Goal: Task Accomplishment & Management: Complete application form

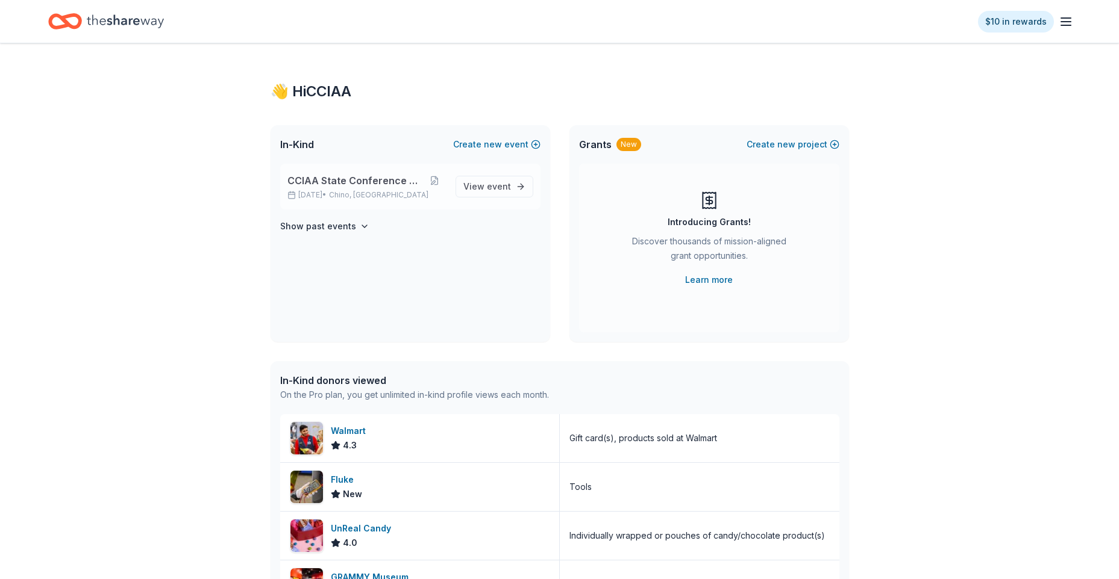
click at [339, 185] on span "CCIAA State Conference 2025" at bounding box center [355, 180] width 136 height 14
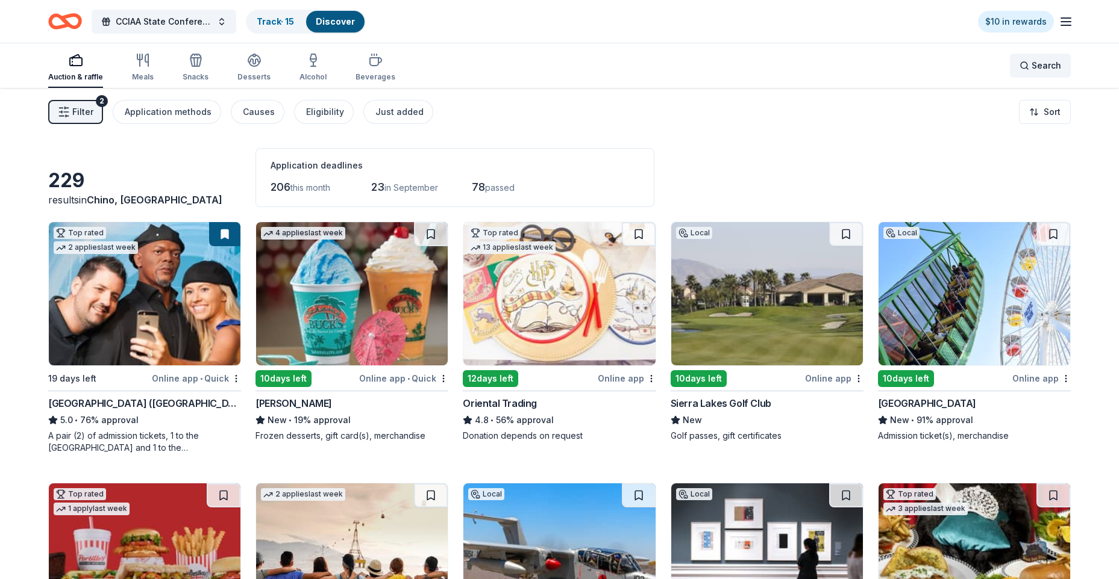
click at [883, 66] on span "Search" at bounding box center [1046, 65] width 30 height 14
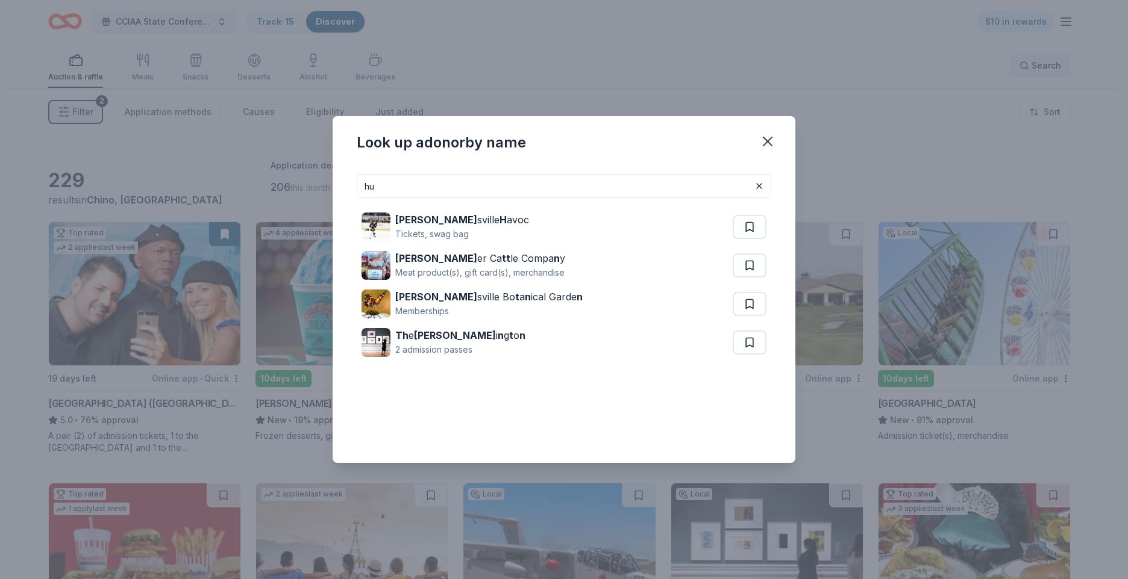
type input "h"
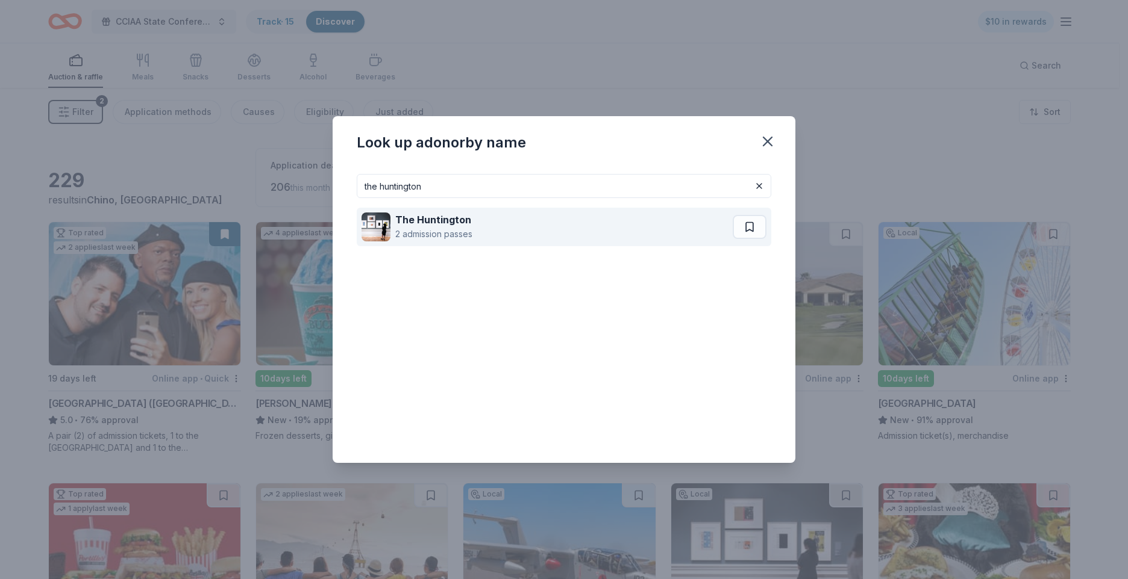
type input "the huntington"
click at [416, 229] on div "2 admission passes" at bounding box center [433, 234] width 77 height 14
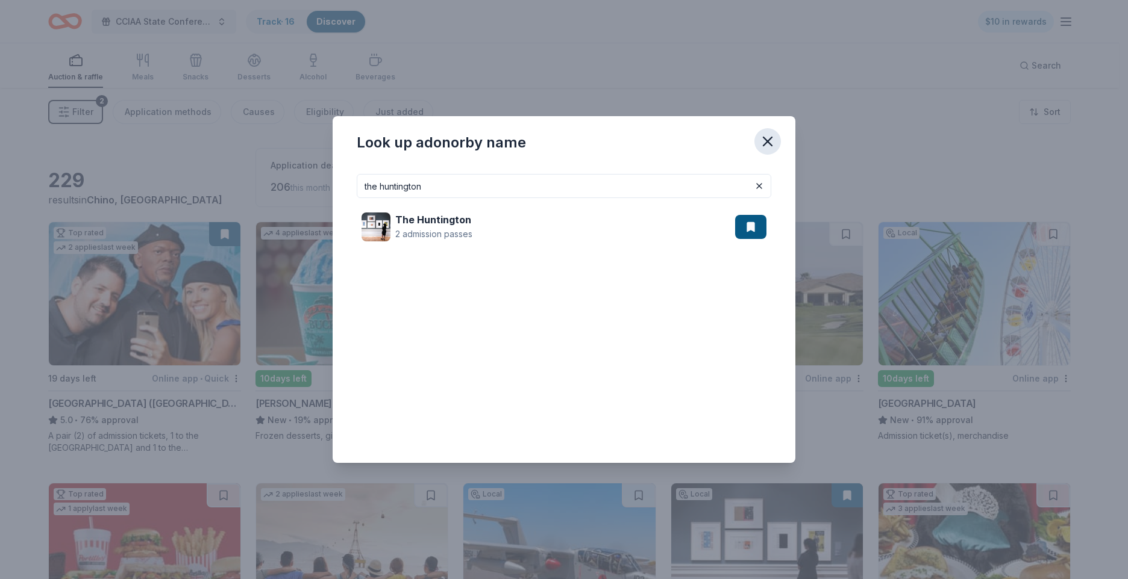
click at [762, 143] on icon "button" at bounding box center [767, 141] width 17 height 17
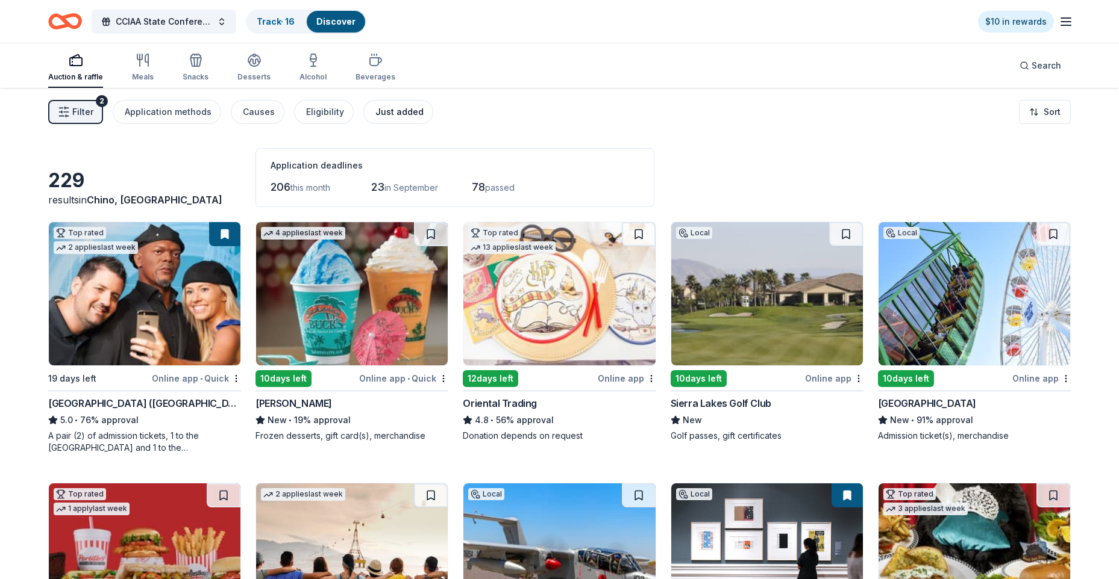
click at [407, 110] on div "Just added" at bounding box center [399, 112] width 48 height 14
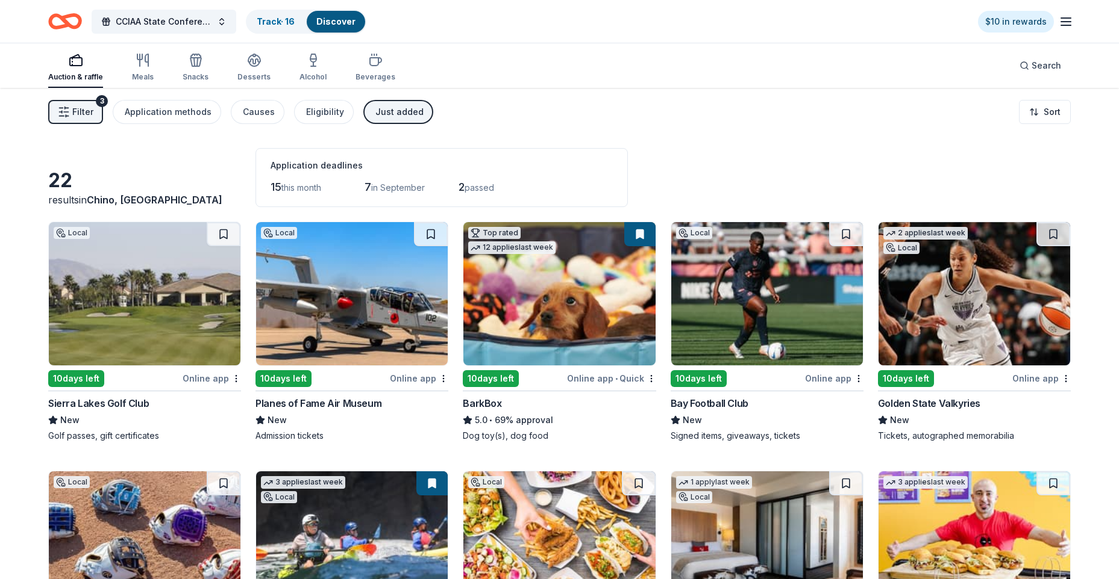
click at [84, 108] on span "Filter" at bounding box center [82, 112] width 21 height 14
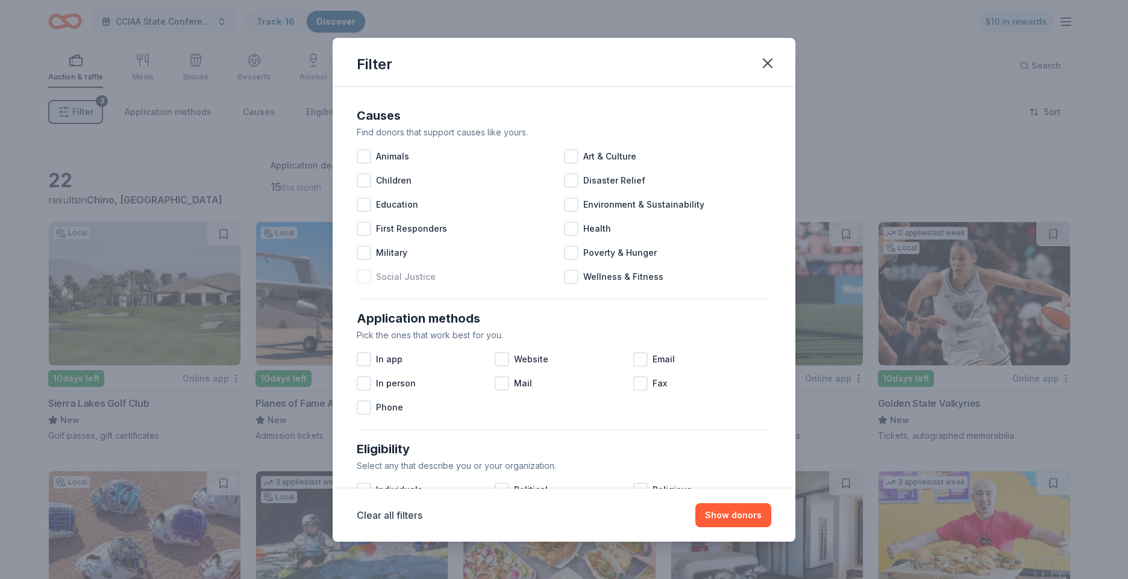
click at [364, 280] on div at bounding box center [364, 277] width 14 height 14
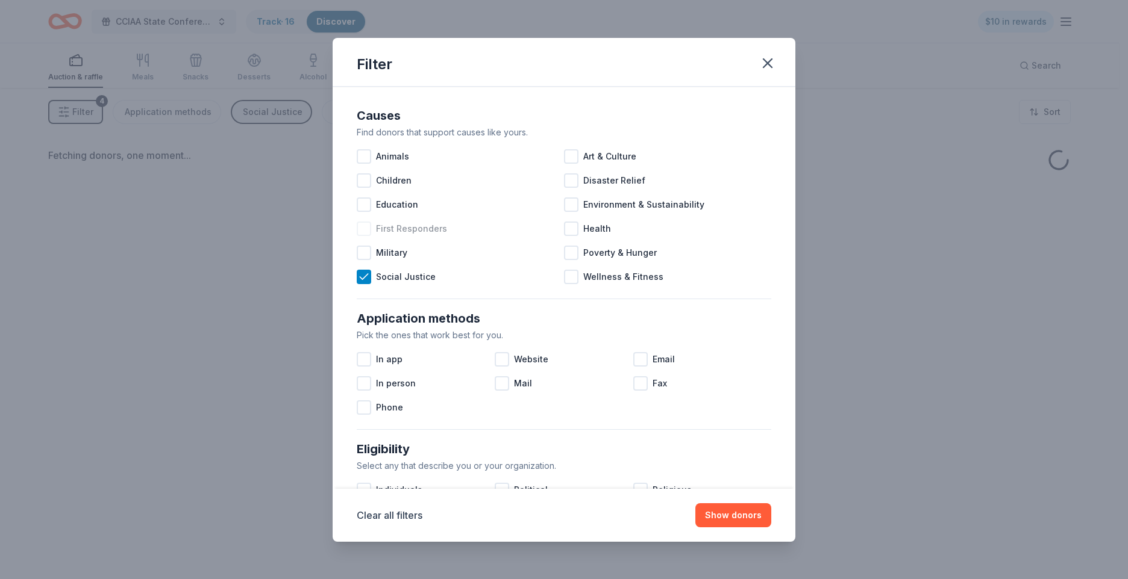
click at [364, 230] on div at bounding box center [364, 229] width 14 height 14
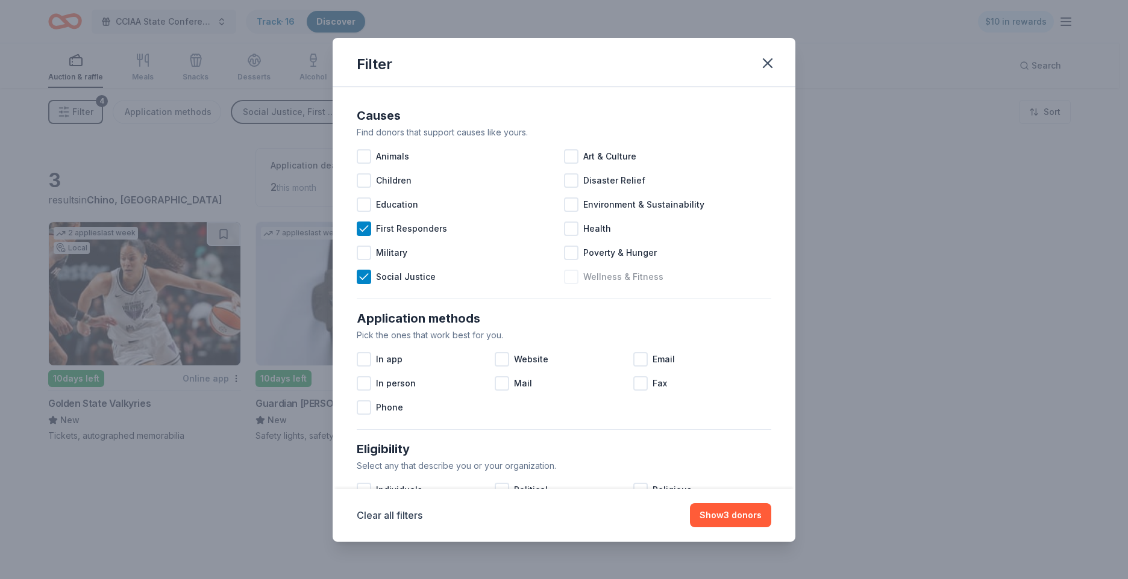
click at [567, 274] on div at bounding box center [571, 277] width 14 height 14
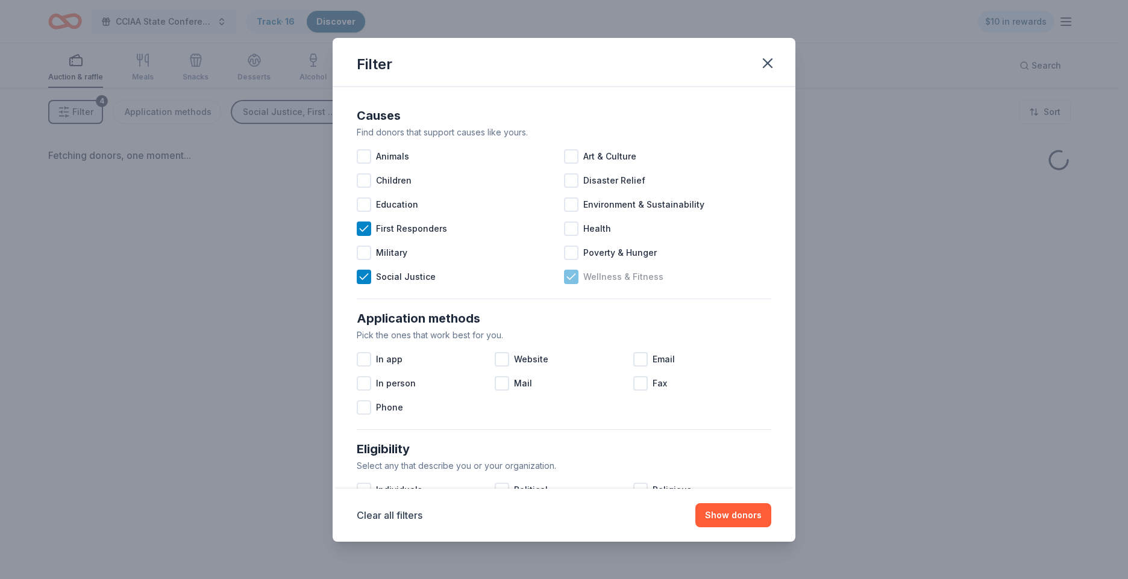
click at [567, 274] on icon at bounding box center [571, 277] width 12 height 12
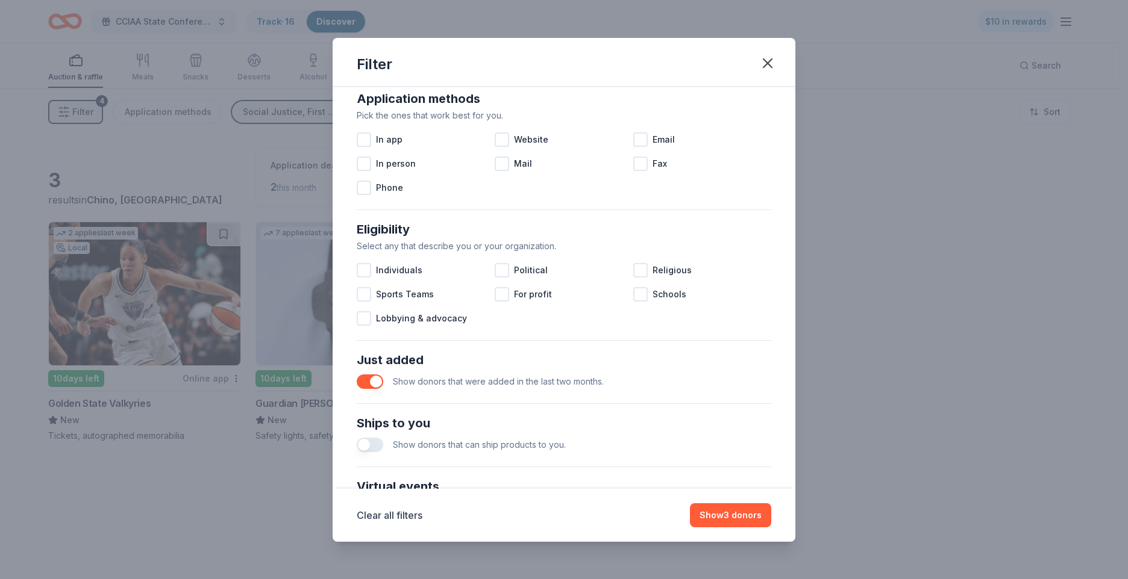
scroll to position [241, 0]
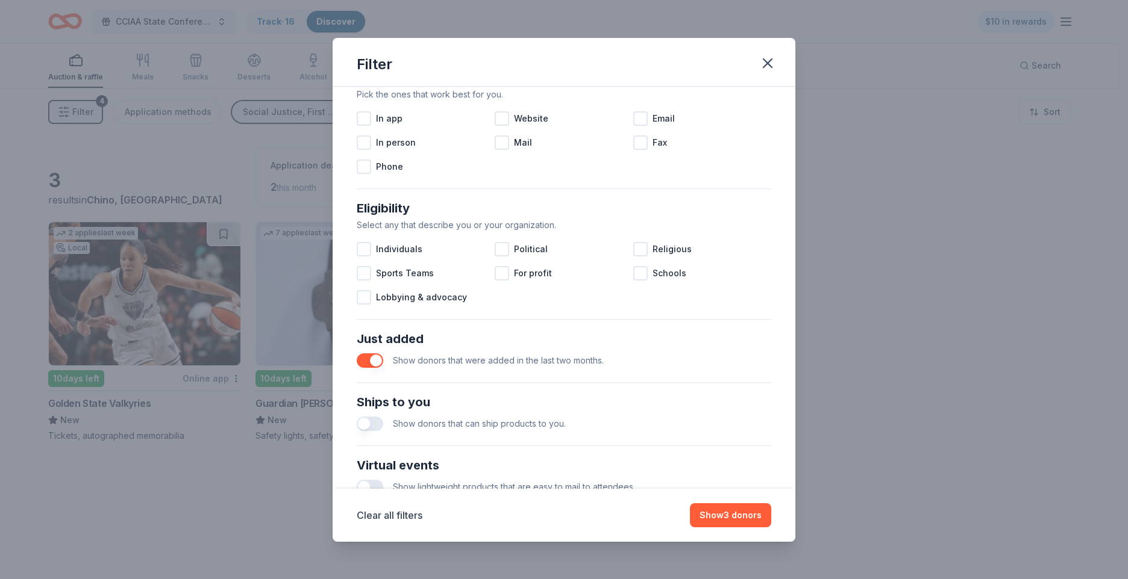
click at [374, 356] on button "button" at bounding box center [370, 361] width 27 height 14
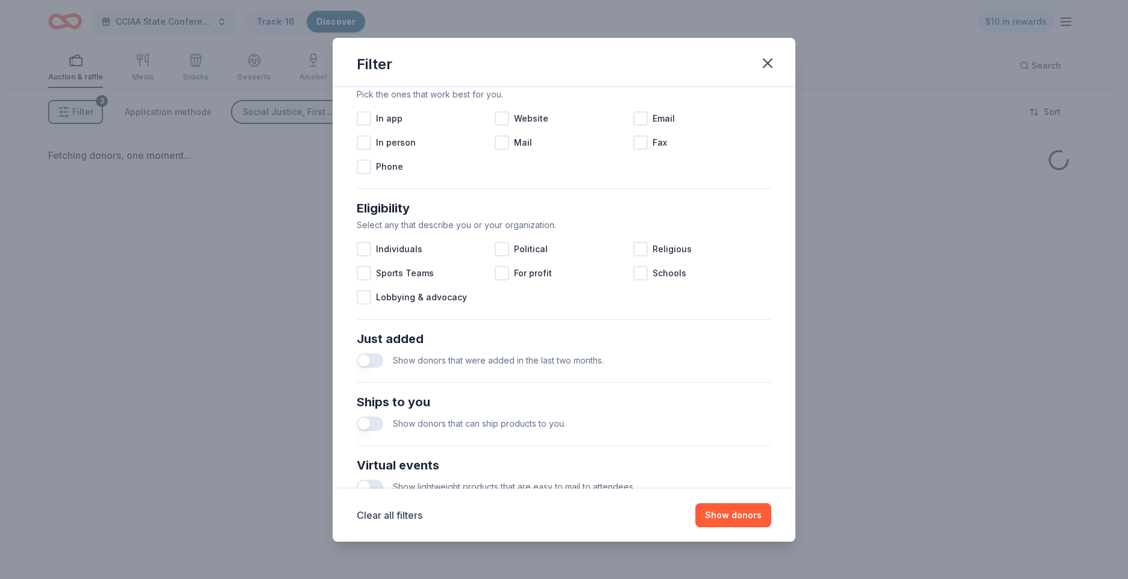
click at [364, 359] on button "button" at bounding box center [370, 361] width 27 height 14
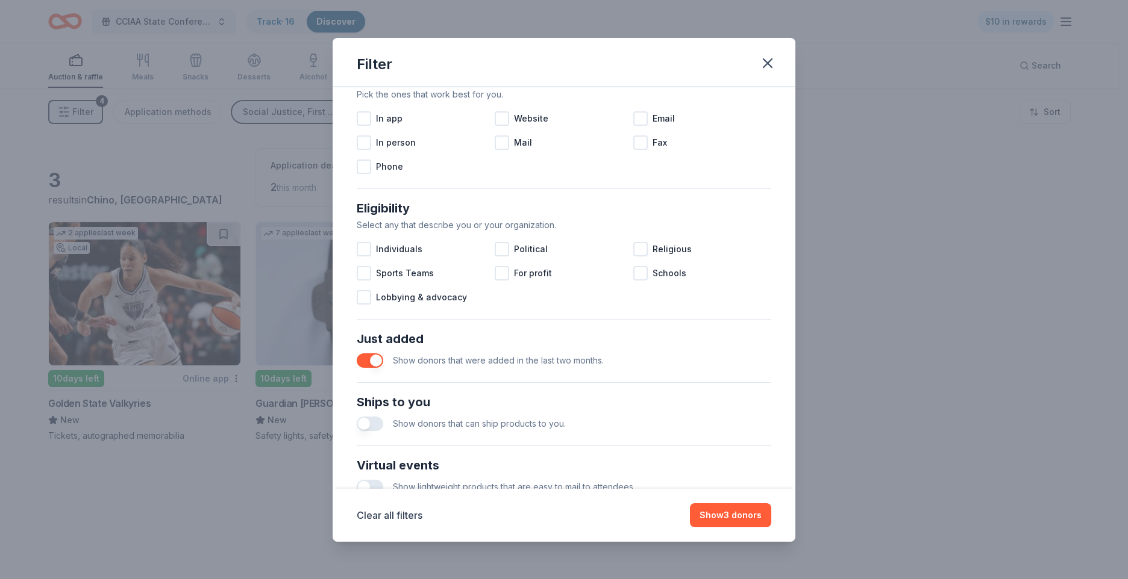
click at [364, 359] on button "button" at bounding box center [370, 361] width 27 height 14
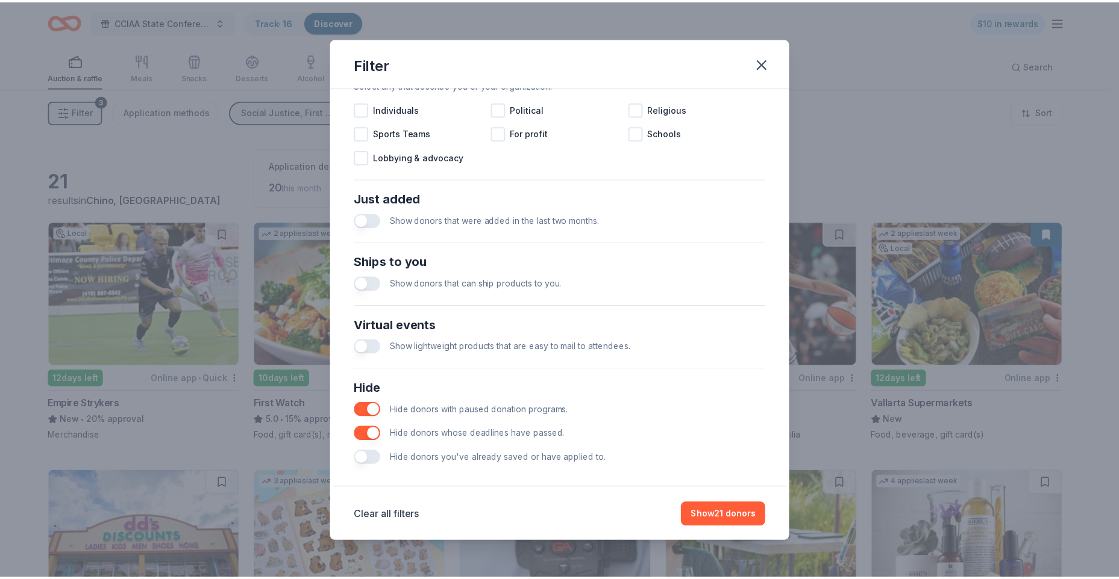
scroll to position [392, 0]
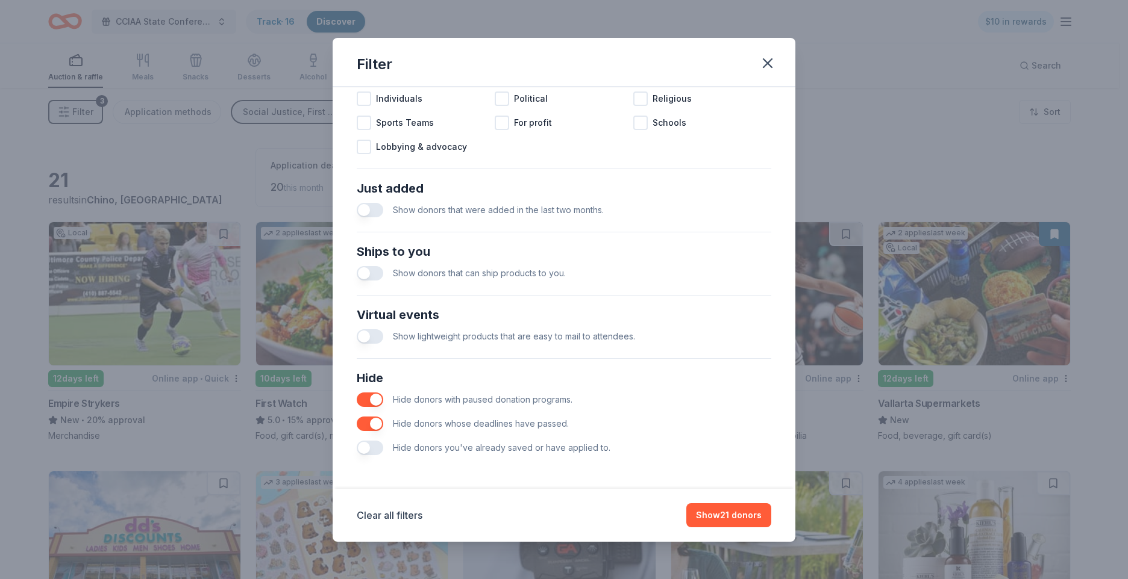
click at [371, 451] on button "button" at bounding box center [370, 448] width 27 height 14
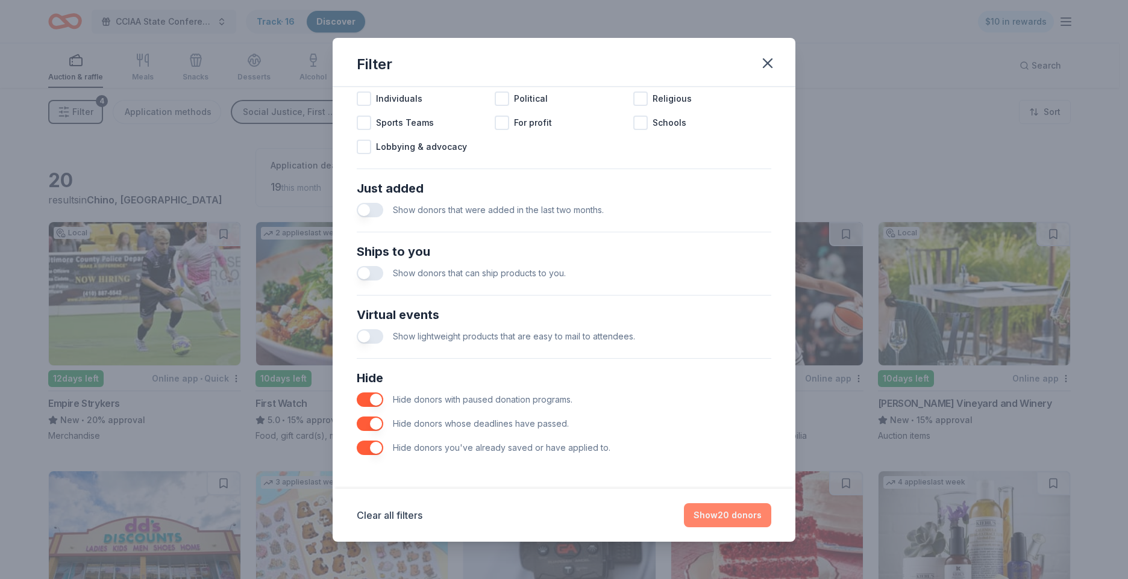
click at [731, 514] on button "Show 20 donors" at bounding box center [727, 516] width 87 height 24
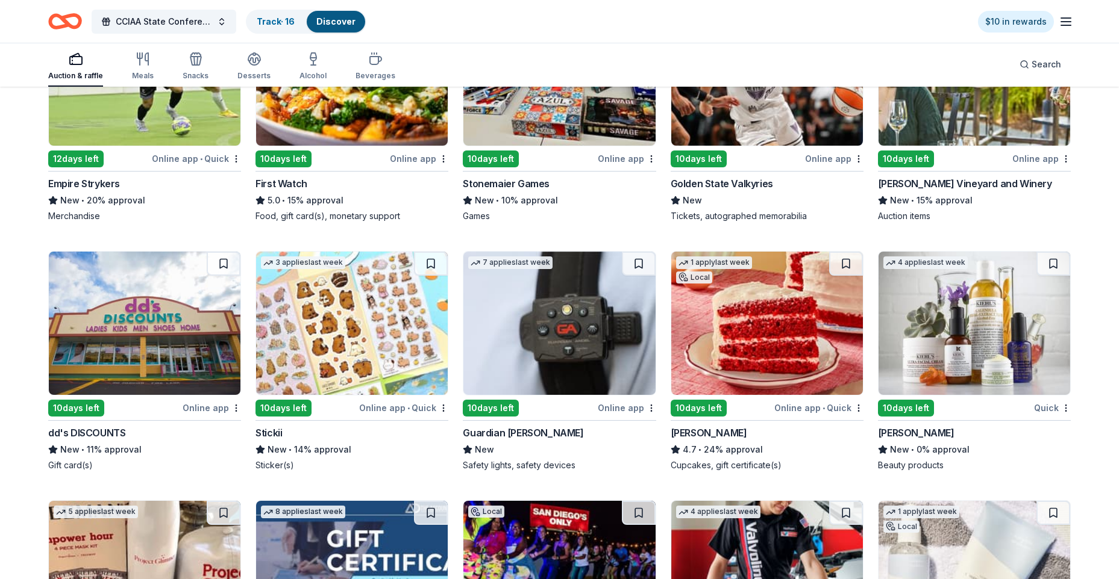
scroll to position [241, 0]
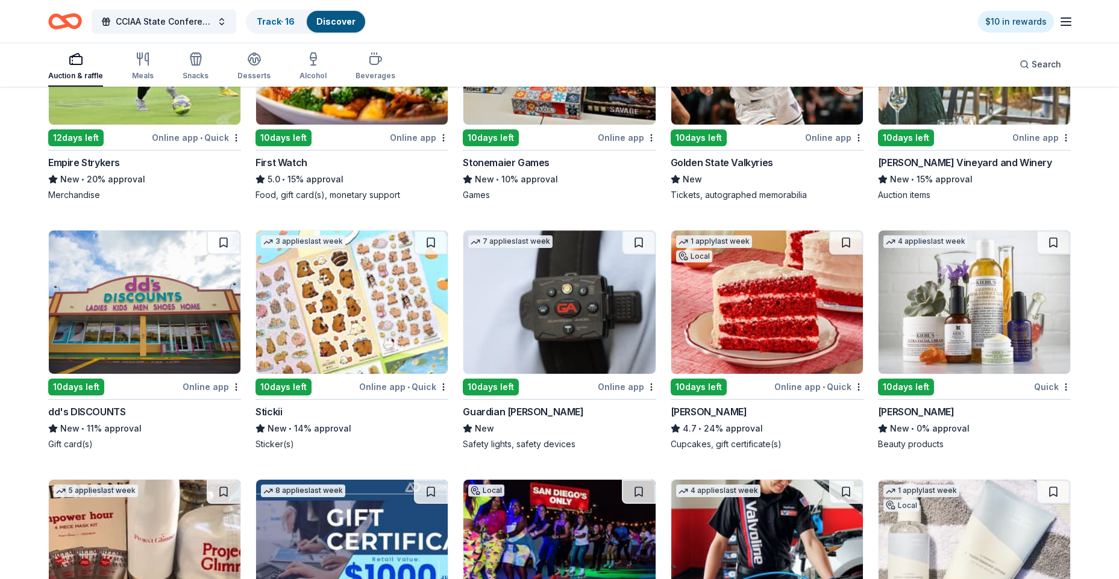
click at [772, 306] on img at bounding box center [767, 302] width 192 height 143
click at [858, 339] on html "CCIAA State Conference 2025 Track · 16 Discover $10 in rewards Auction & raffle…" at bounding box center [559, 48] width 1119 height 579
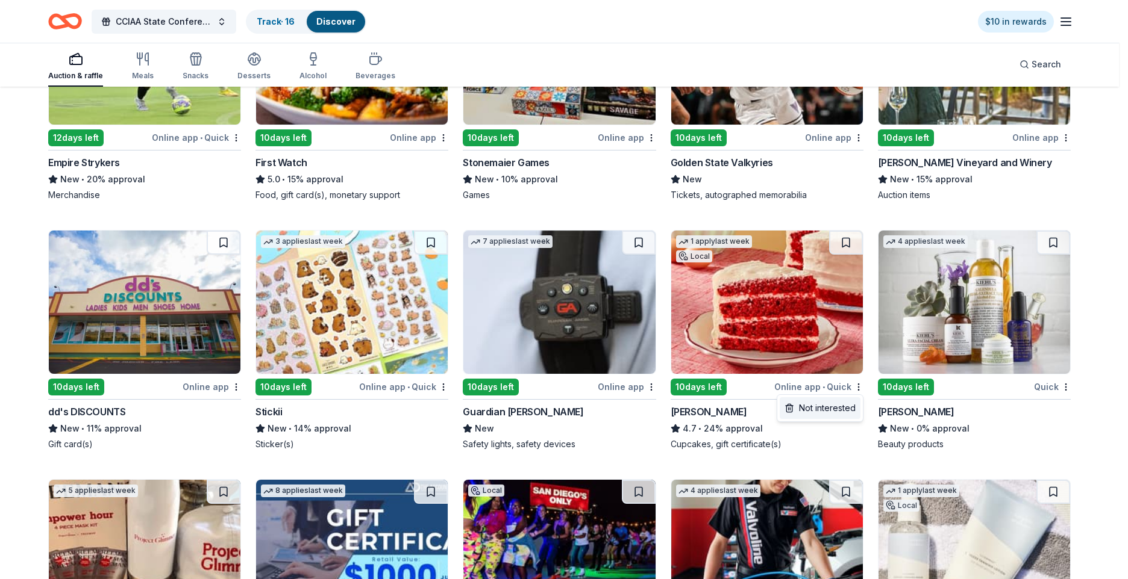
click at [856, 413] on div "Not interested" at bounding box center [819, 409] width 81 height 22
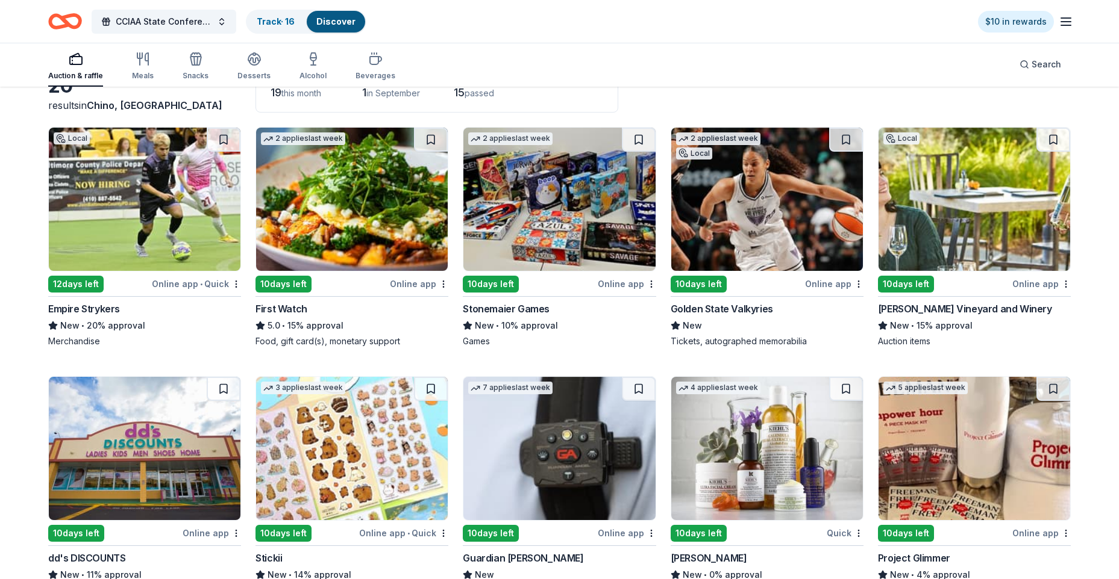
scroll to position [60, 0]
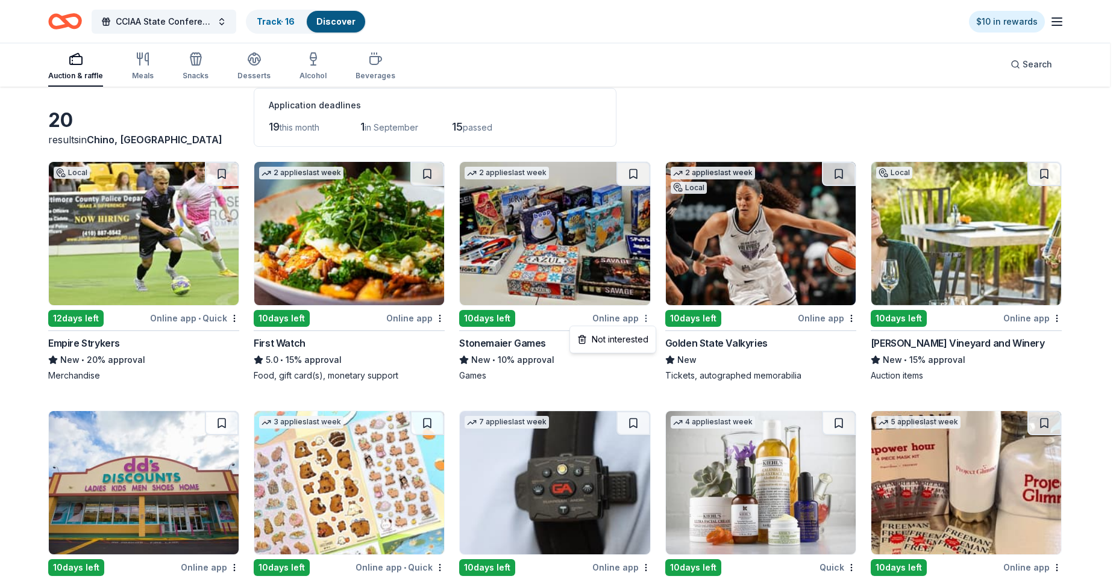
click at [649, 321] on html "CCIAA State Conference 2025 Track · 16 Discover $10 in rewards Auction & raffle…" at bounding box center [559, 229] width 1119 height 579
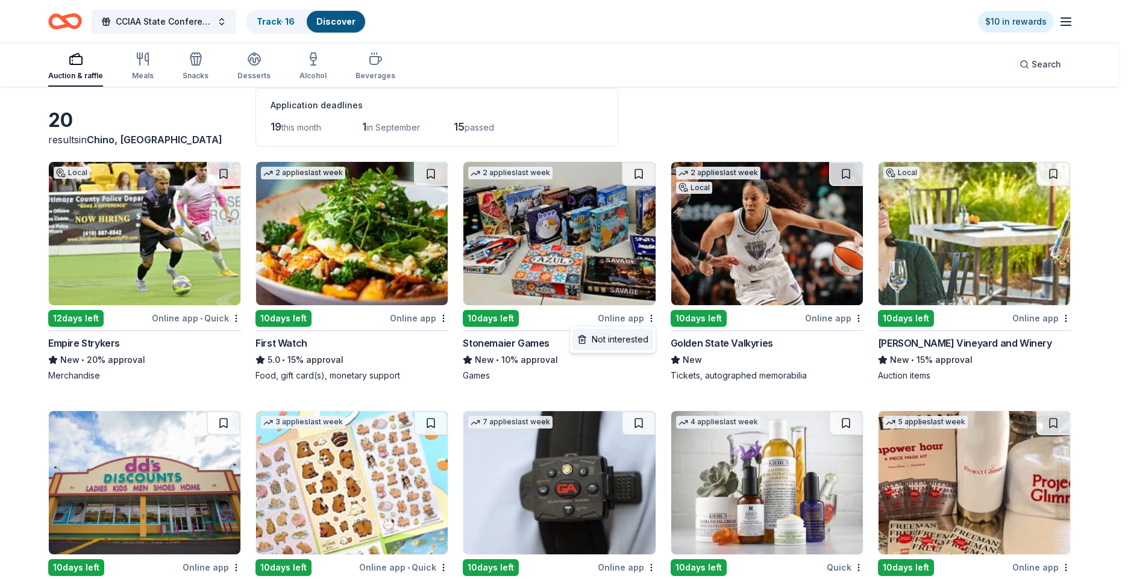
click at [631, 339] on div "Not interested" at bounding box center [612, 340] width 81 height 22
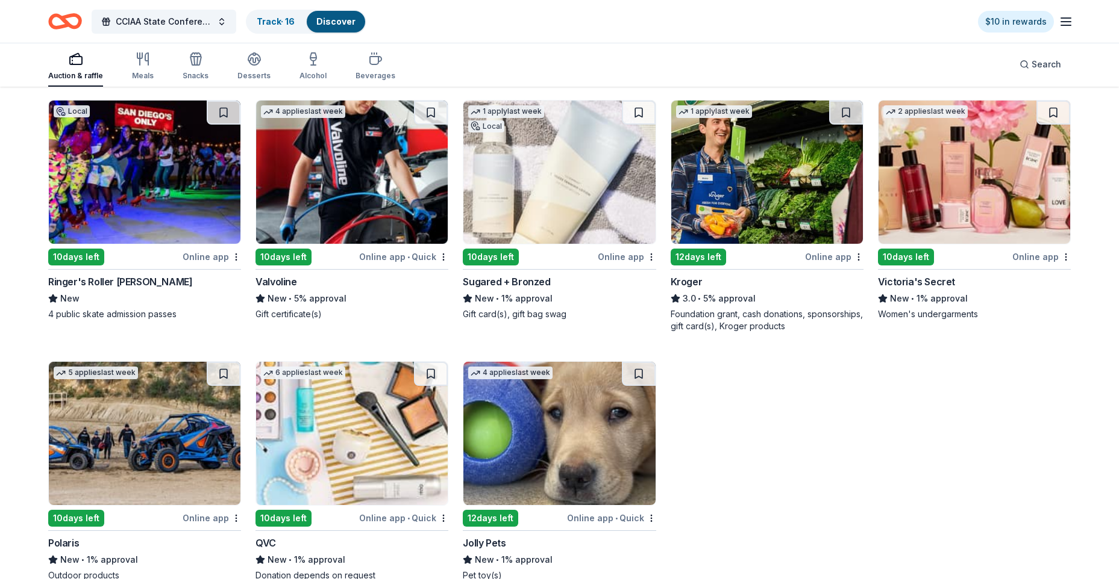
scroll to position [659, 0]
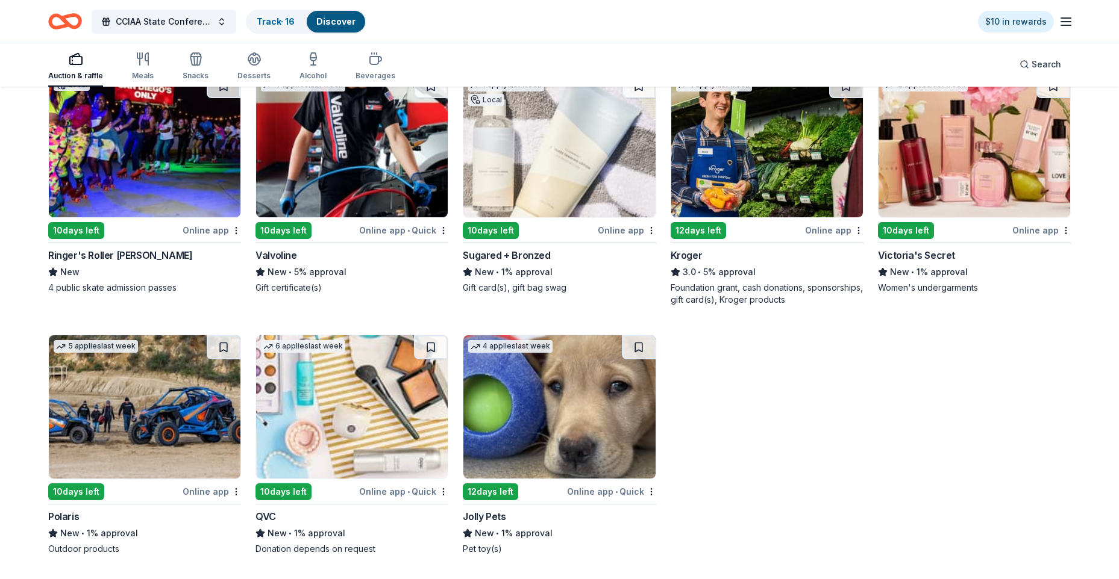
click at [143, 435] on img at bounding box center [145, 407] width 192 height 143
click at [357, 411] on img at bounding box center [352, 407] width 192 height 143
click at [573, 409] on img at bounding box center [559, 407] width 192 height 143
click at [883, 158] on img at bounding box center [974, 145] width 192 height 143
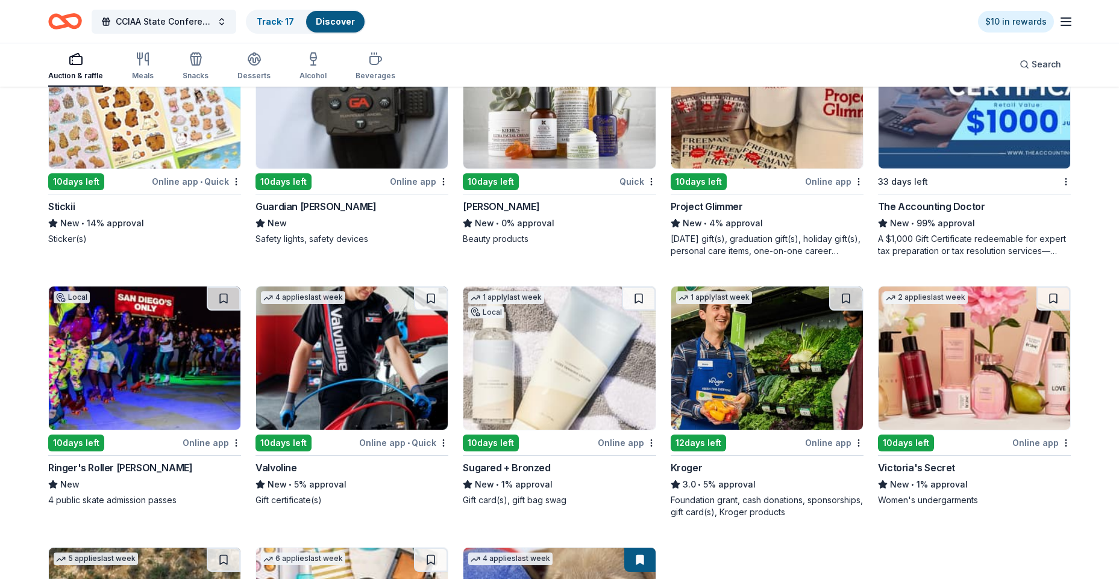
scroll to position [418, 0]
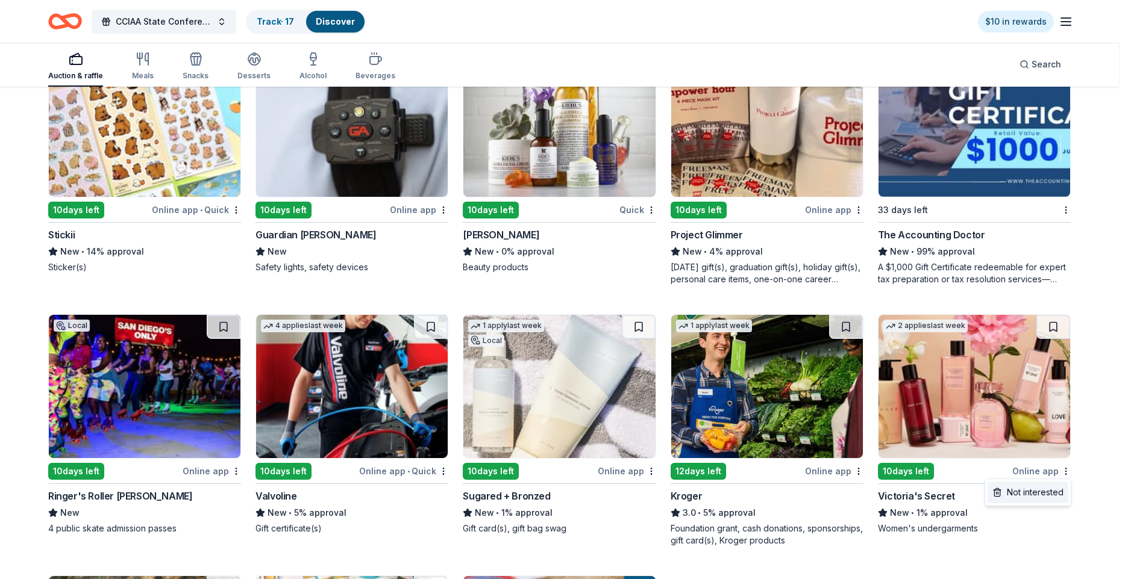
click at [883, 489] on div "Not interested" at bounding box center [1027, 493] width 81 height 22
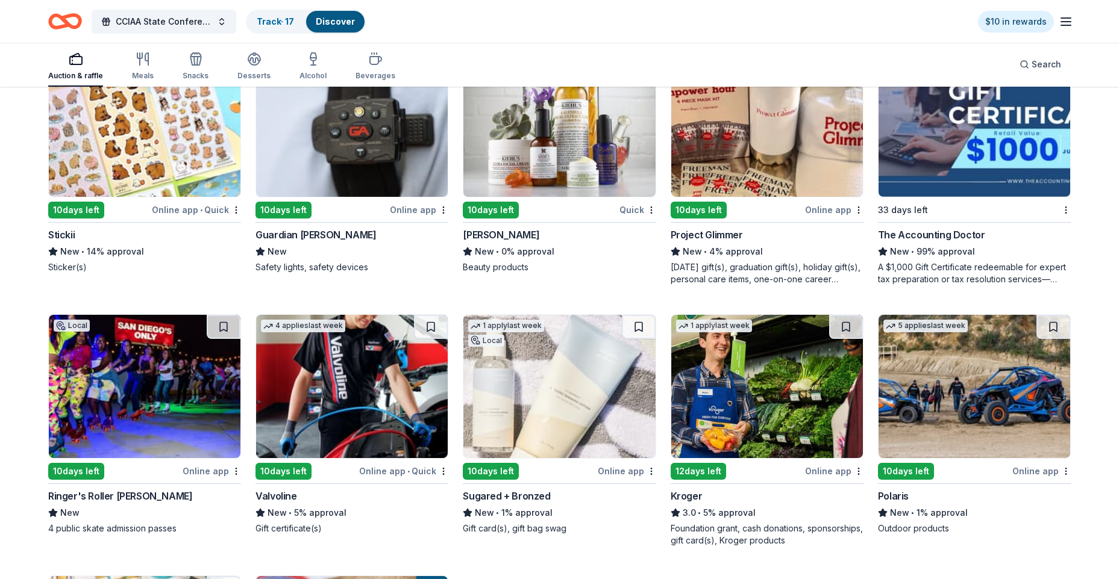
click at [139, 357] on img at bounding box center [145, 386] width 192 height 143
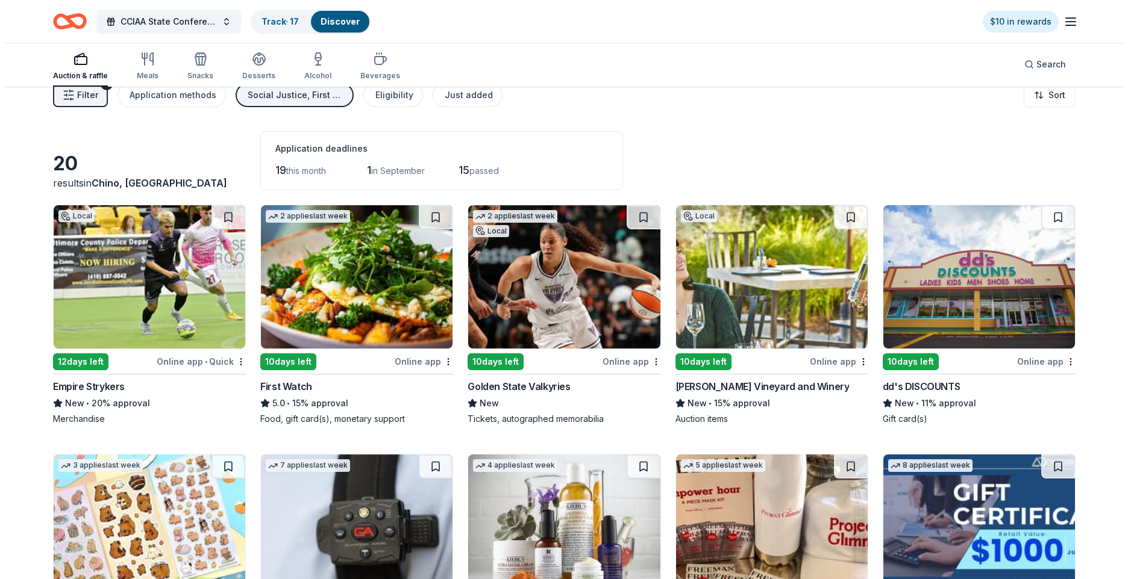
scroll to position [0, 0]
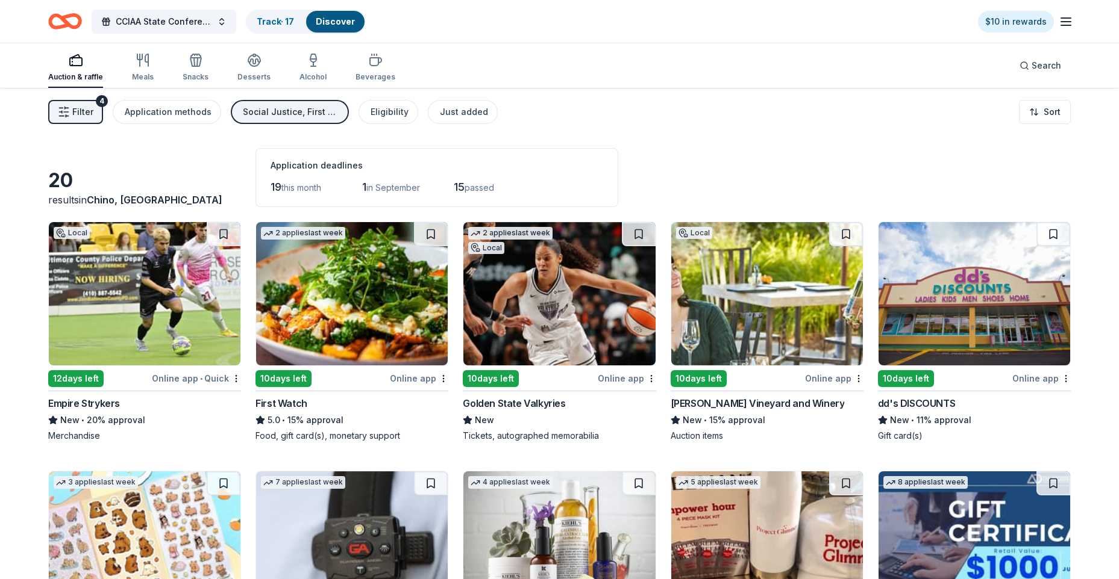
click at [83, 110] on span "Filter" at bounding box center [82, 112] width 21 height 14
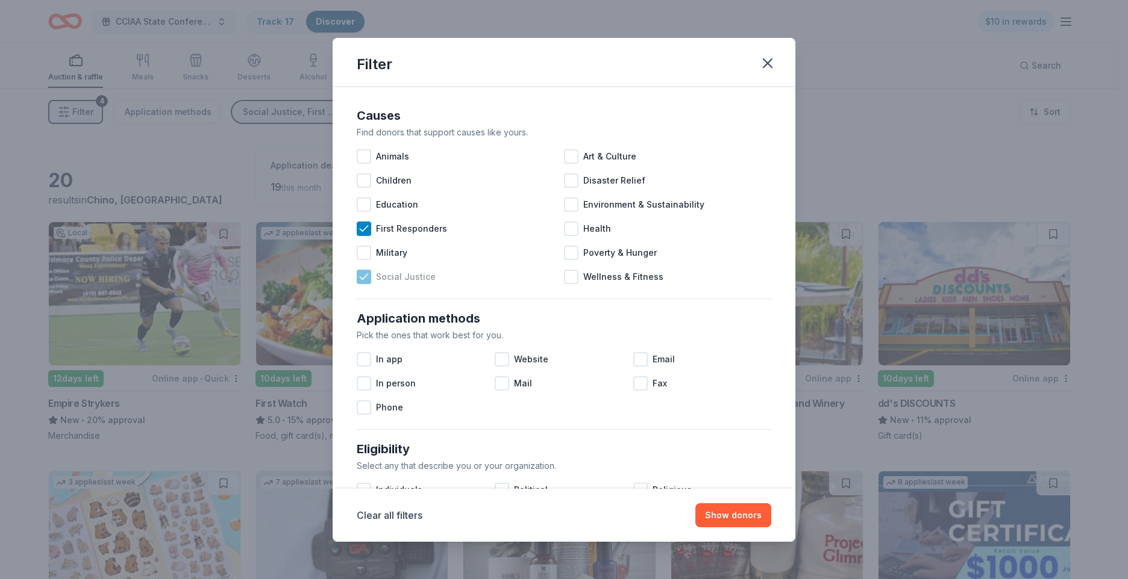
click at [367, 280] on icon at bounding box center [364, 277] width 12 height 12
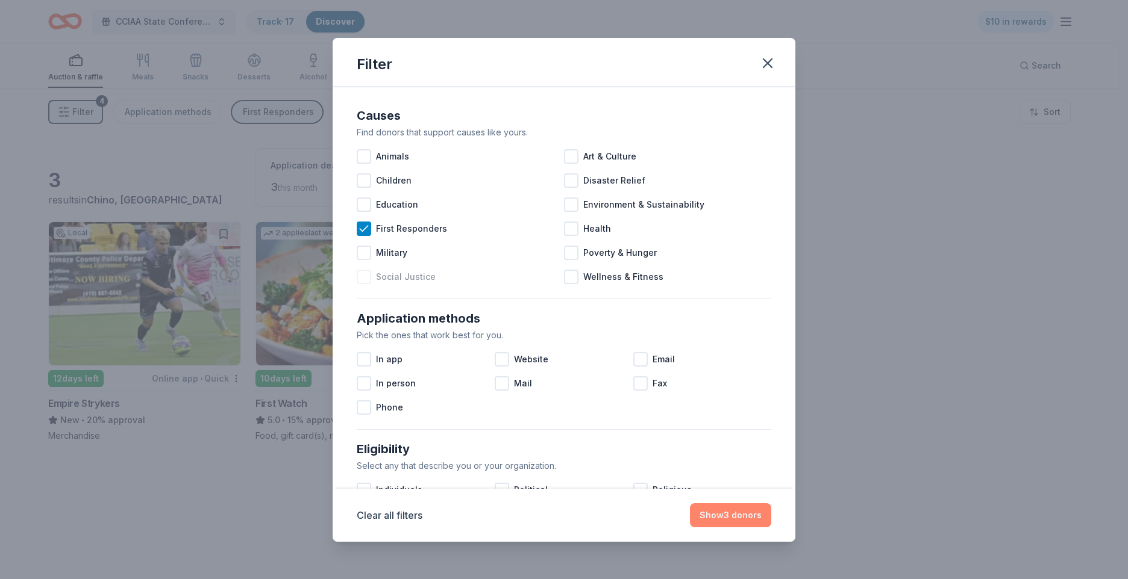
click at [743, 522] on button "Show 3 donors" at bounding box center [730, 516] width 81 height 24
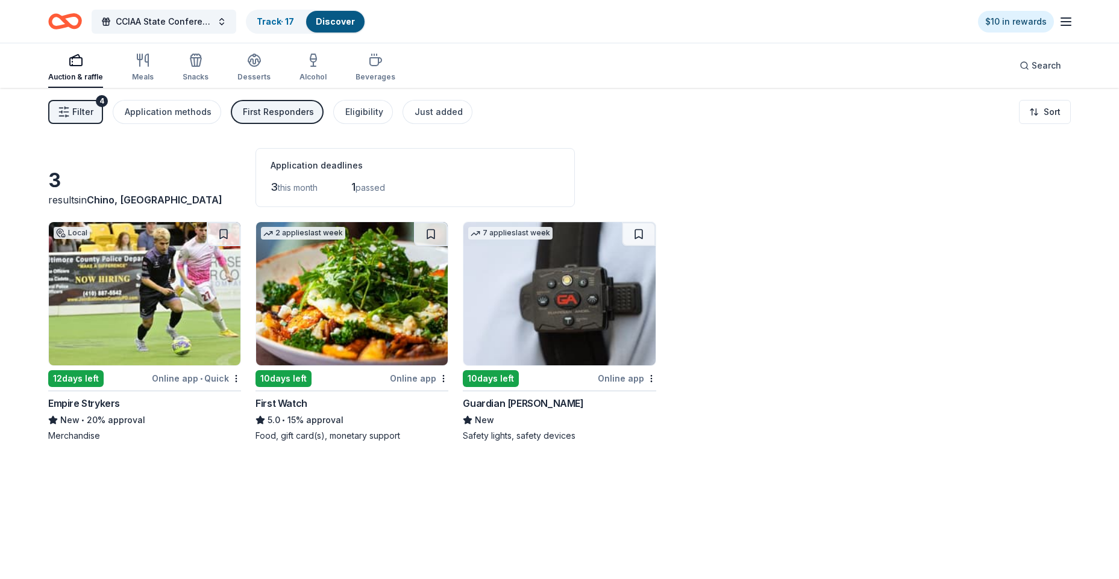
click at [348, 304] on img at bounding box center [352, 293] width 192 height 143
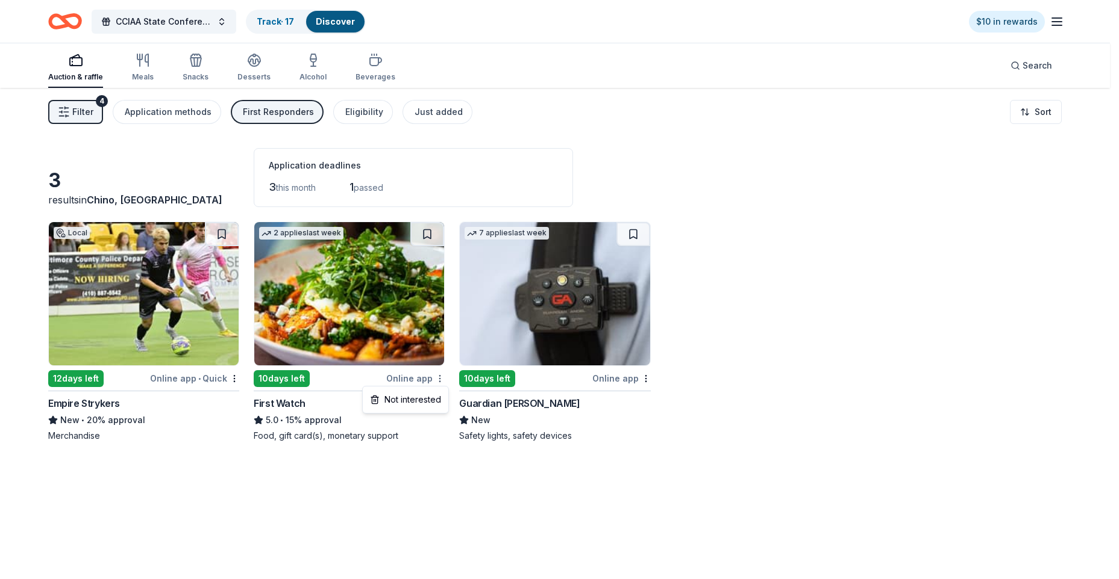
click at [445, 380] on html "CCIAA State Conference 2025 Track · 17 Discover $10 in rewards Auction & raffle…" at bounding box center [559, 289] width 1119 height 579
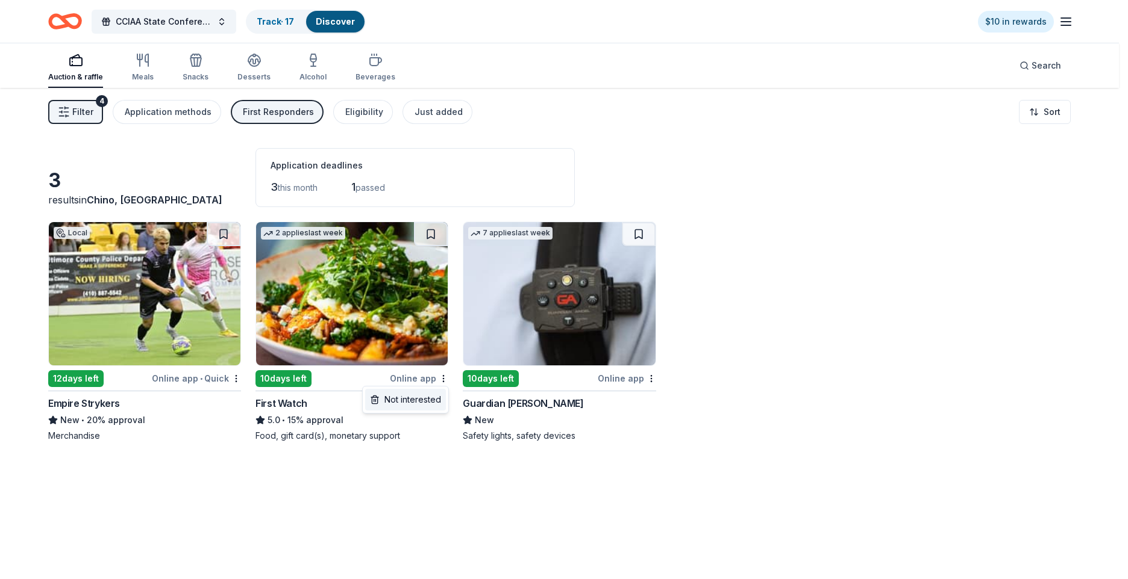
click at [439, 399] on div "Not interested" at bounding box center [405, 400] width 81 height 22
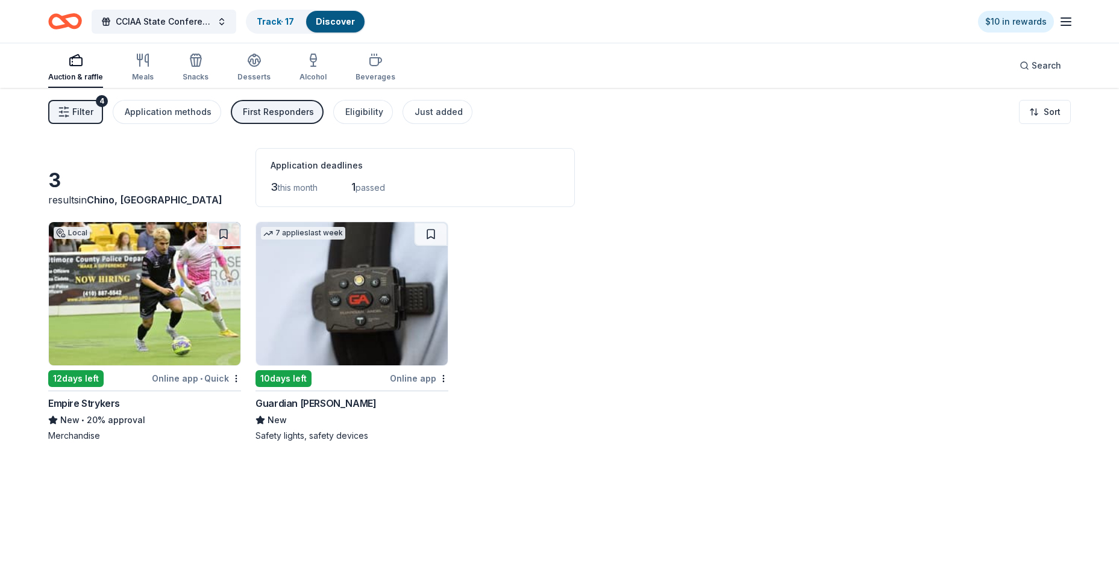
click at [82, 115] on span "Filter" at bounding box center [82, 112] width 21 height 14
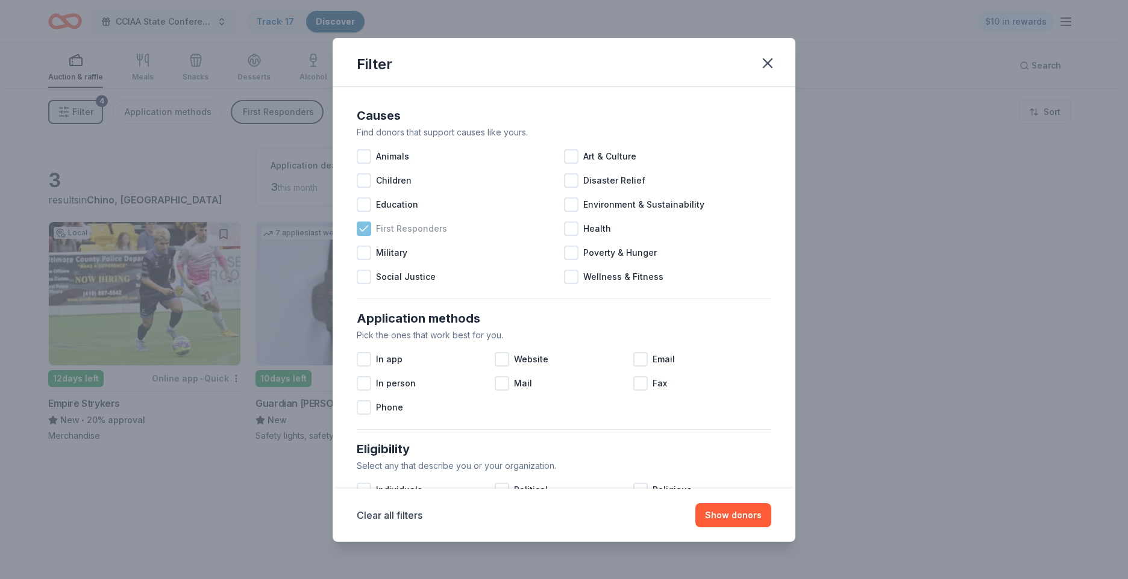
click at [366, 233] on icon at bounding box center [364, 229] width 12 height 12
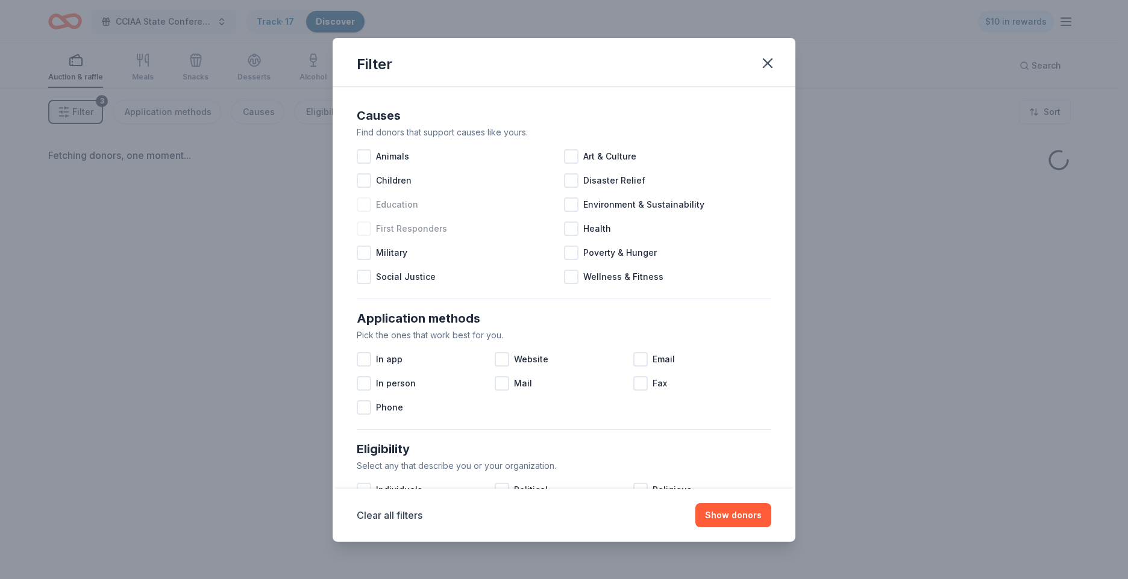
click at [364, 204] on div at bounding box center [364, 205] width 14 height 14
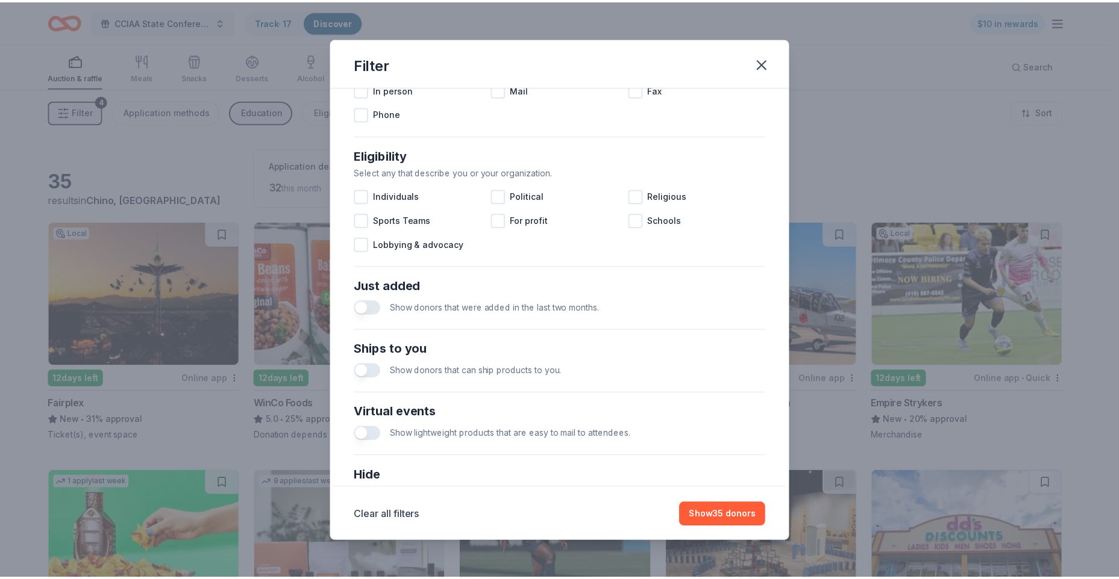
scroll to position [301, 0]
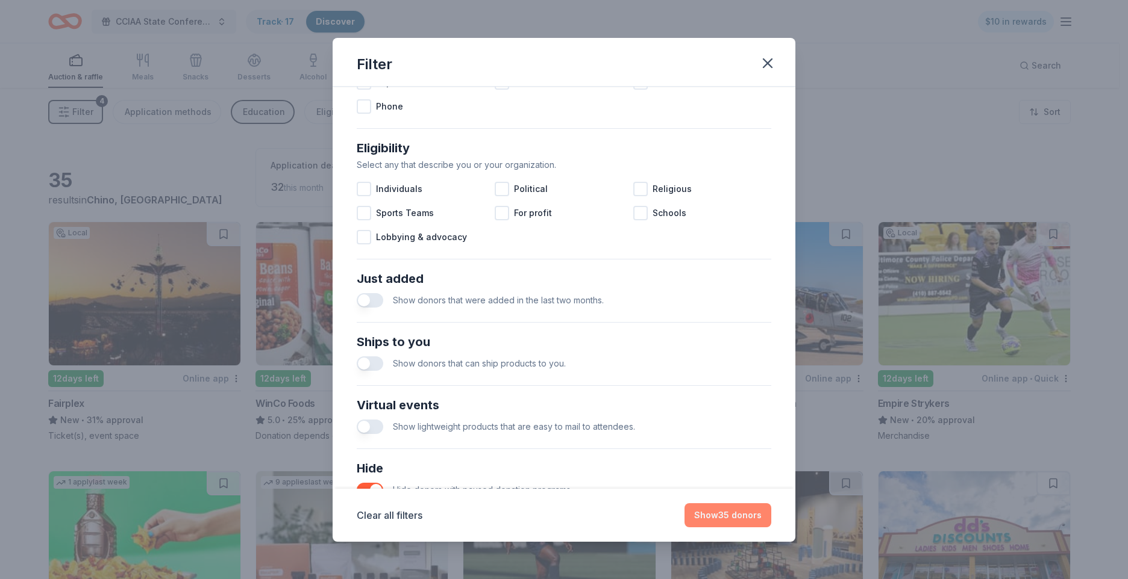
click at [741, 516] on button "Show 35 donors" at bounding box center [727, 516] width 87 height 24
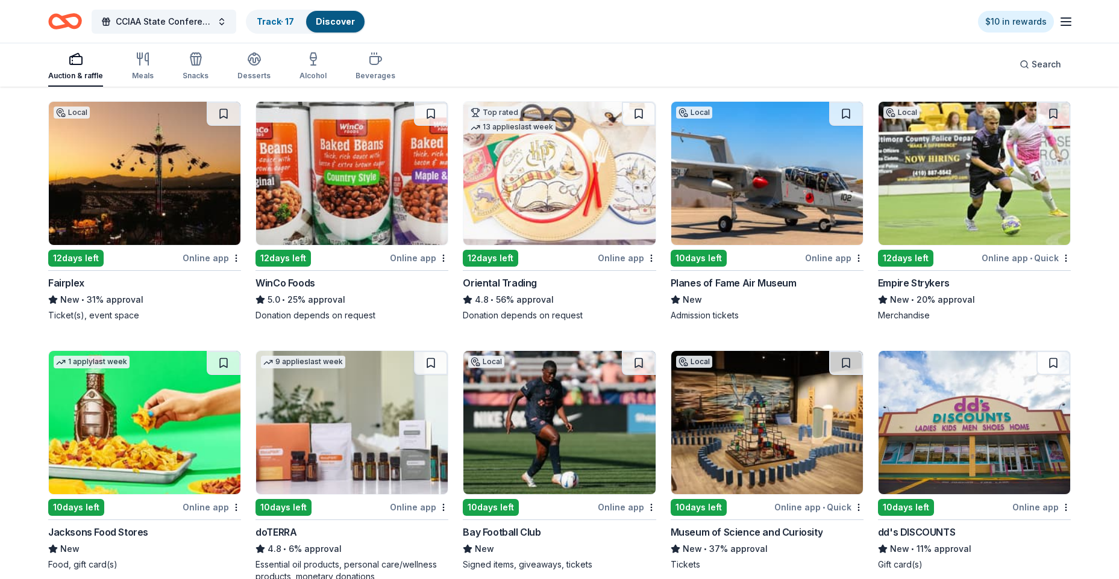
scroll to position [181, 0]
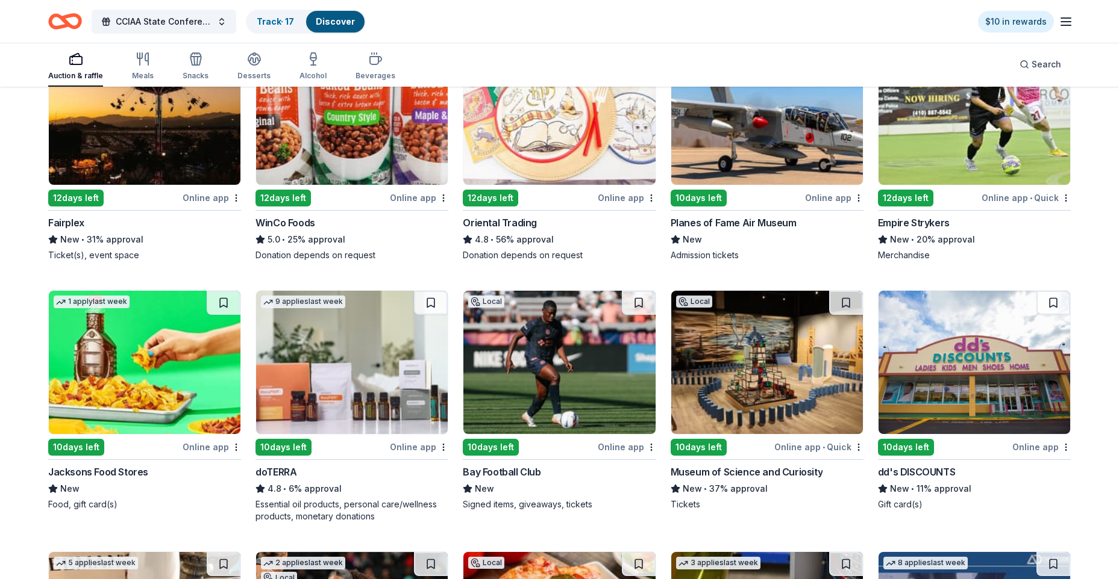
click at [157, 146] on img at bounding box center [145, 113] width 192 height 143
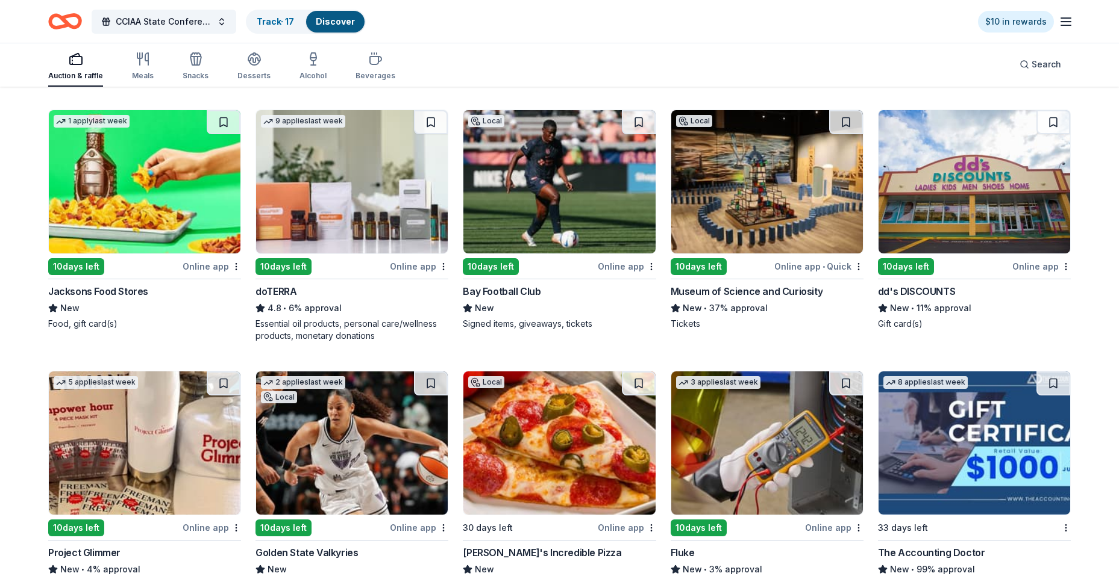
scroll to position [422, 0]
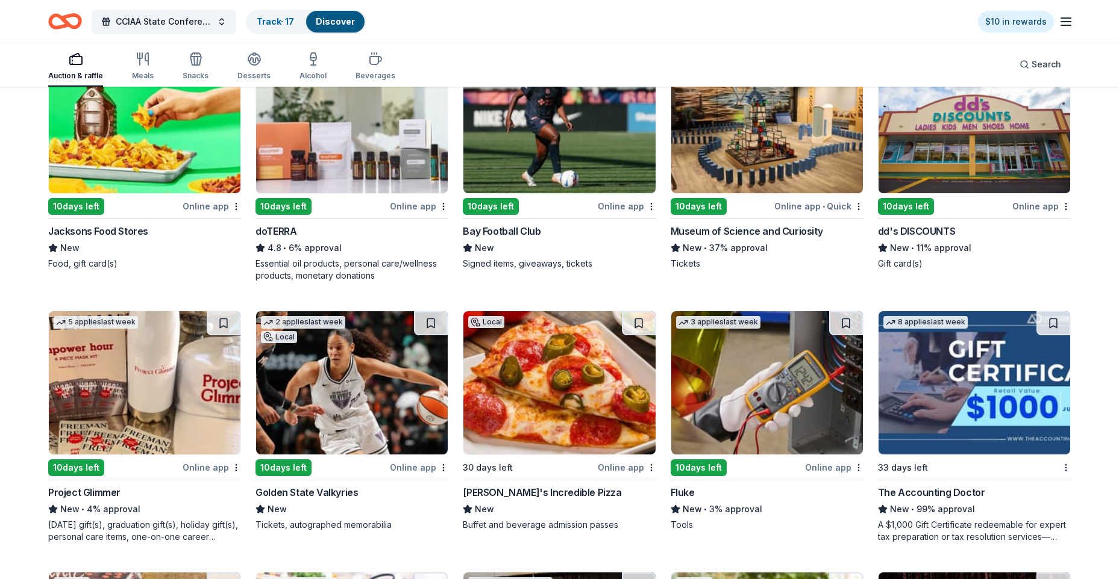
click at [574, 414] on img at bounding box center [559, 382] width 192 height 143
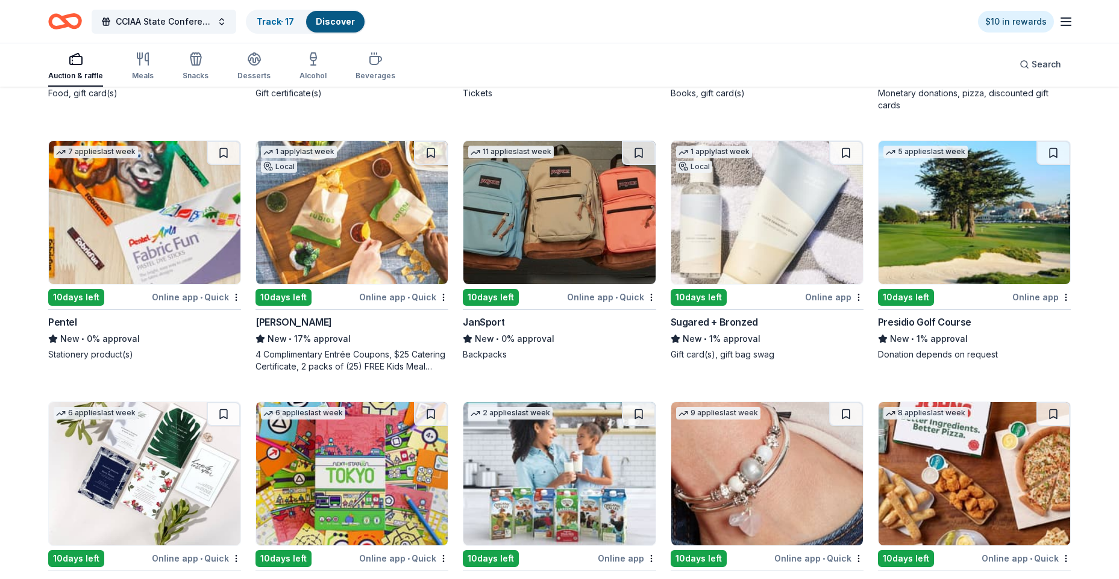
scroll to position [1385, 0]
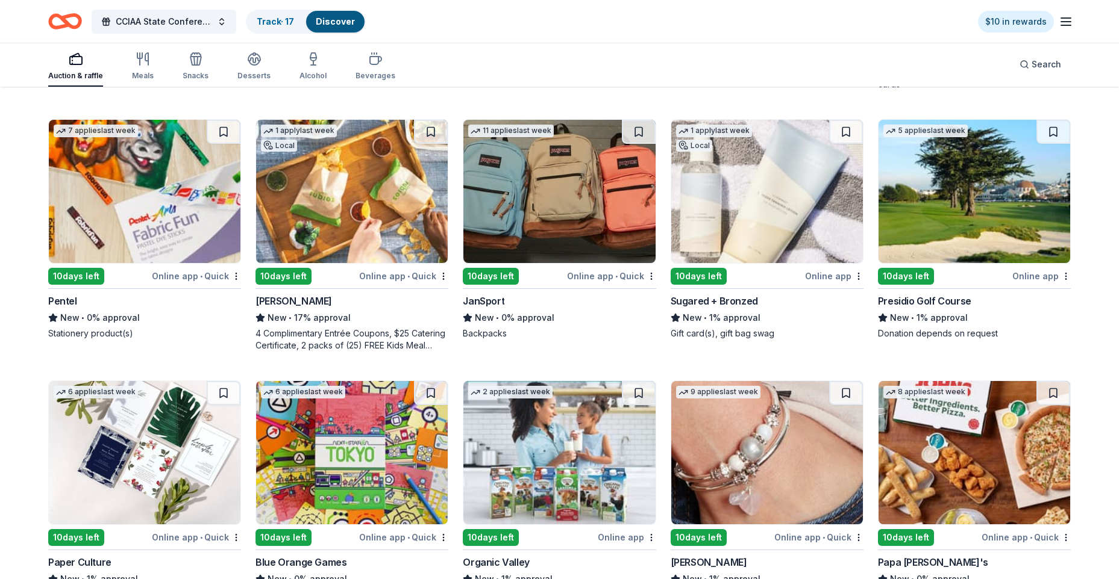
click at [579, 193] on img at bounding box center [559, 191] width 192 height 143
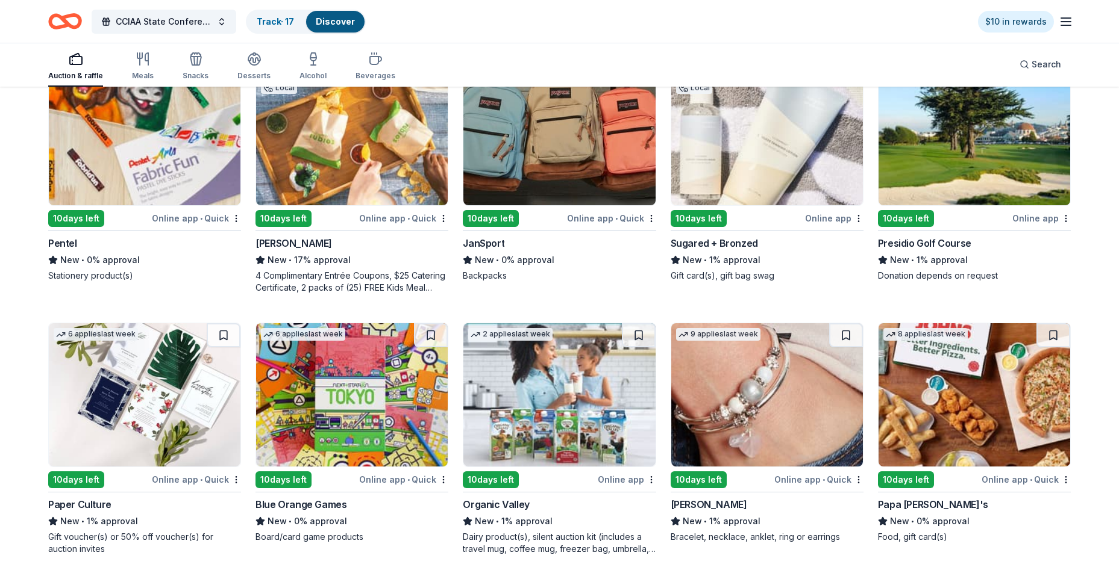
click at [883, 392] on img at bounding box center [974, 394] width 192 height 143
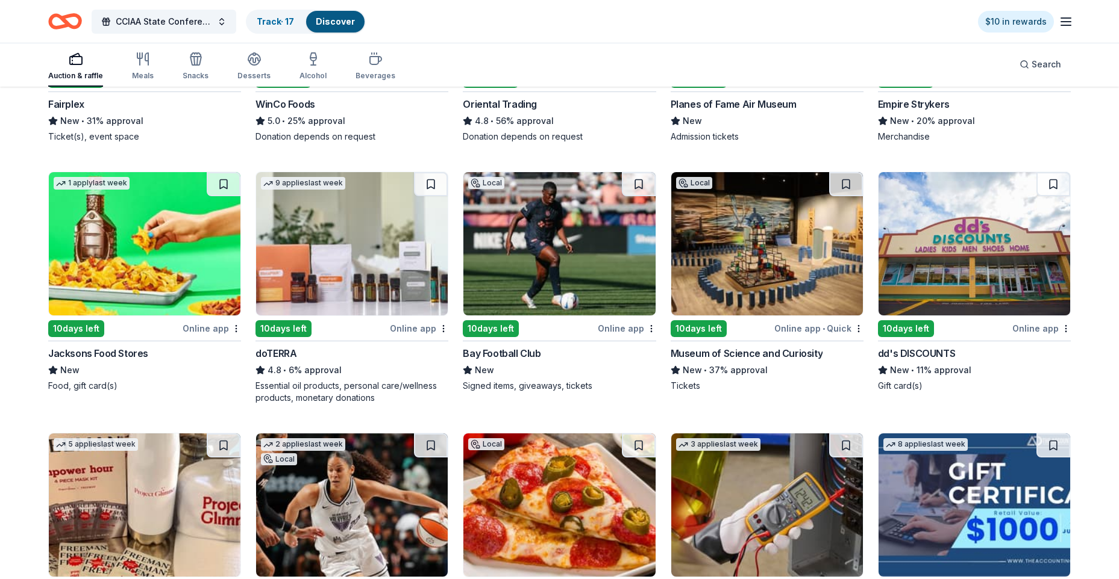
scroll to position [299, 0]
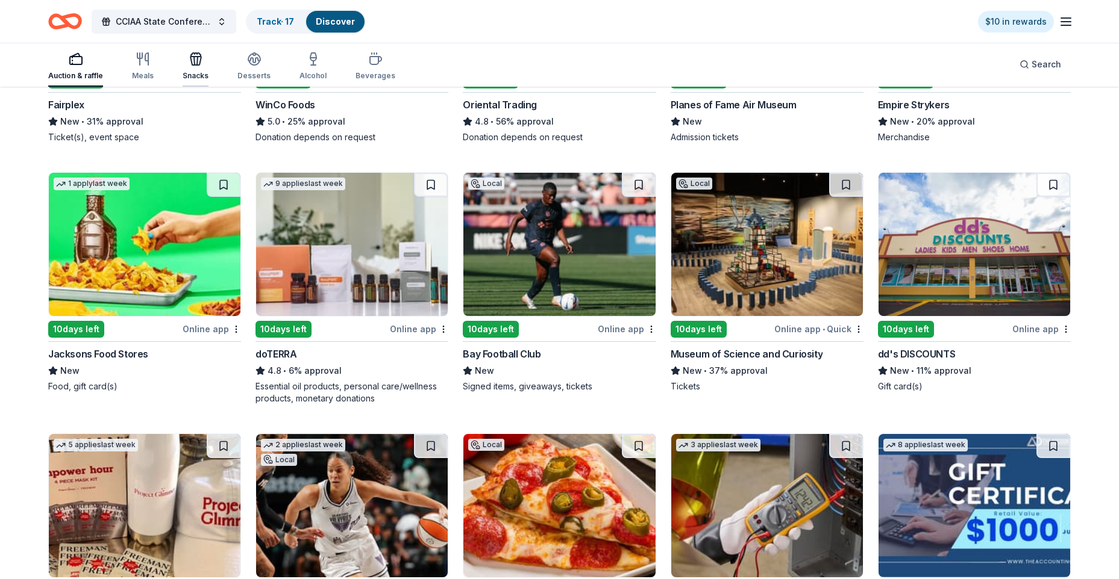
click at [193, 65] on icon "button" at bounding box center [195, 61] width 11 height 8
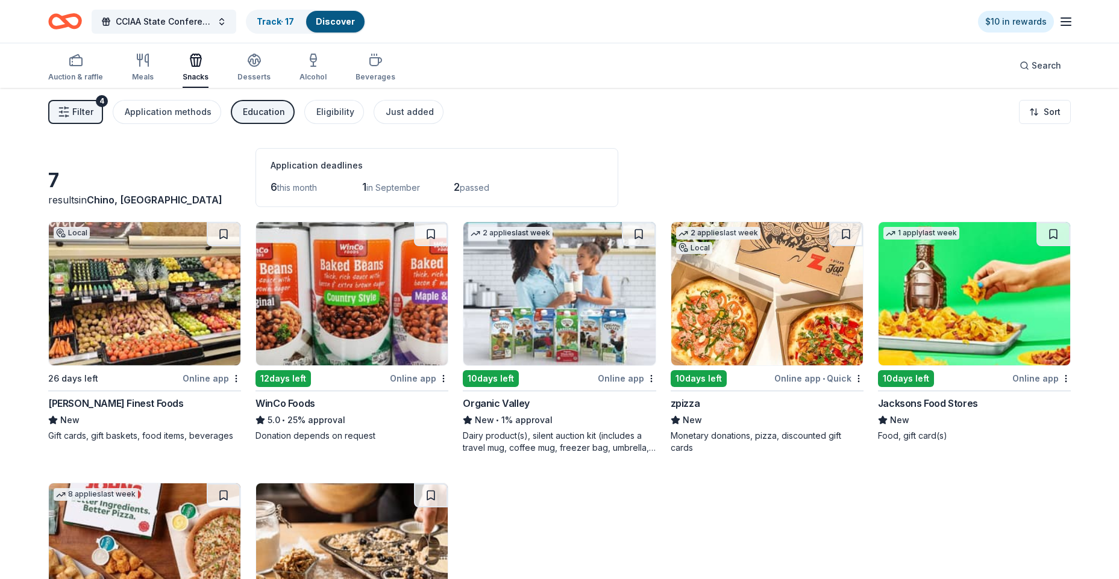
click at [81, 110] on span "Filter" at bounding box center [82, 112] width 21 height 14
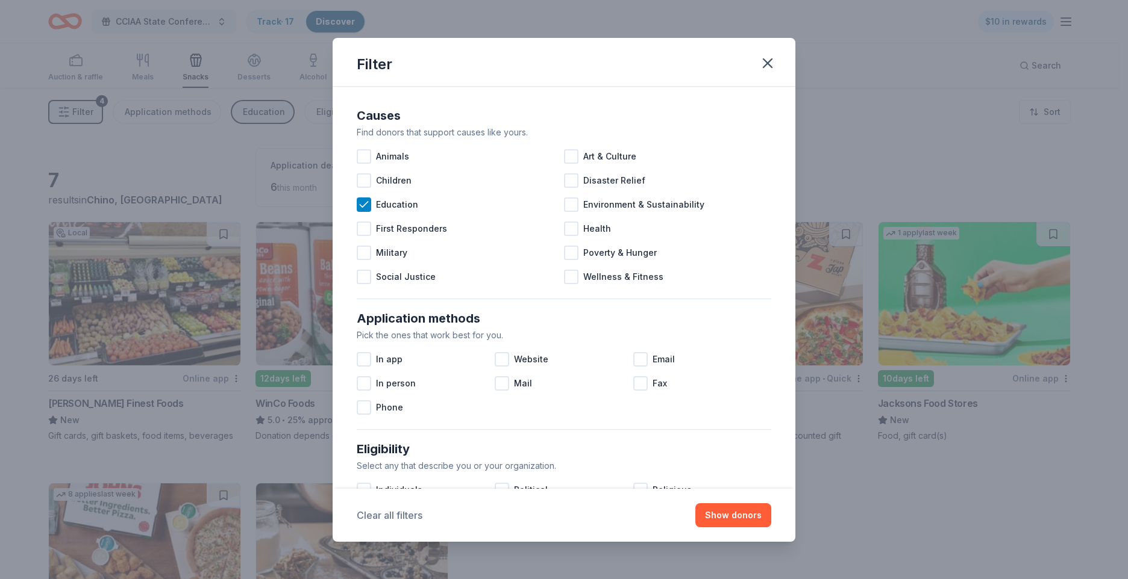
click at [399, 514] on button "Clear all filters" at bounding box center [390, 515] width 66 height 14
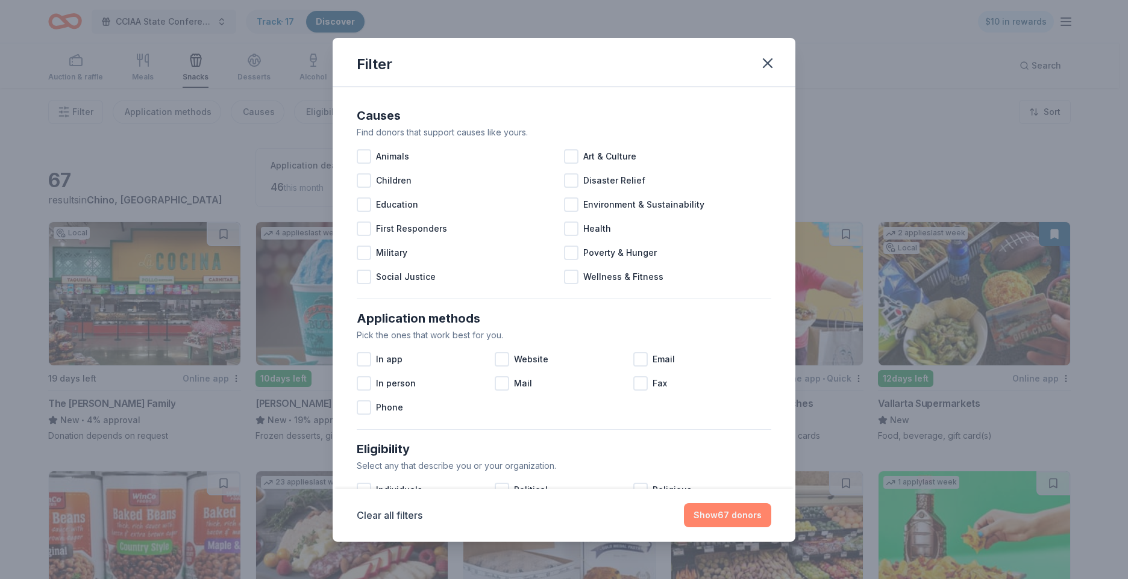
click at [731, 517] on button "Show 67 donors" at bounding box center [727, 516] width 87 height 24
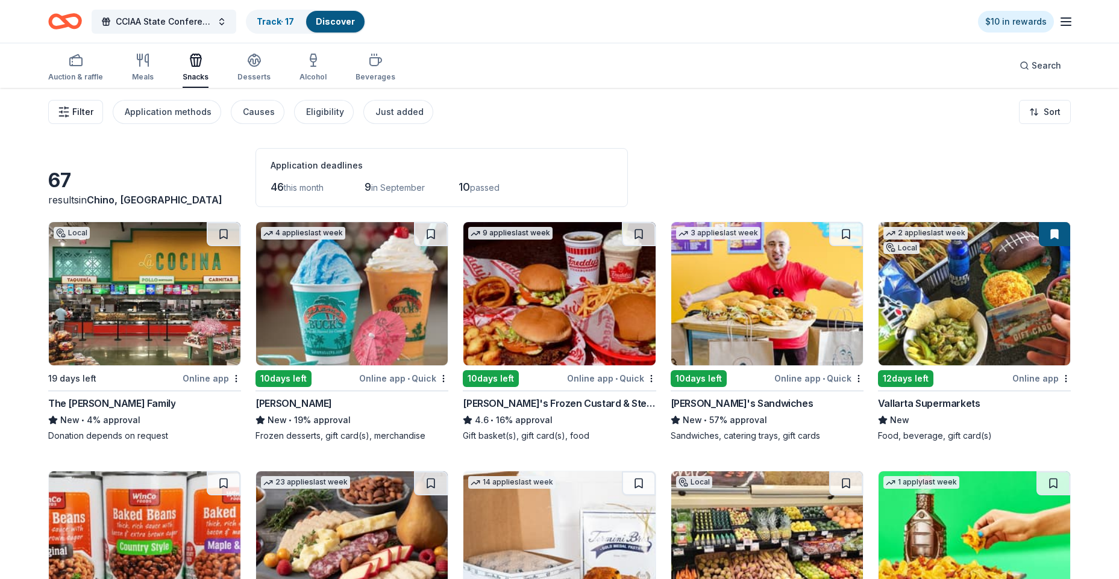
click at [89, 112] on span "Filter" at bounding box center [82, 112] width 21 height 14
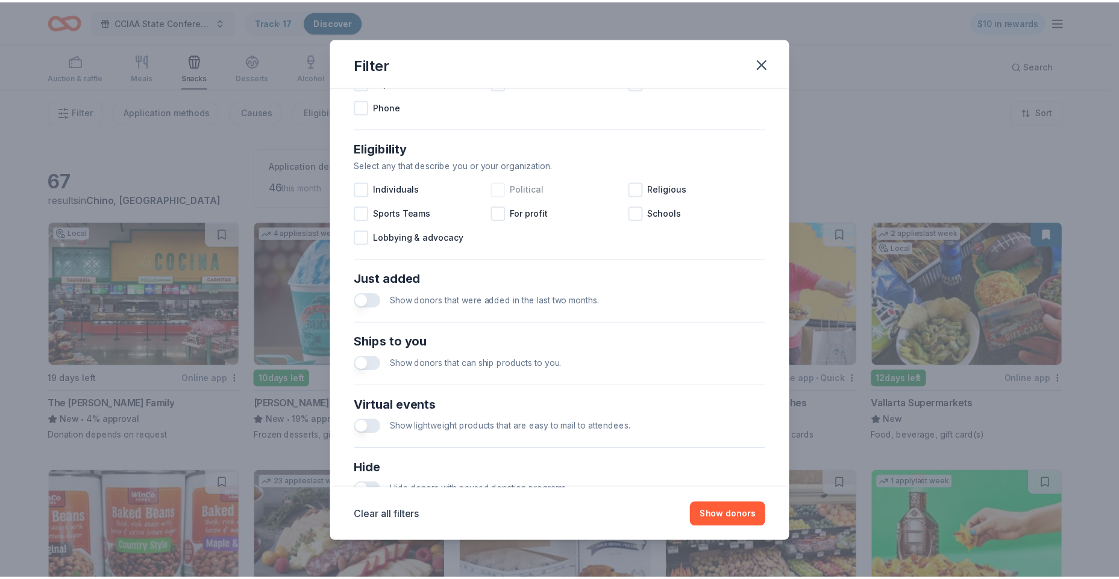
scroll to position [392, 0]
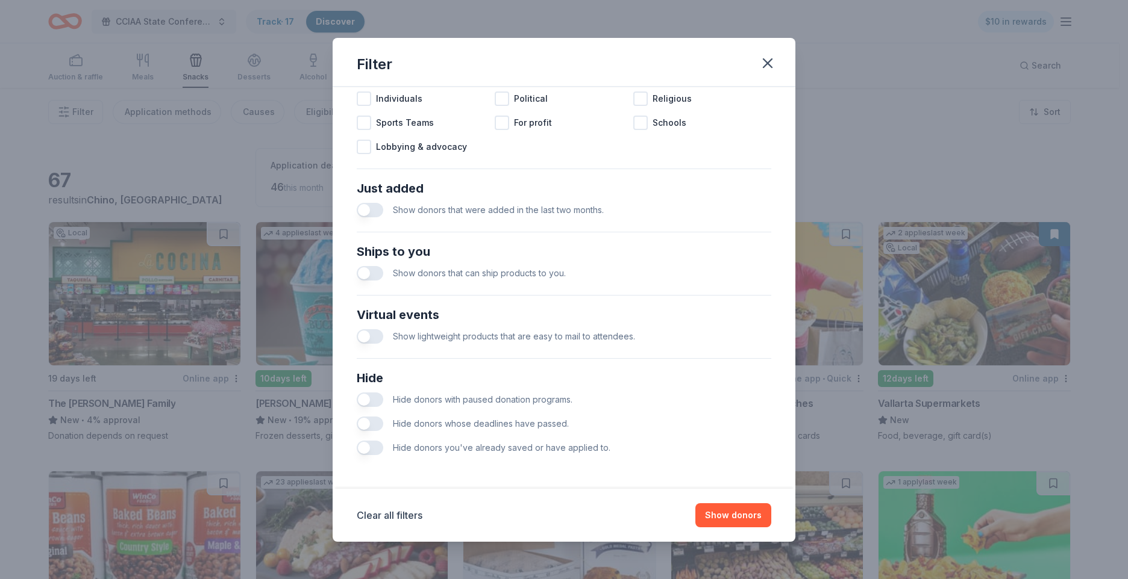
click at [372, 448] on button "button" at bounding box center [370, 448] width 27 height 14
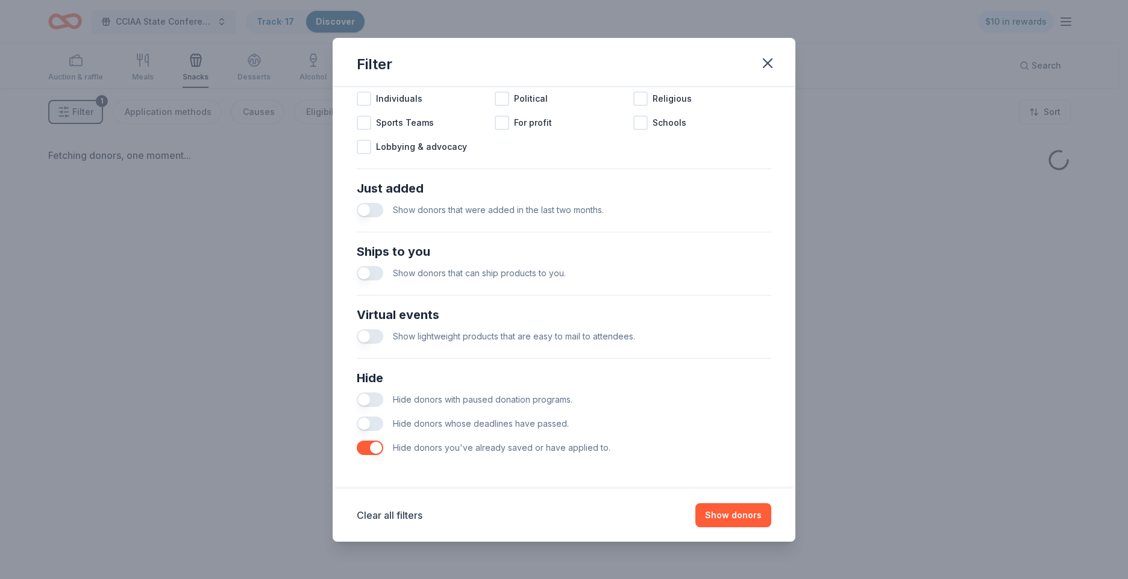
click at [368, 424] on button "button" at bounding box center [370, 424] width 27 height 14
click at [368, 400] on button "button" at bounding box center [370, 400] width 27 height 14
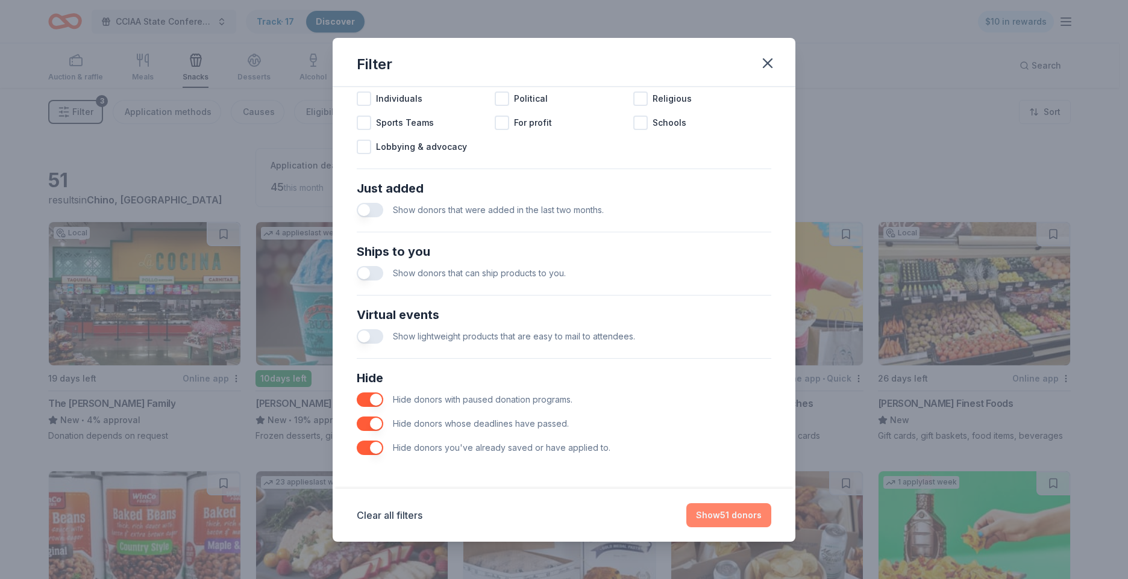
click at [729, 519] on button "Show 51 donors" at bounding box center [728, 516] width 85 height 24
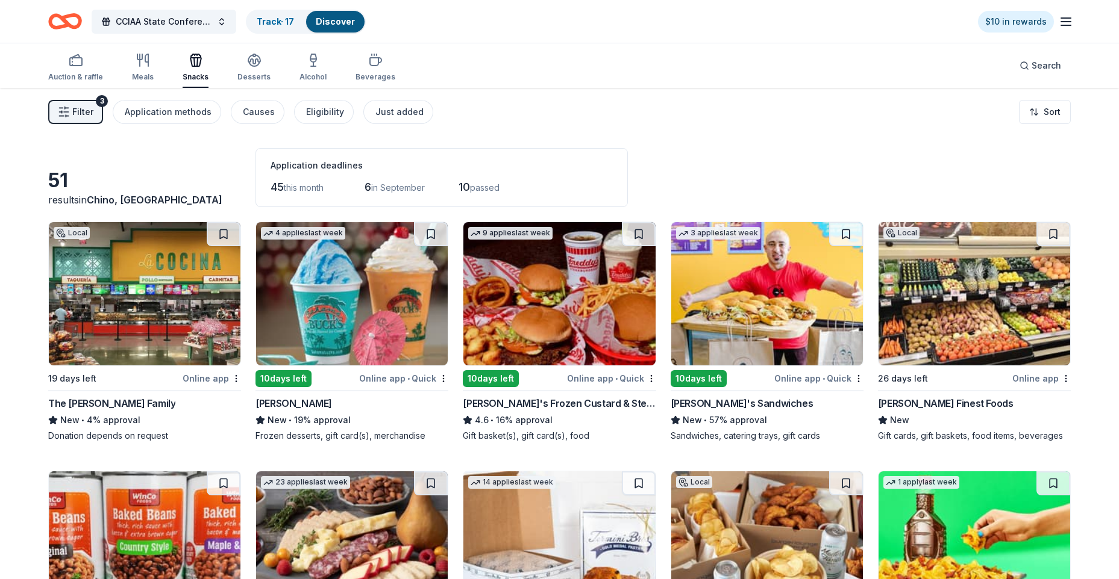
click at [561, 320] on img at bounding box center [559, 293] width 192 height 143
click at [883, 22] on icon "button" at bounding box center [1065, 21] width 14 height 14
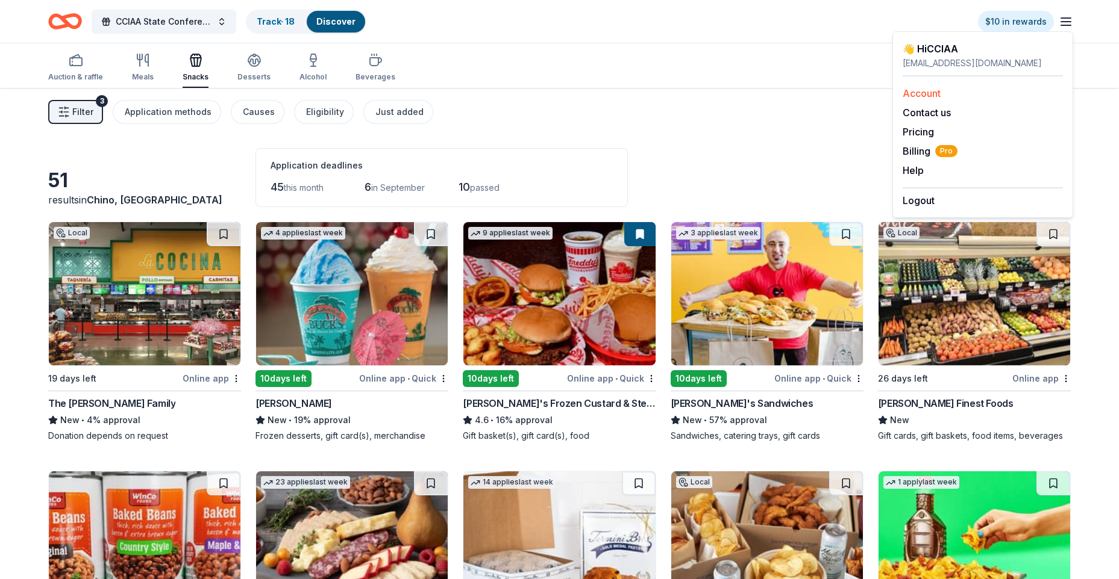
click at [883, 96] on div "Account" at bounding box center [982, 93] width 160 height 14
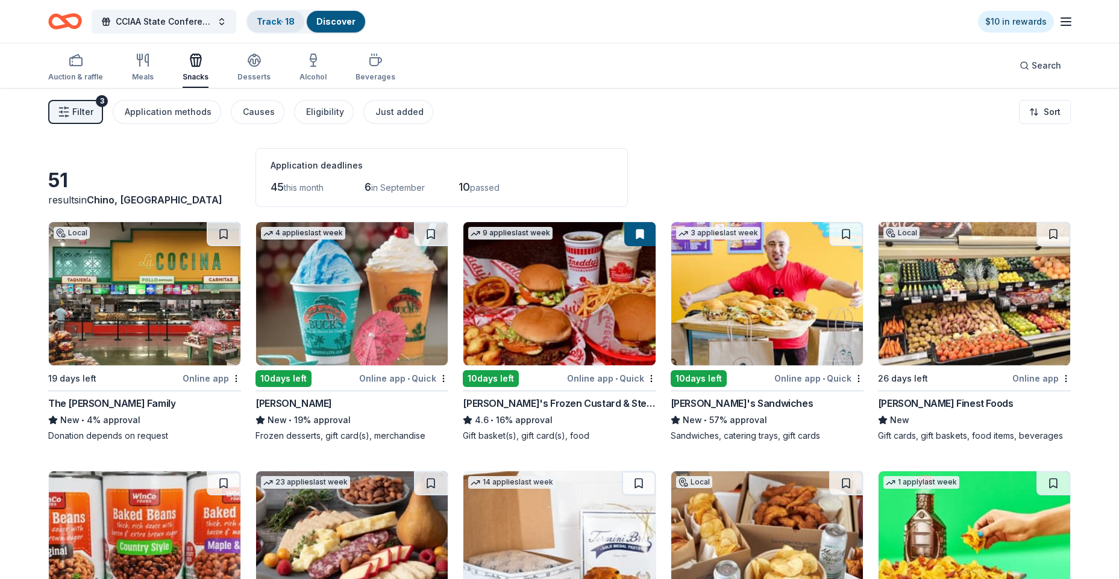
click at [287, 30] on div "Track · 18" at bounding box center [275, 22] width 57 height 22
click at [276, 23] on link "Track · 18" at bounding box center [276, 21] width 38 height 10
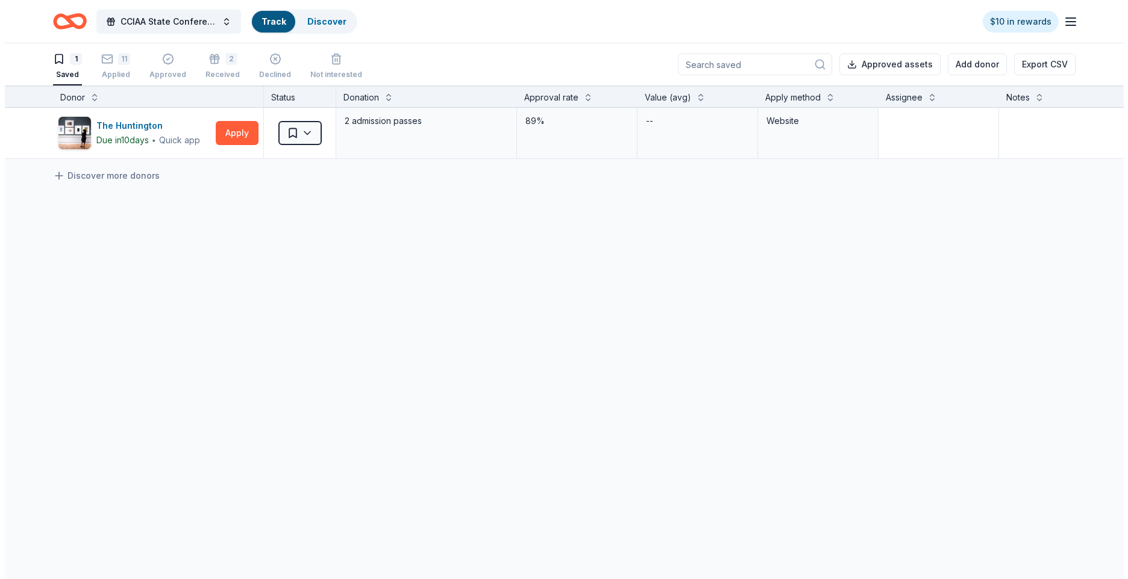
scroll to position [1, 0]
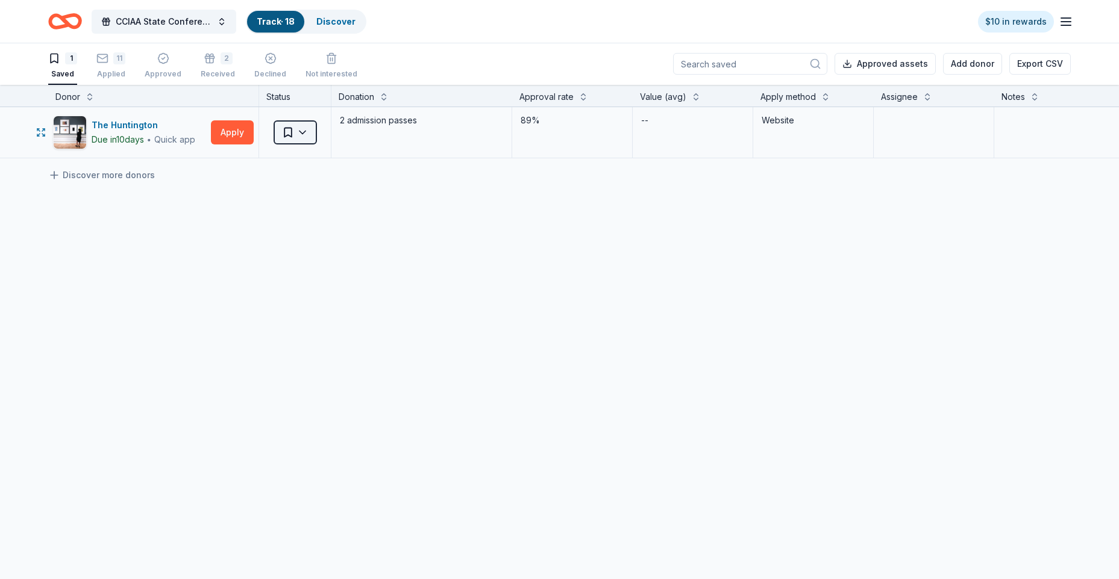
click at [310, 133] on html "CCIAA State Conference 2025 Track · 18 Discover $10 in rewards 1 Saved 11 Appli…" at bounding box center [559, 288] width 1119 height 579
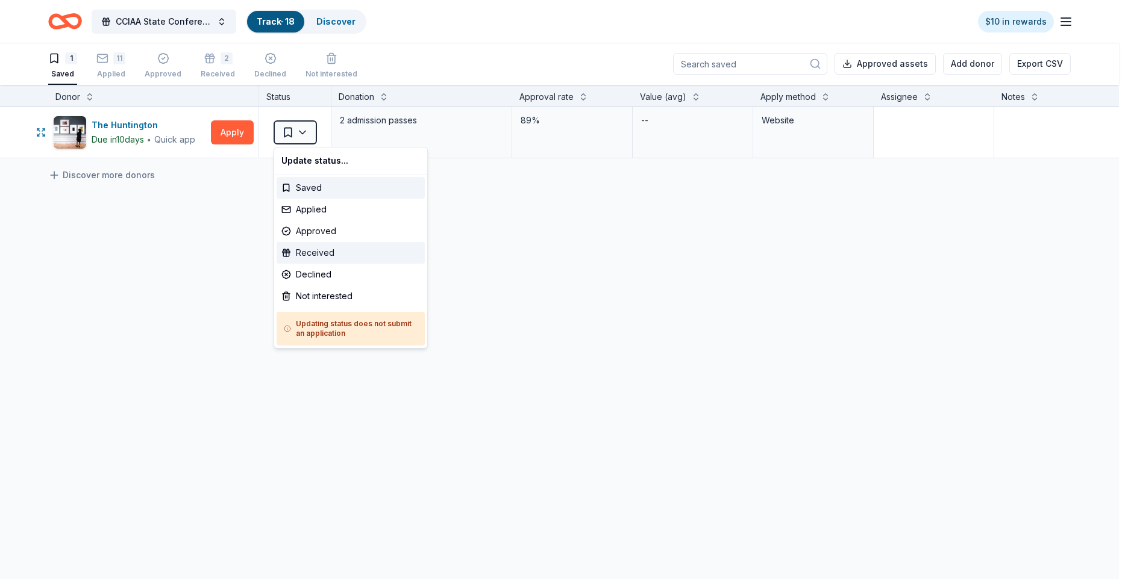
click at [310, 247] on div "Received" at bounding box center [350, 253] width 148 height 22
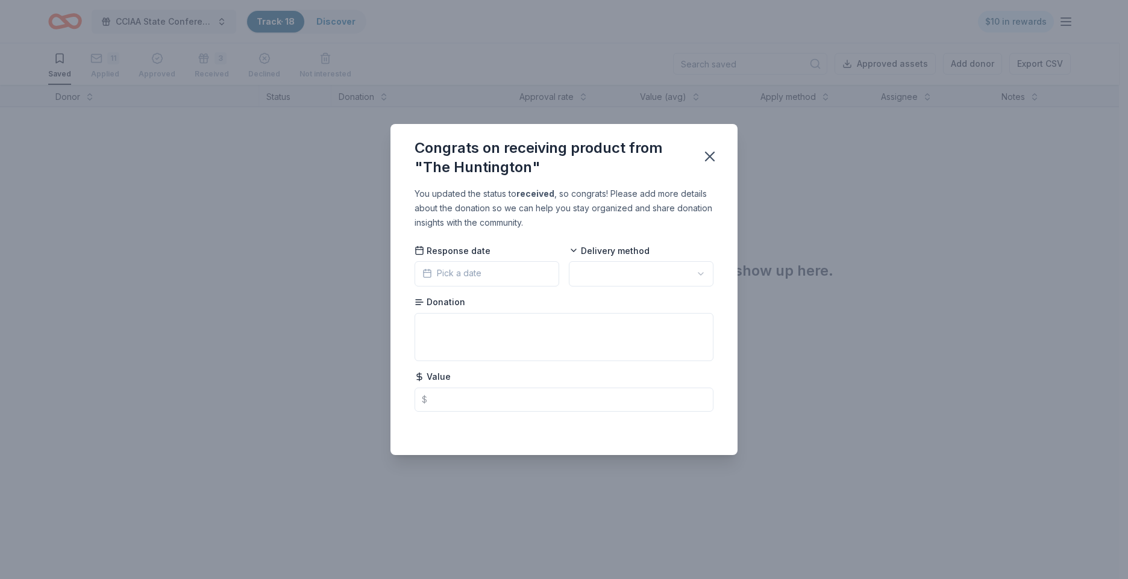
click at [478, 275] on span "Pick a date" at bounding box center [451, 273] width 59 height 14
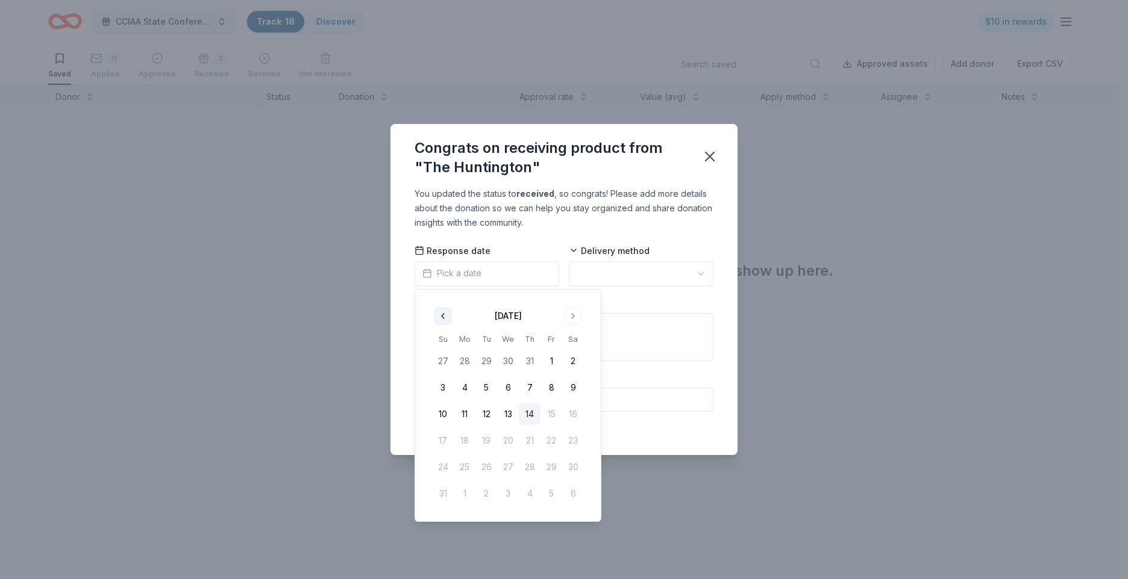
click at [442, 318] on button "Go to previous month" at bounding box center [442, 316] width 17 height 17
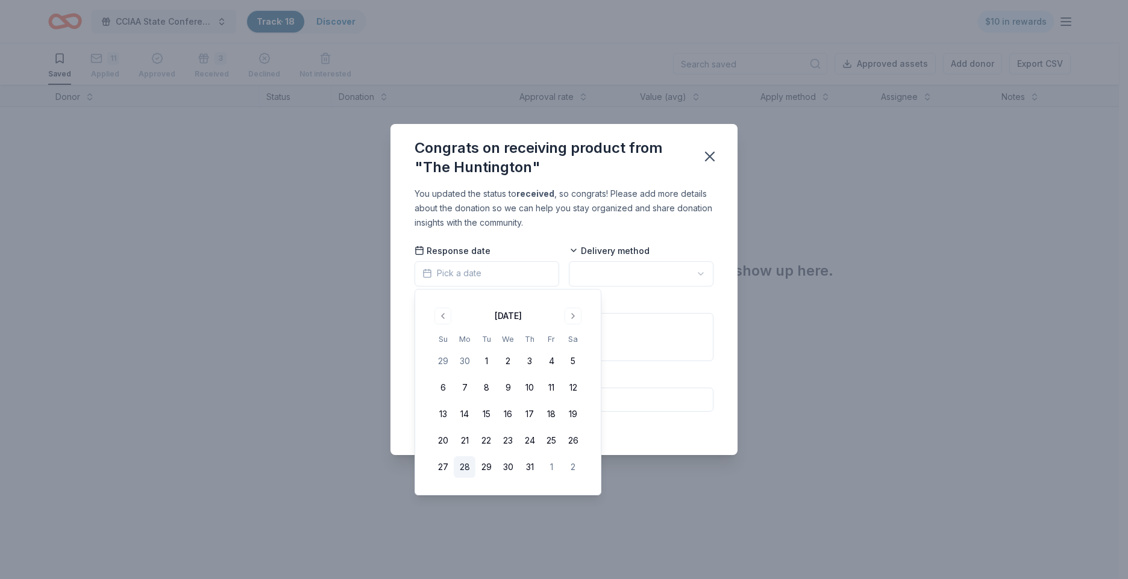
click at [464, 467] on button "28" at bounding box center [465, 468] width 22 height 22
click at [584, 273] on html "CCIAA State Conference 2025 Track · 18 Discover $10 in rewards Saved 11 Applied…" at bounding box center [564, 288] width 1128 height 579
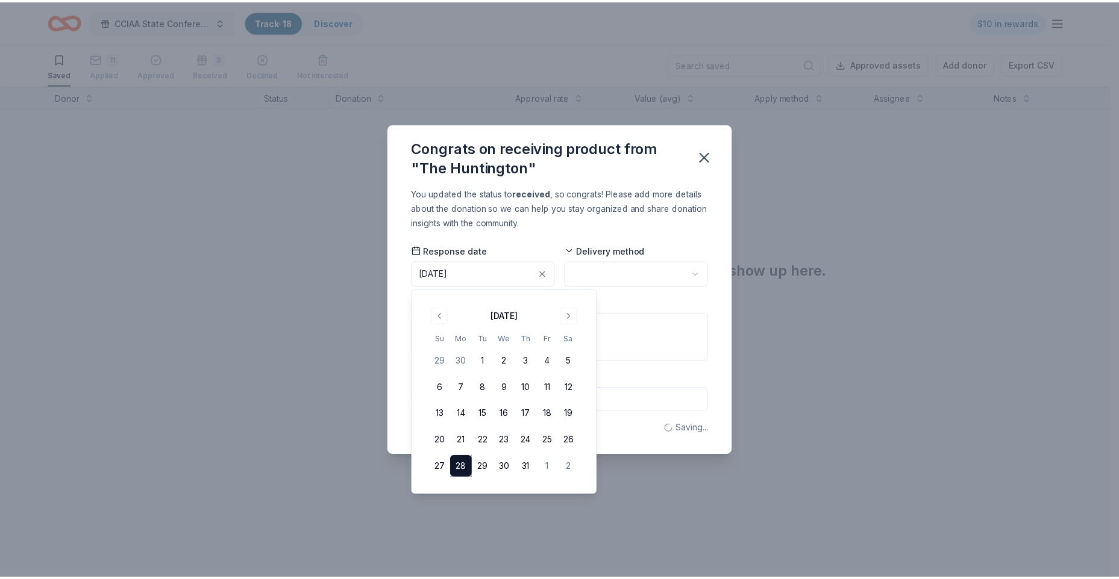
scroll to position [0, 0]
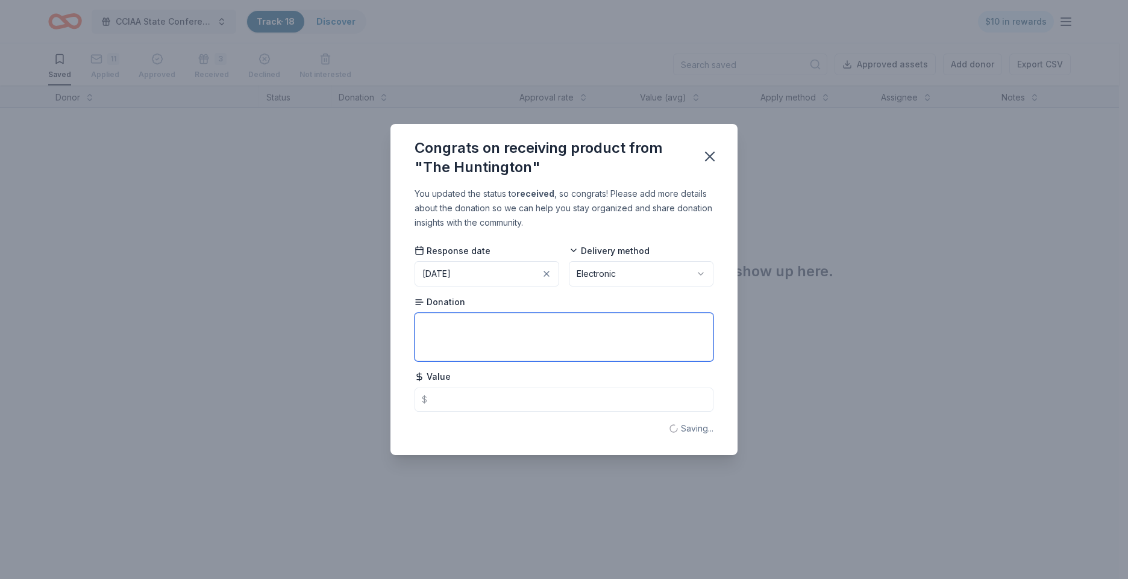
click at [496, 334] on textarea at bounding box center [563, 337] width 299 height 48
type textarea "2 admission passes"
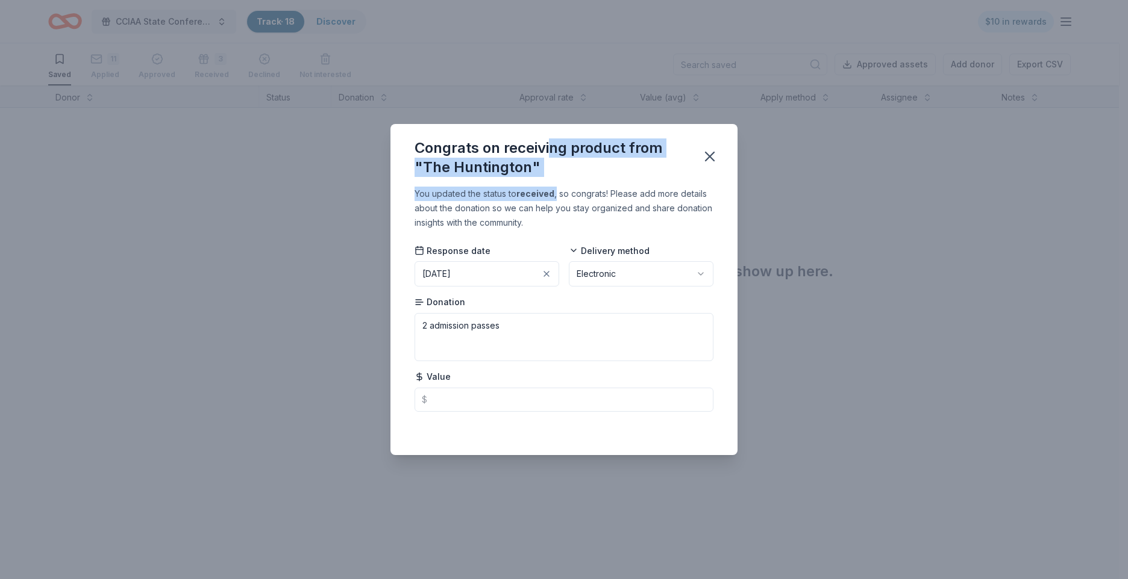
drag, startPoint x: 549, startPoint y: 144, endPoint x: 557, endPoint y: 189, distance: 45.3
click at [557, 189] on div "Congrats on receiving product from "The Huntington" You updated the status to r…" at bounding box center [563, 289] width 347 height 331
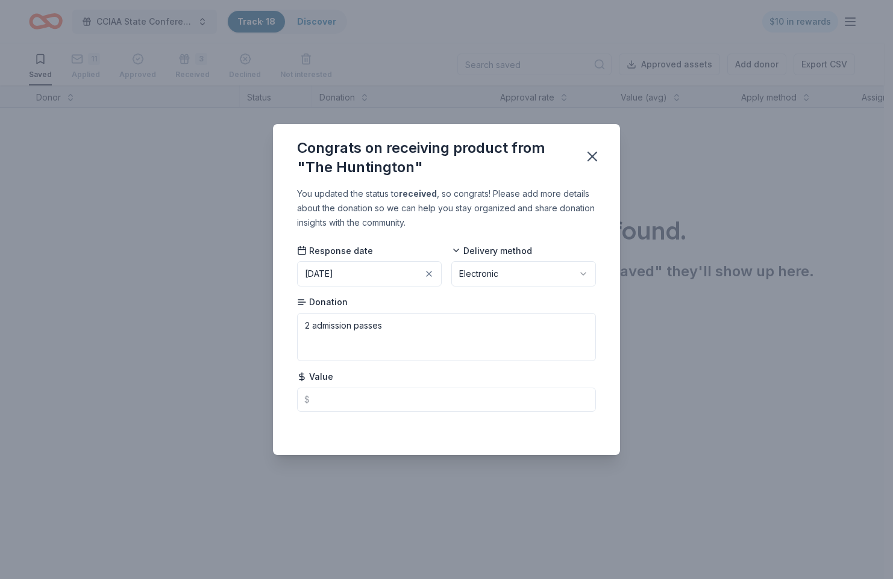
click at [557, 199] on div "You updated the status to received , so congrats! Please add more details about…" at bounding box center [446, 208] width 299 height 43
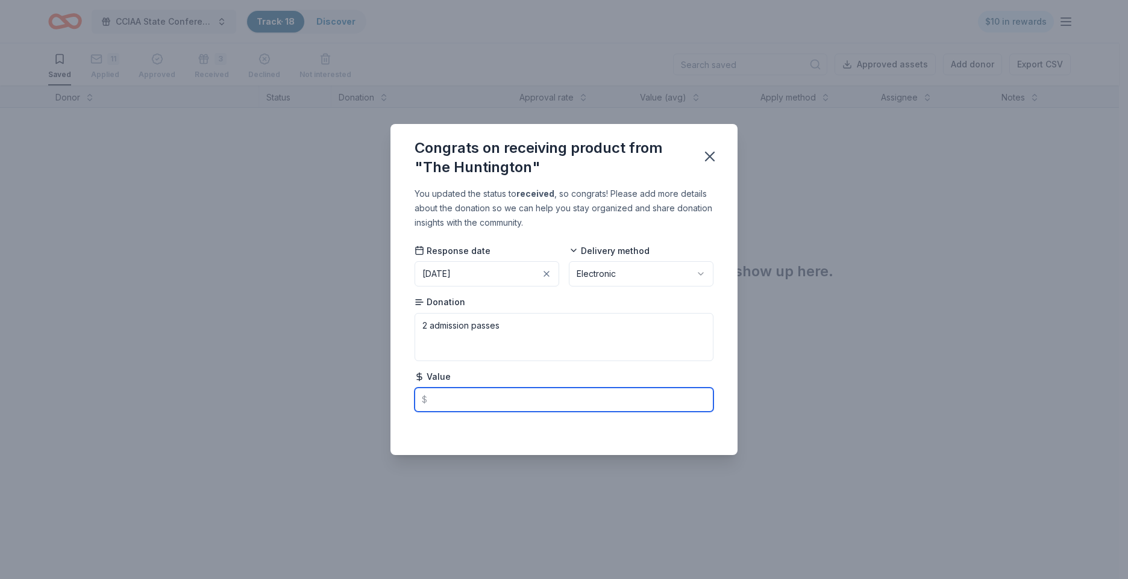
click at [489, 396] on input "text" at bounding box center [563, 400] width 299 height 24
type input "58.00"
click at [708, 152] on icon "button" at bounding box center [709, 156] width 17 height 17
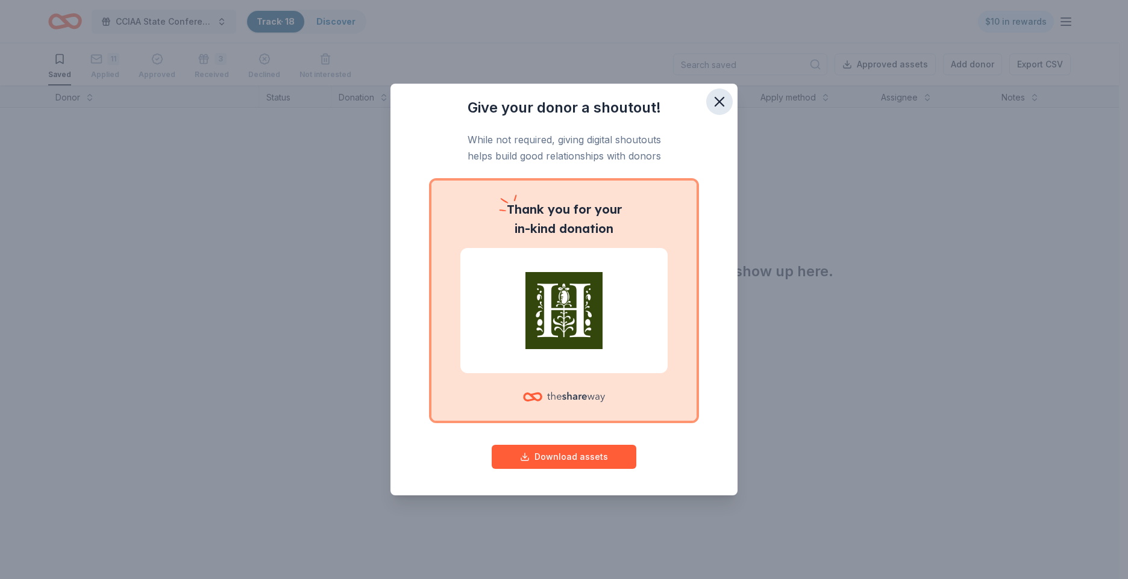
click at [722, 101] on icon "button" at bounding box center [719, 101] width 17 height 17
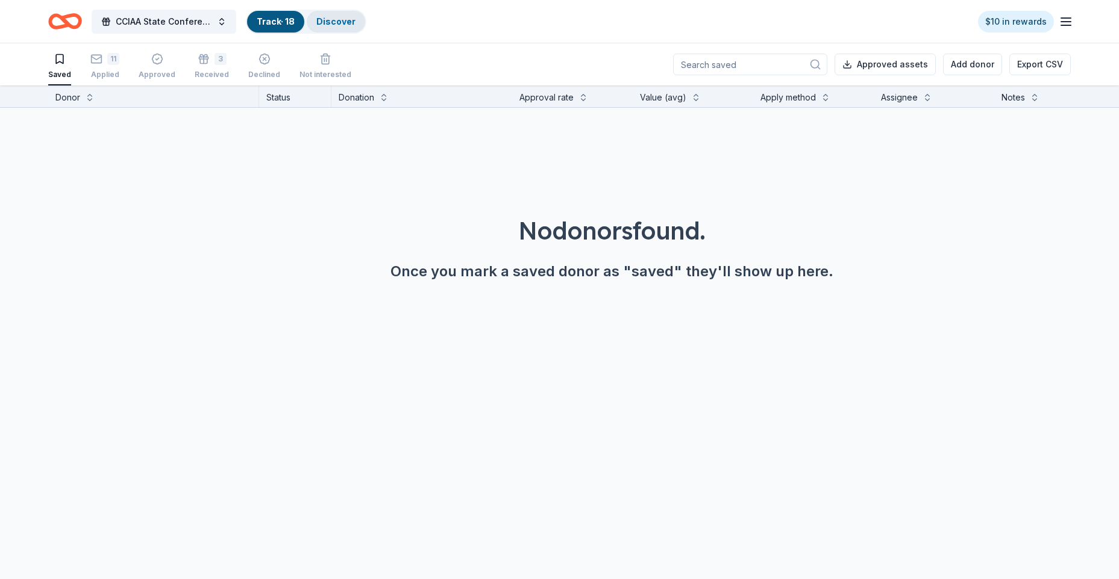
click at [329, 24] on link "Discover" at bounding box center [335, 21] width 39 height 10
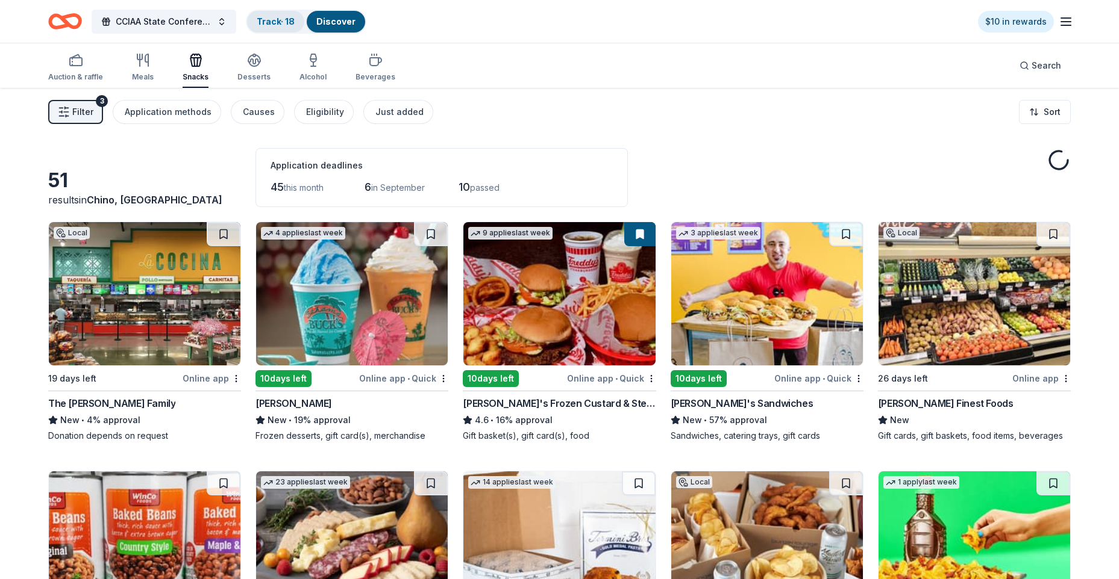
click at [277, 22] on link "Track · 18" at bounding box center [276, 21] width 38 height 10
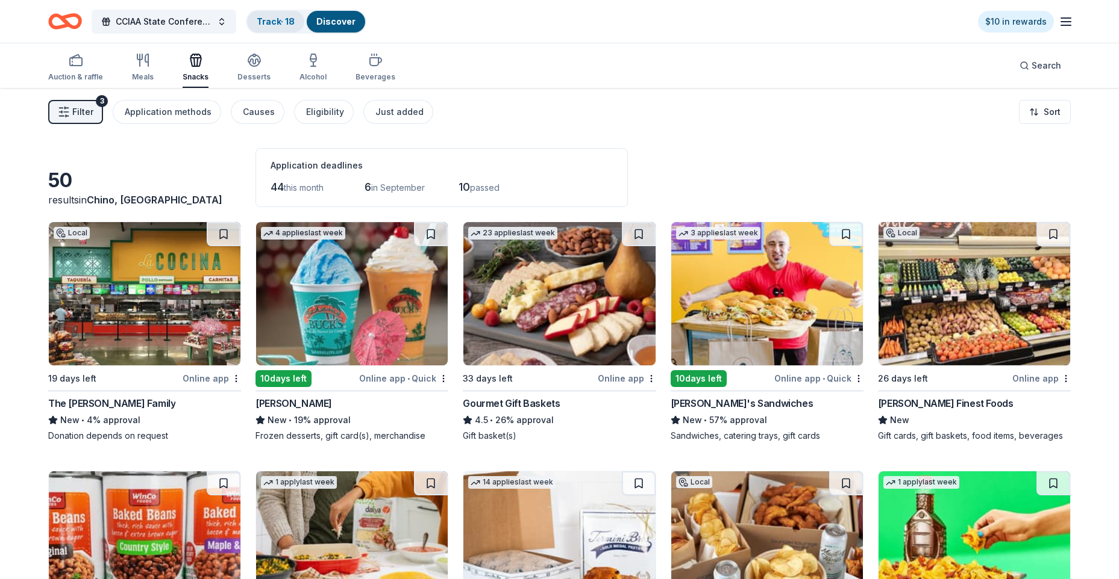
scroll to position [1, 0]
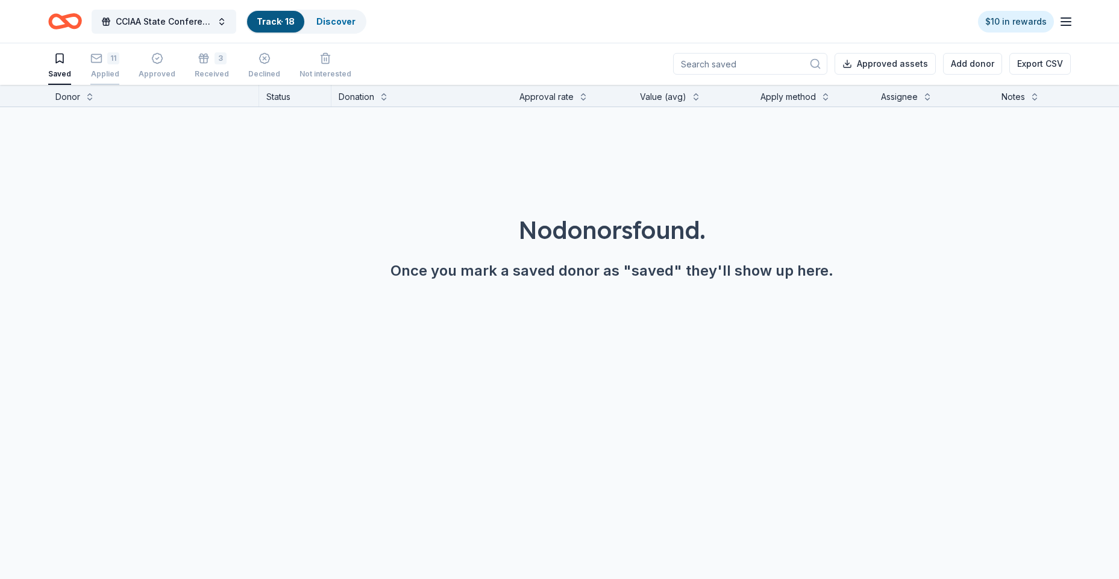
click at [101, 63] on icon "button" at bounding box center [96, 58] width 12 height 12
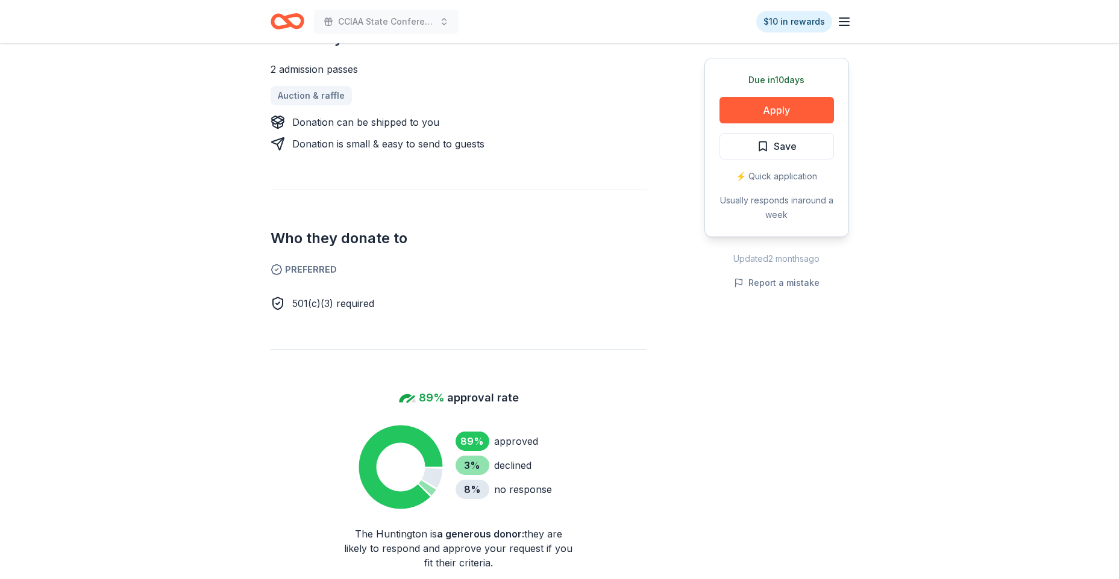
scroll to position [482, 0]
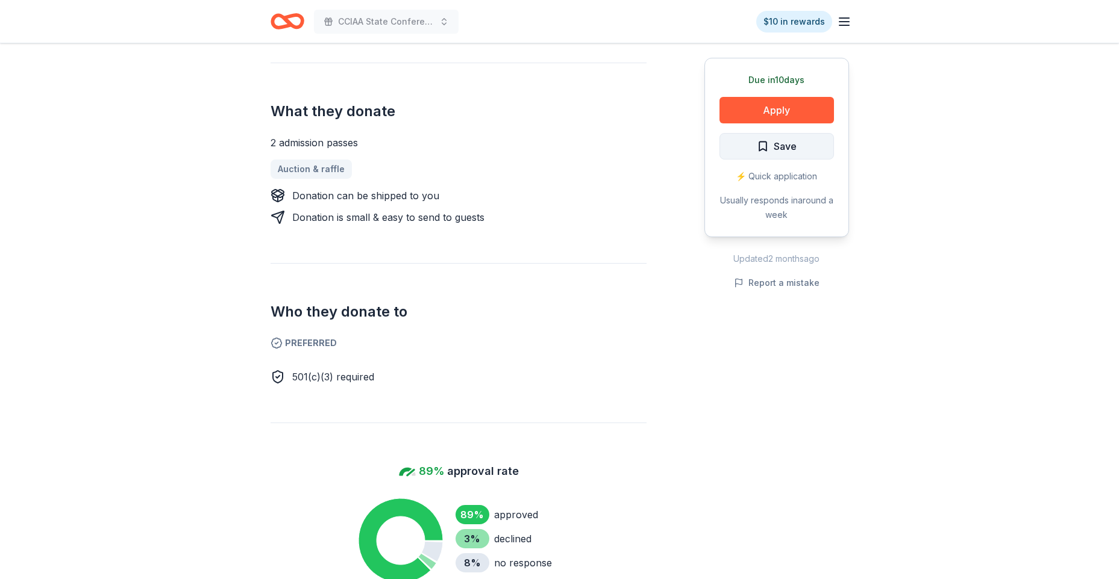
click at [805, 152] on button "Save" at bounding box center [776, 146] width 114 height 27
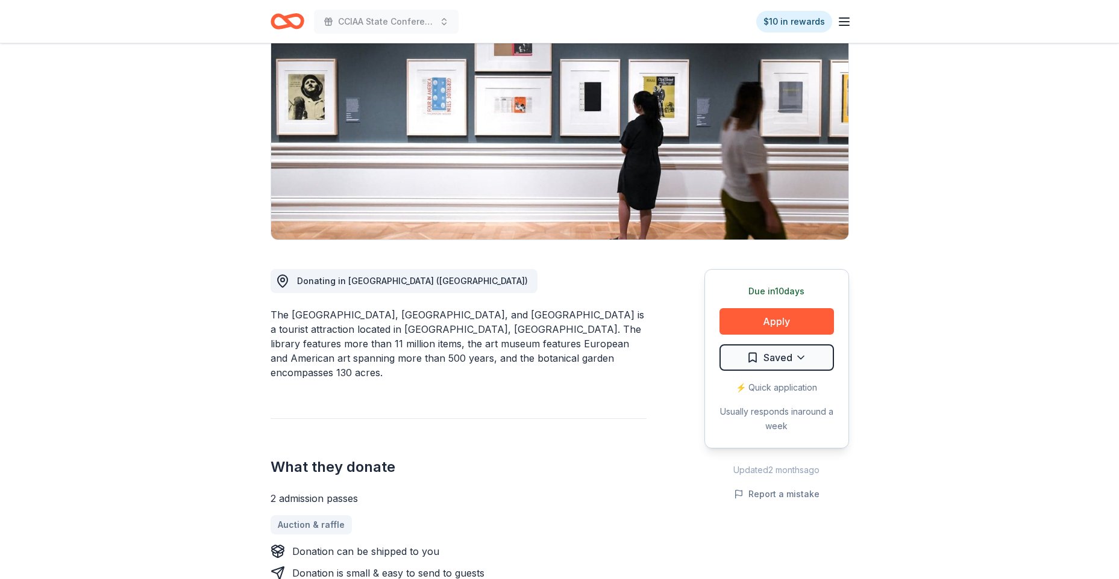
scroll to position [181, 0]
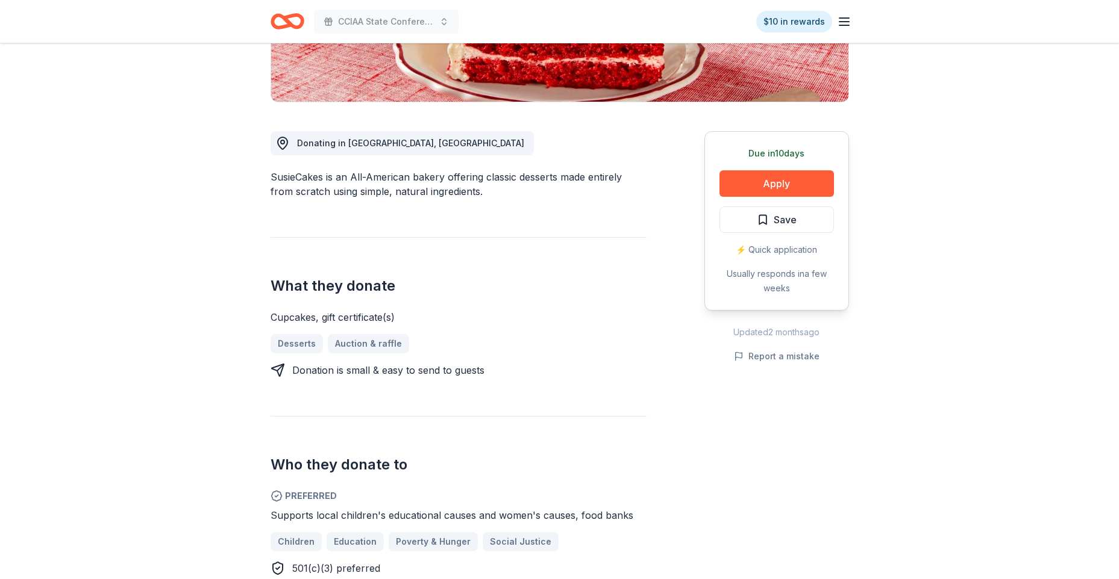
scroll to position [301, 0]
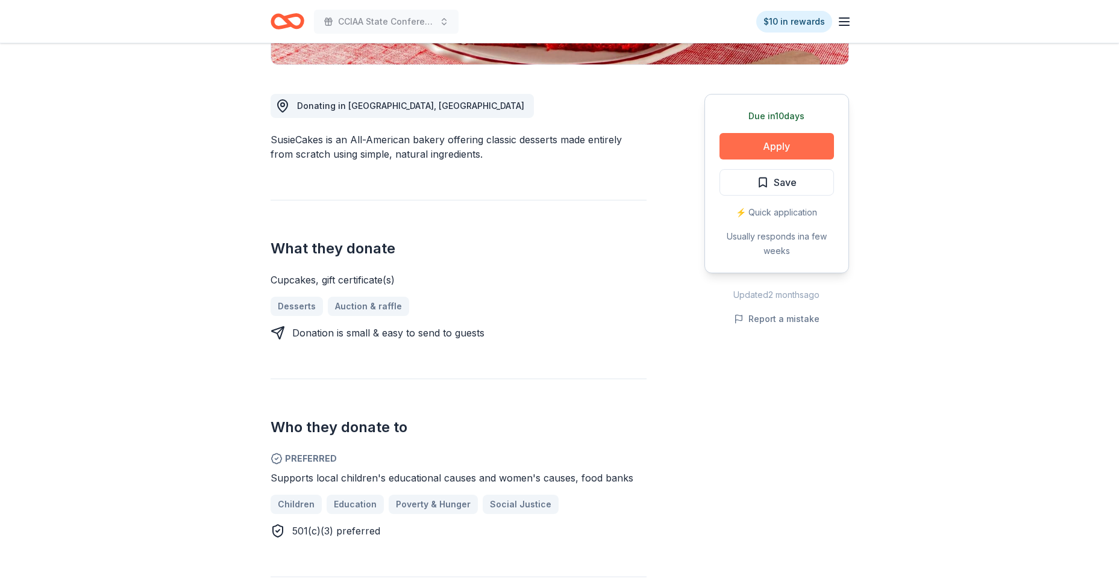
click at [761, 145] on button "Apply" at bounding box center [776, 146] width 114 height 27
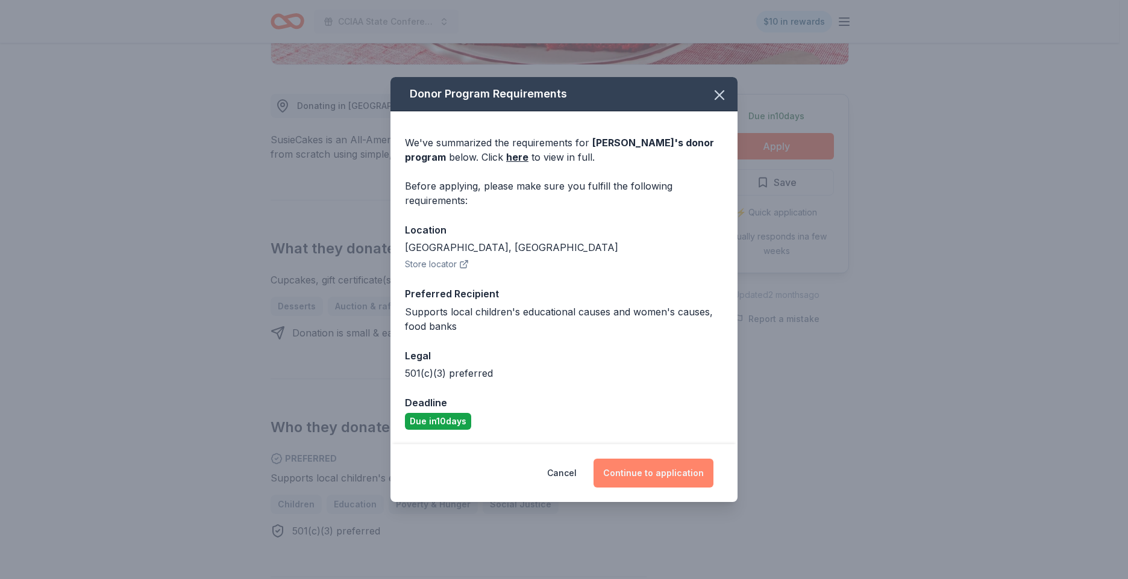
click at [664, 481] on button "Continue to application" at bounding box center [653, 473] width 120 height 29
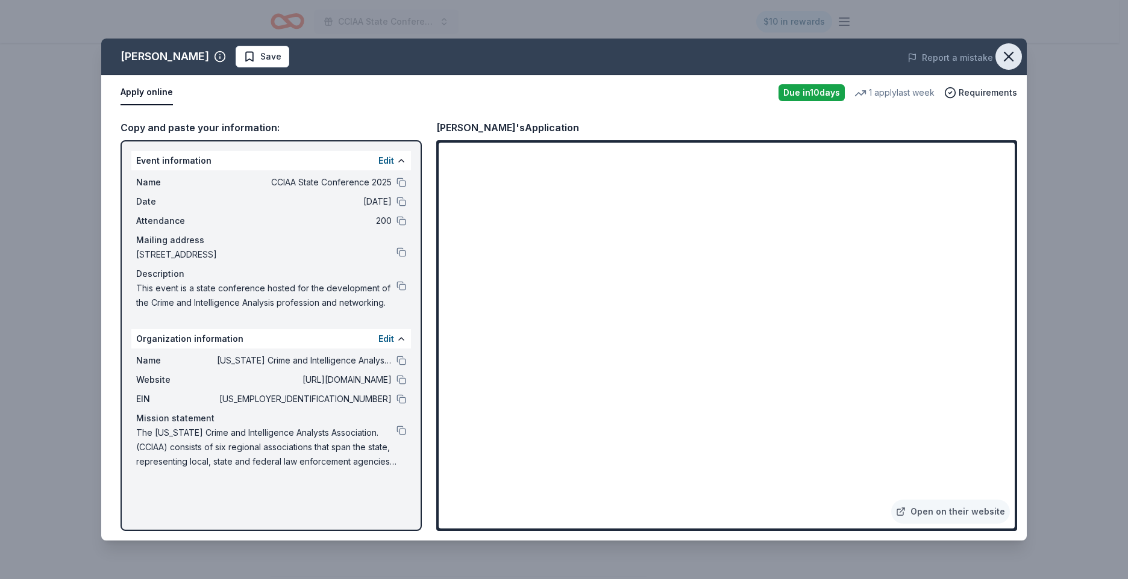
click at [1004, 51] on icon "button" at bounding box center [1008, 56] width 17 height 17
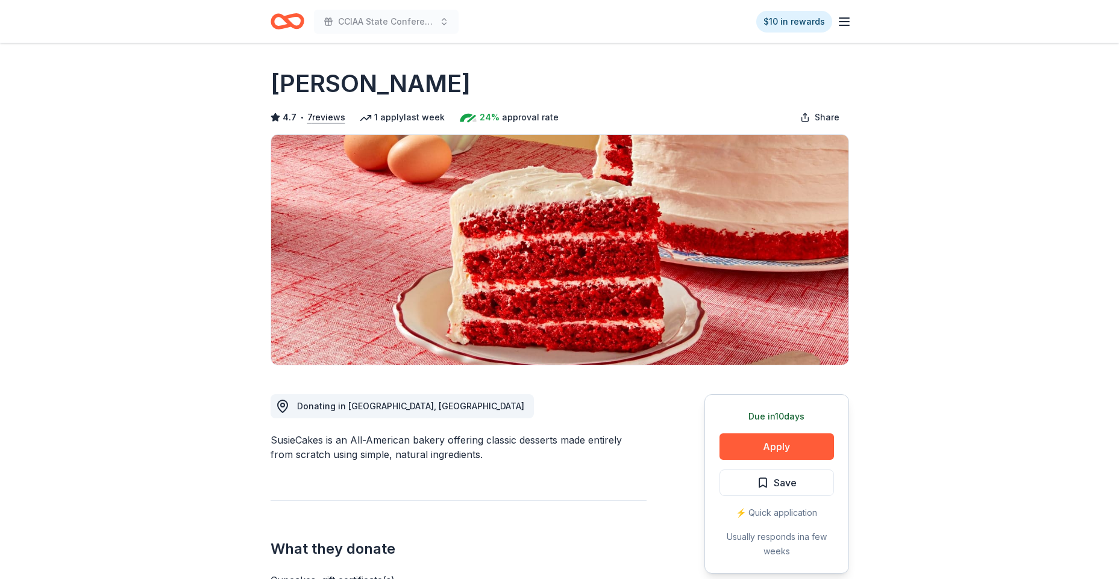
scroll to position [0, 0]
click at [846, 23] on icon "button" at bounding box center [844, 21] width 14 height 14
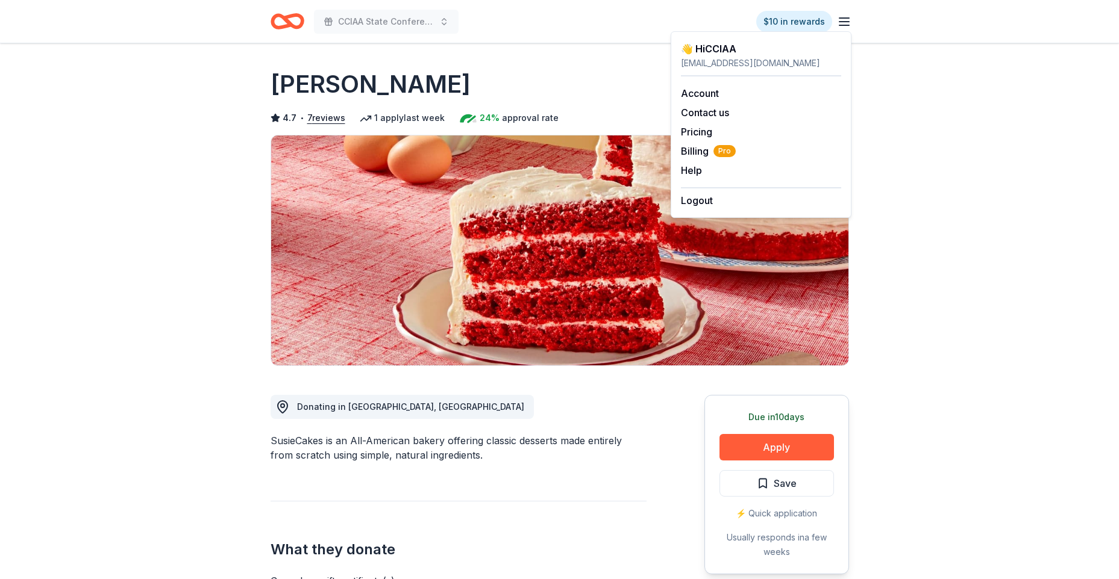
click at [461, 67] on div "Susie Cakes" at bounding box center [559, 84] width 578 height 34
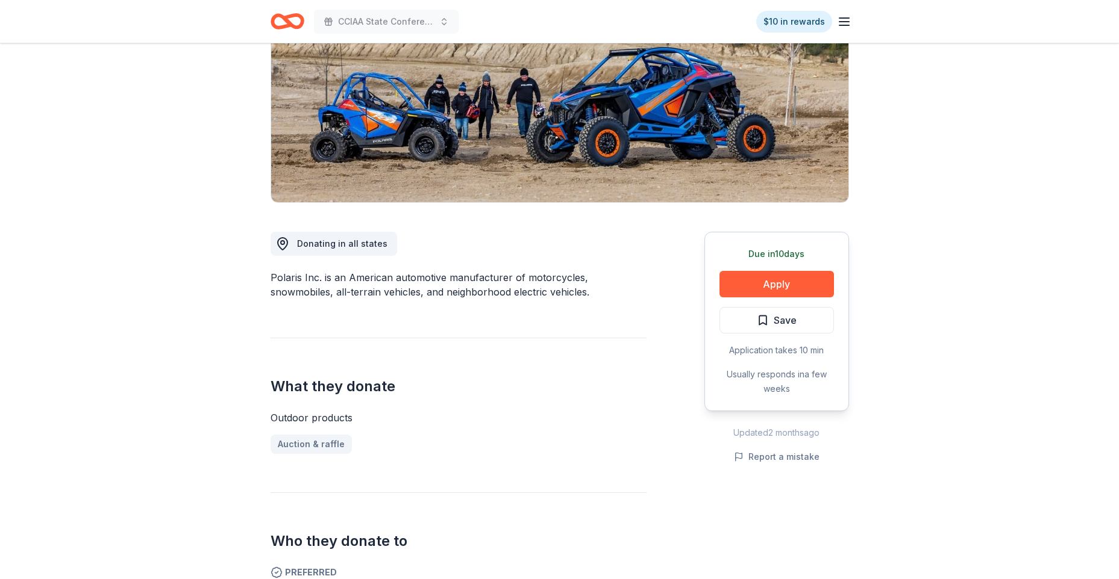
scroll to position [120, 0]
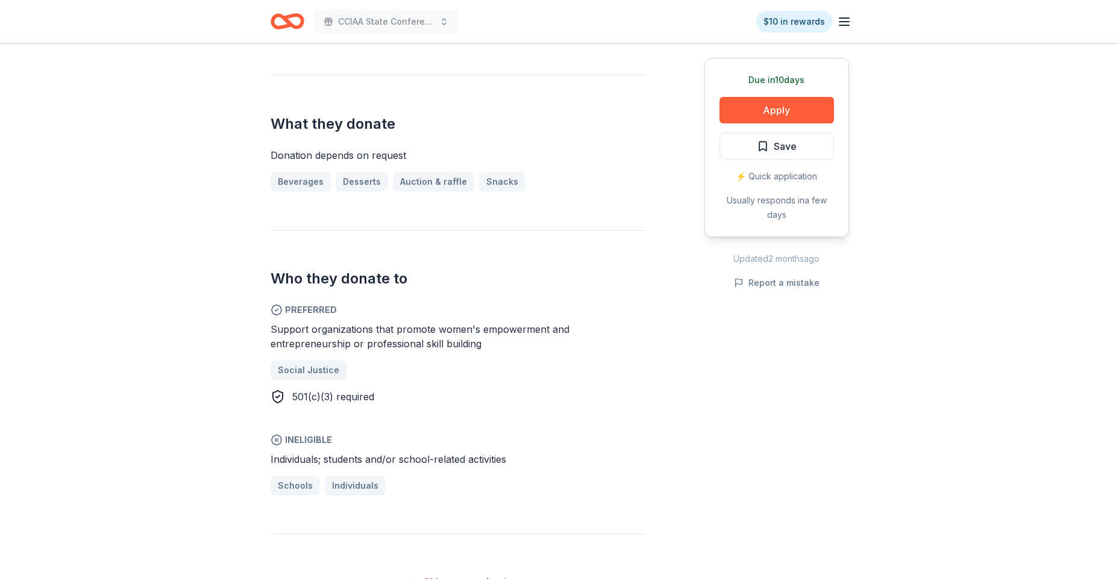
scroll to position [482, 0]
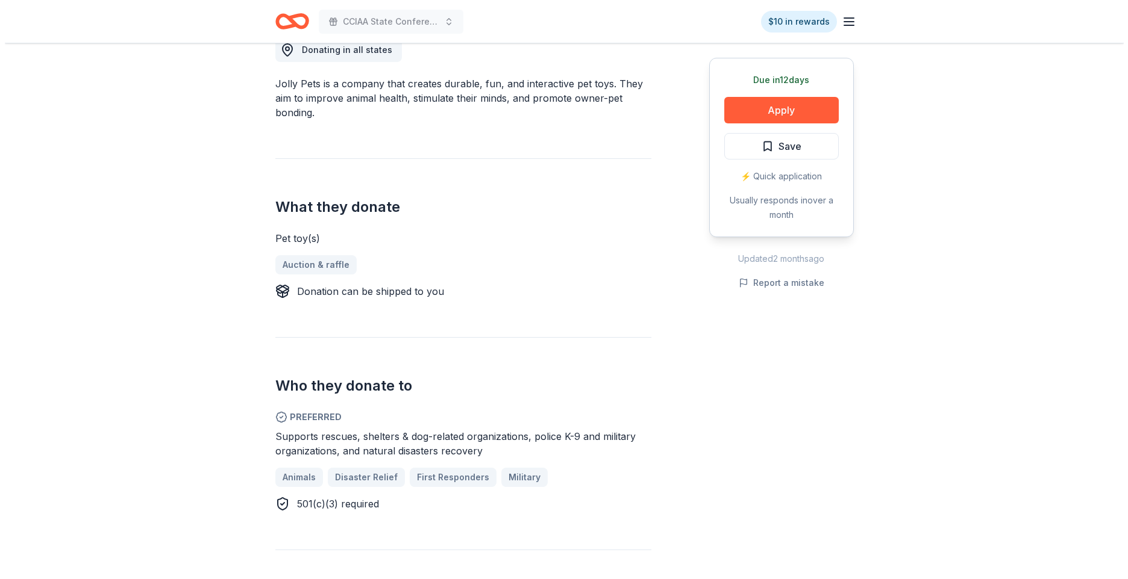
scroll to position [361, 0]
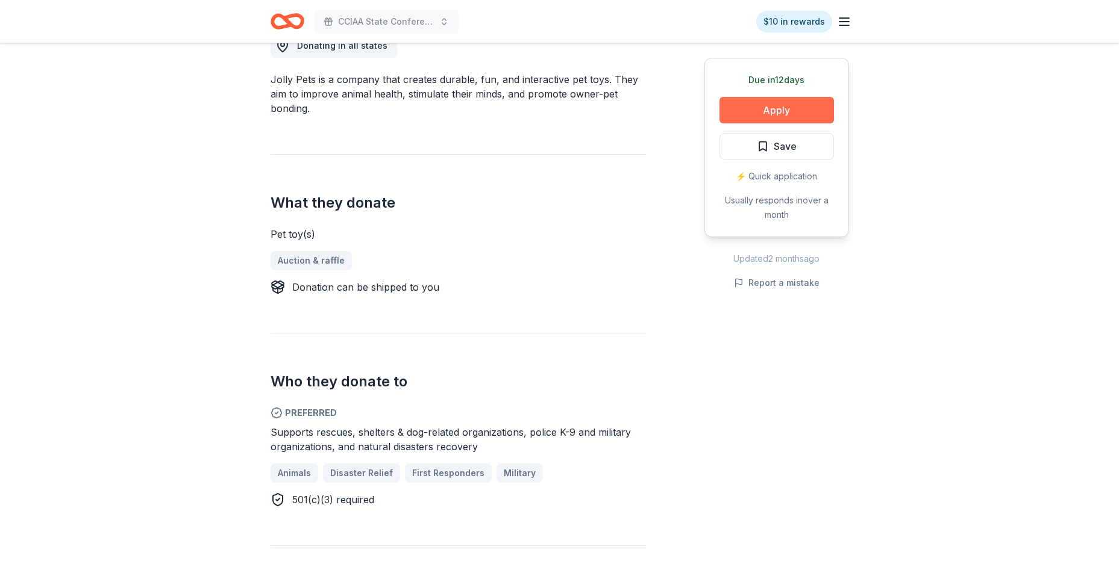
click at [765, 108] on button "Apply" at bounding box center [776, 110] width 114 height 27
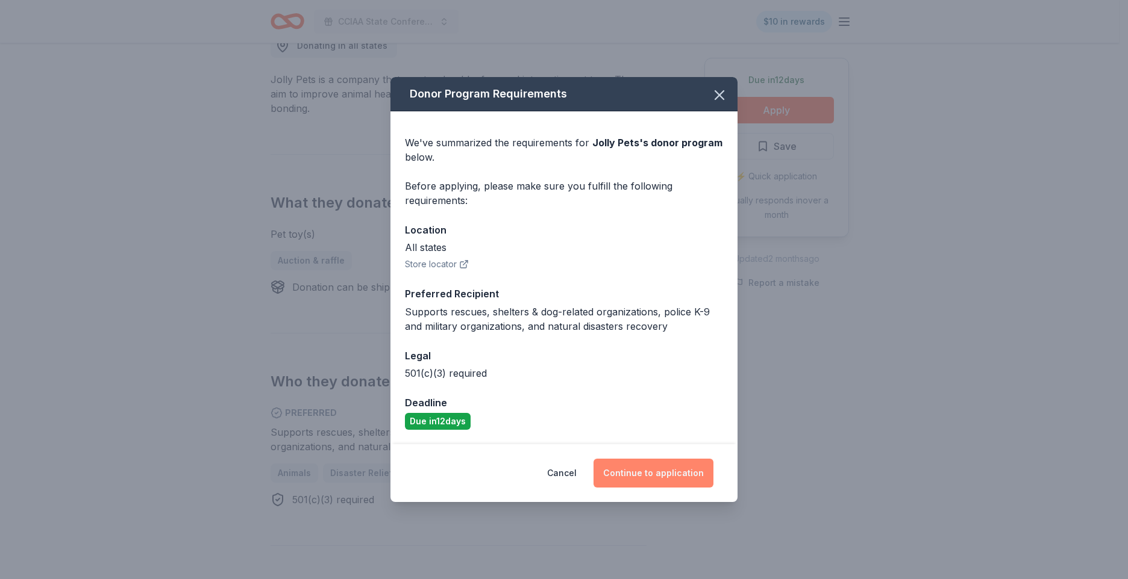
click at [636, 476] on button "Continue to application" at bounding box center [653, 473] width 120 height 29
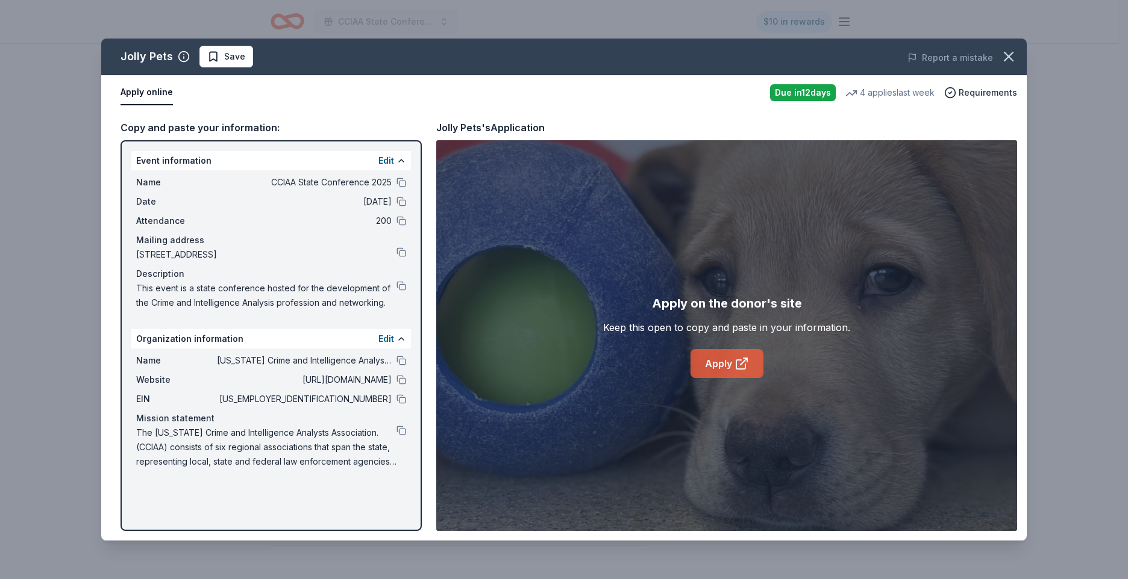
click at [718, 362] on link "Apply" at bounding box center [726, 363] width 73 height 29
click at [1007, 55] on icon "button" at bounding box center [1008, 56] width 8 height 8
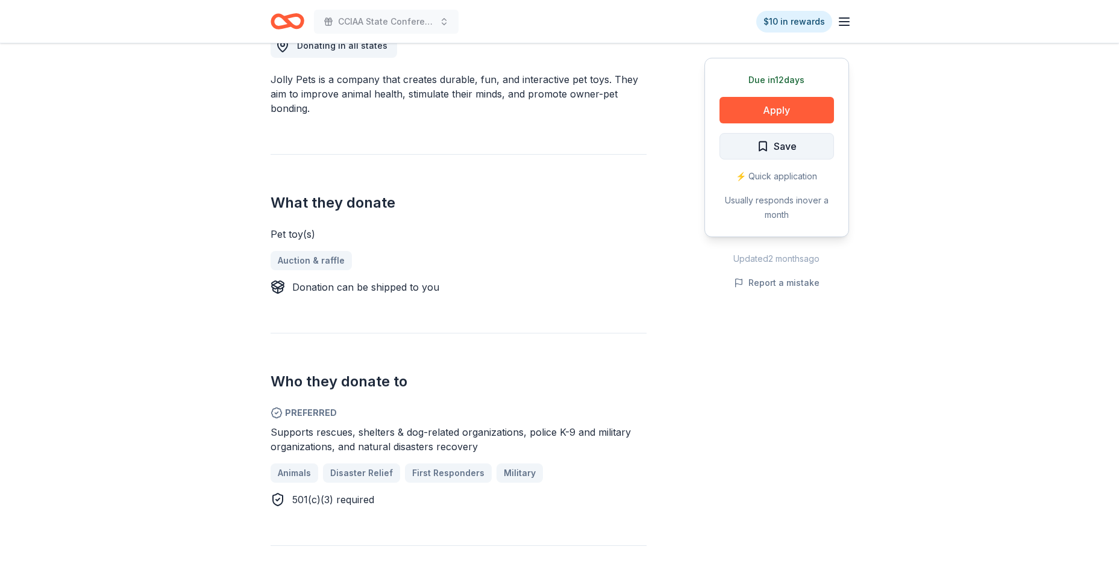
click at [778, 143] on span "Save" at bounding box center [784, 147] width 23 height 16
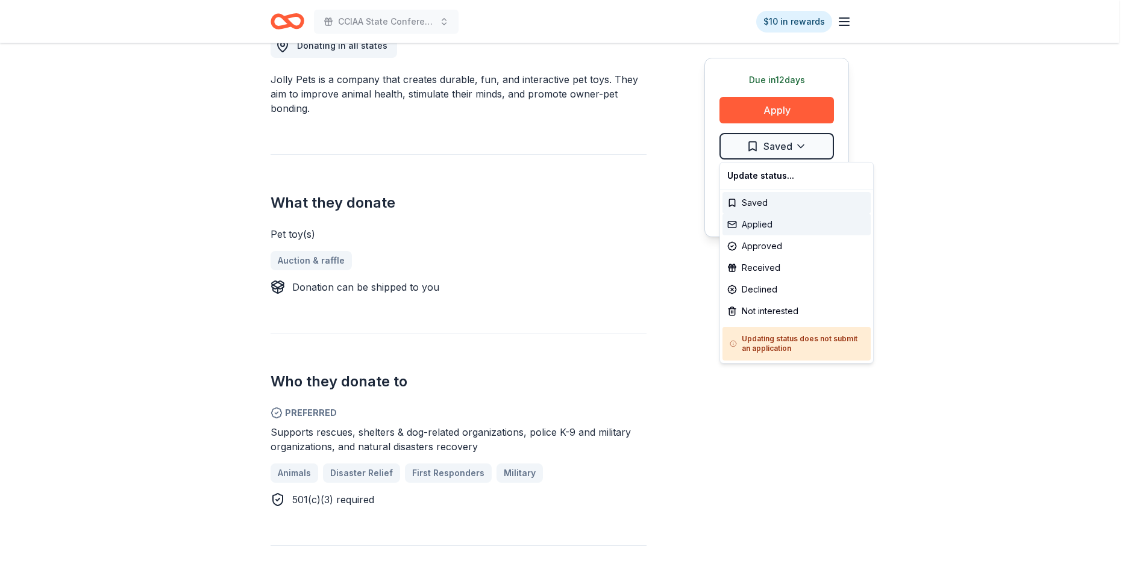
click at [791, 222] on div "Applied" at bounding box center [796, 225] width 148 height 22
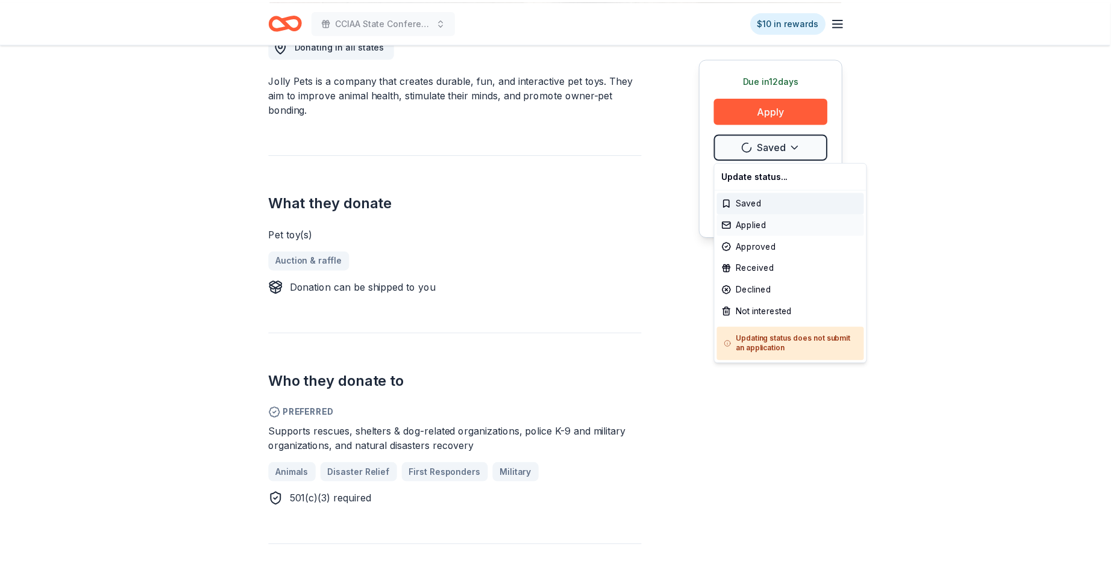
scroll to position [0, 0]
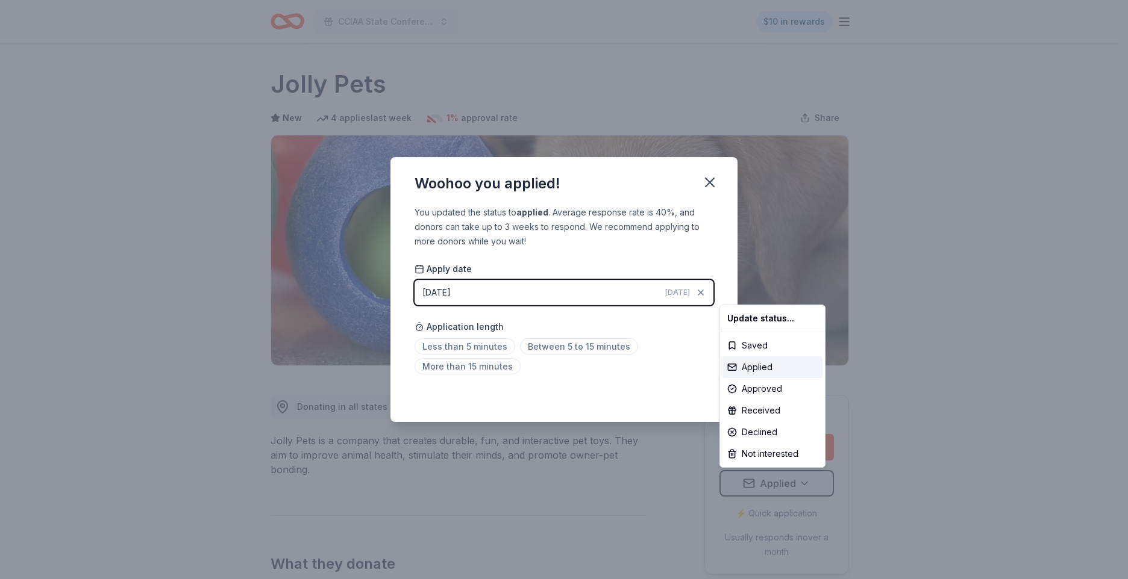
click at [455, 349] on html "CCIAA State Conference 2025 $10 in rewards Due in 12 days Share Jolly Pets New …" at bounding box center [564, 289] width 1128 height 579
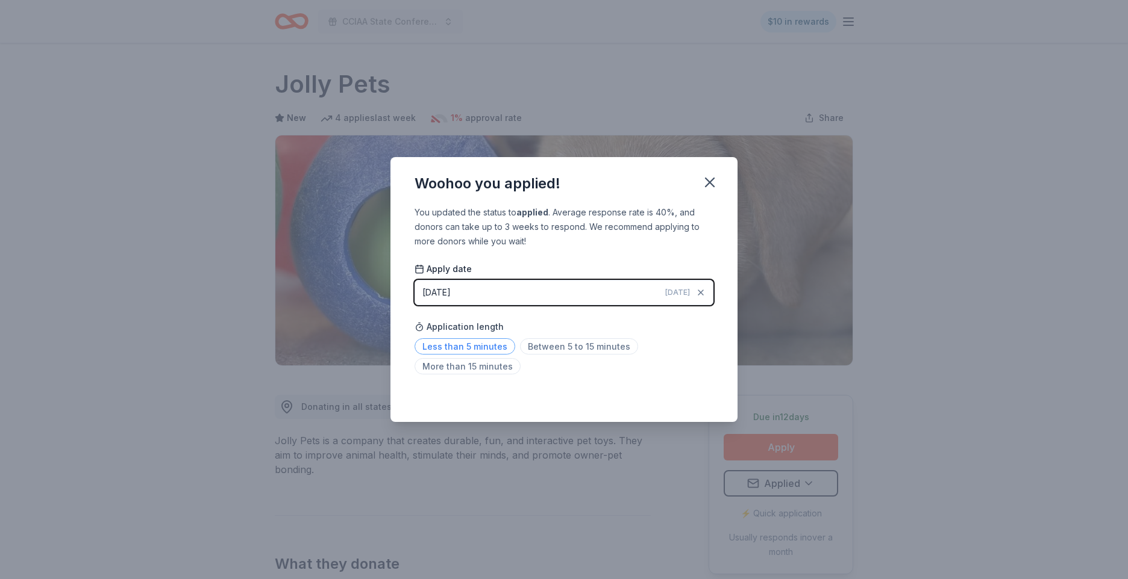
click at [486, 348] on span "Less than 5 minutes" at bounding box center [464, 347] width 101 height 16
click at [708, 186] on icon "button" at bounding box center [709, 182] width 17 height 17
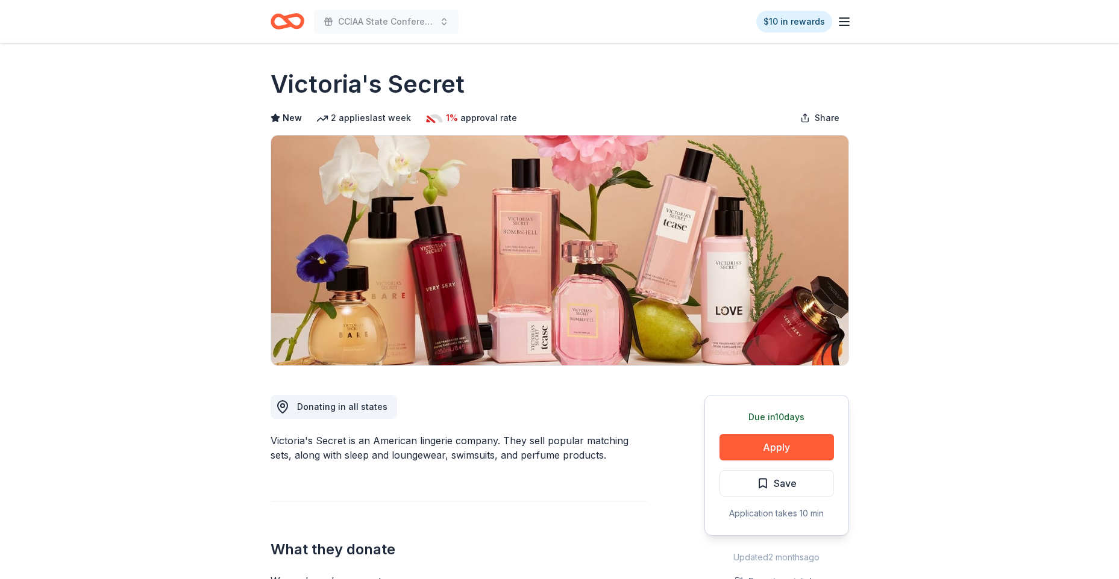
click at [846, 22] on line "button" at bounding box center [844, 22] width 10 height 0
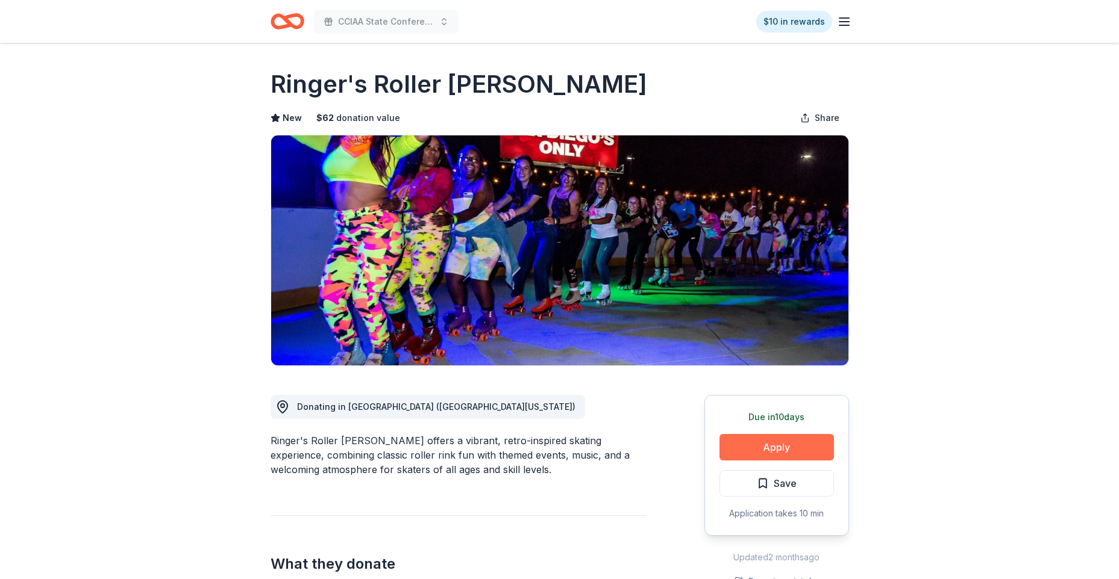
click at [798, 451] on button "Apply" at bounding box center [776, 447] width 114 height 27
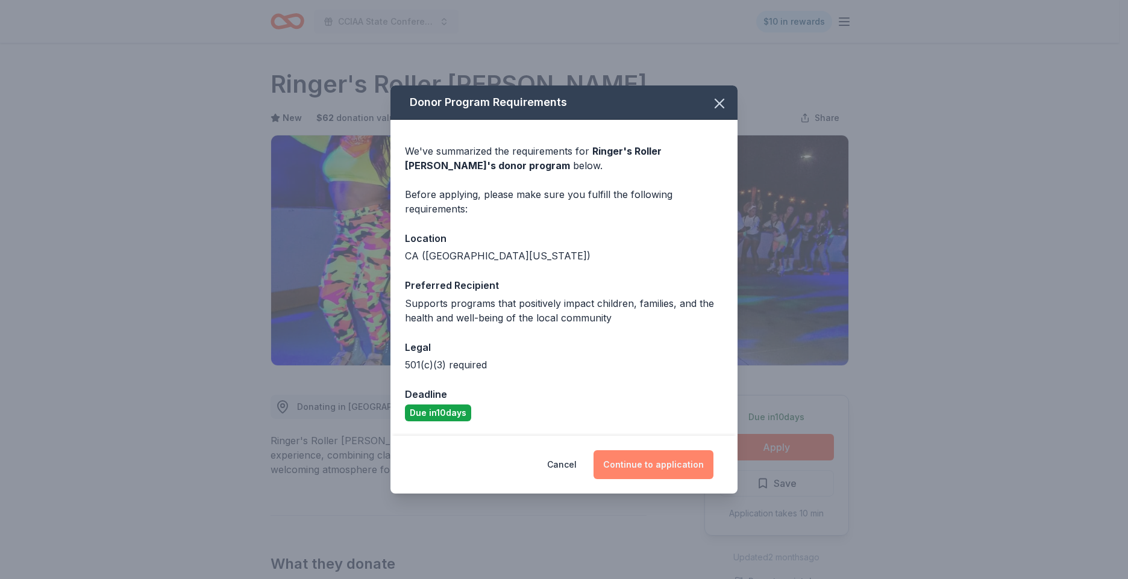
click at [636, 469] on button "Continue to application" at bounding box center [653, 465] width 120 height 29
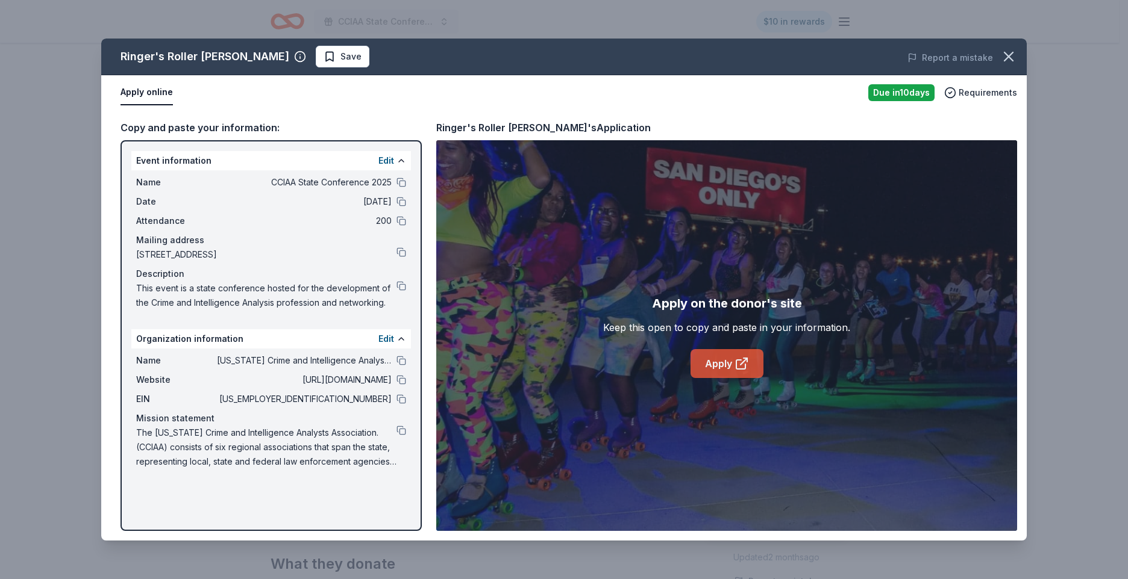
click at [733, 358] on link "Apply" at bounding box center [726, 363] width 73 height 29
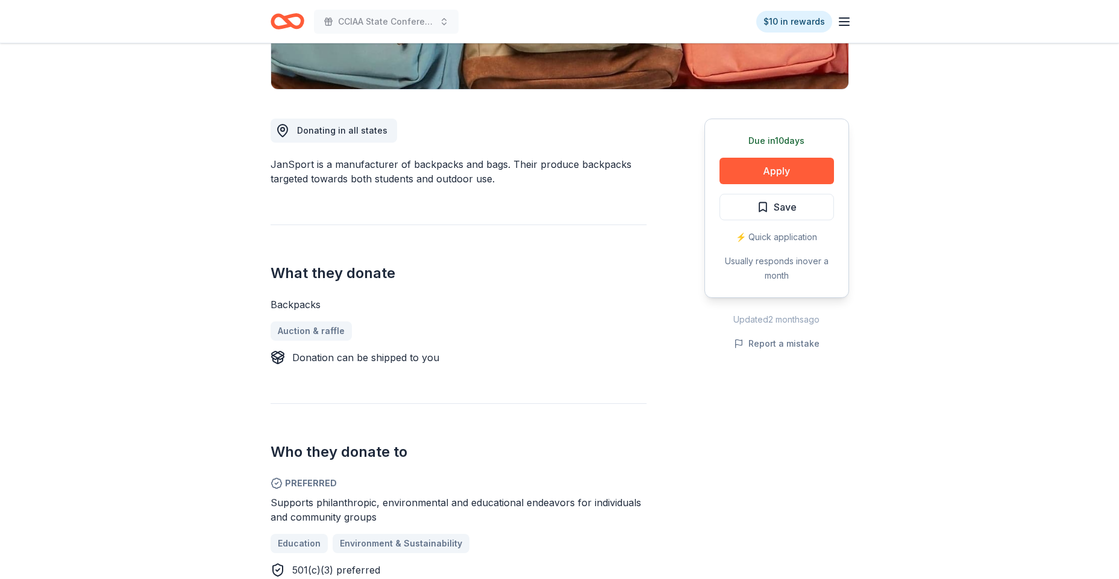
scroll to position [361, 0]
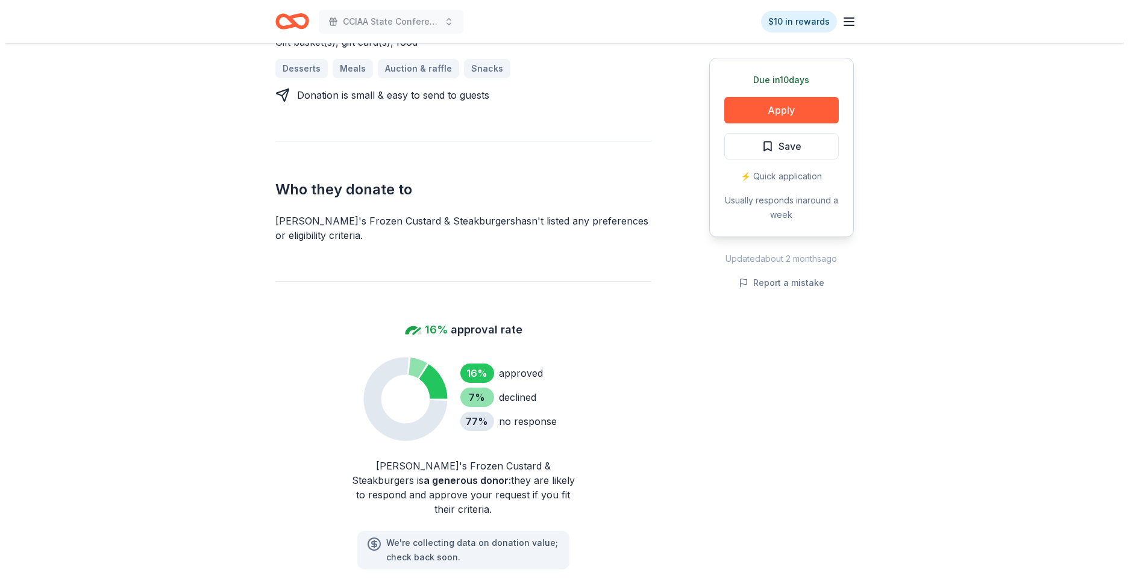
scroll to position [602, 0]
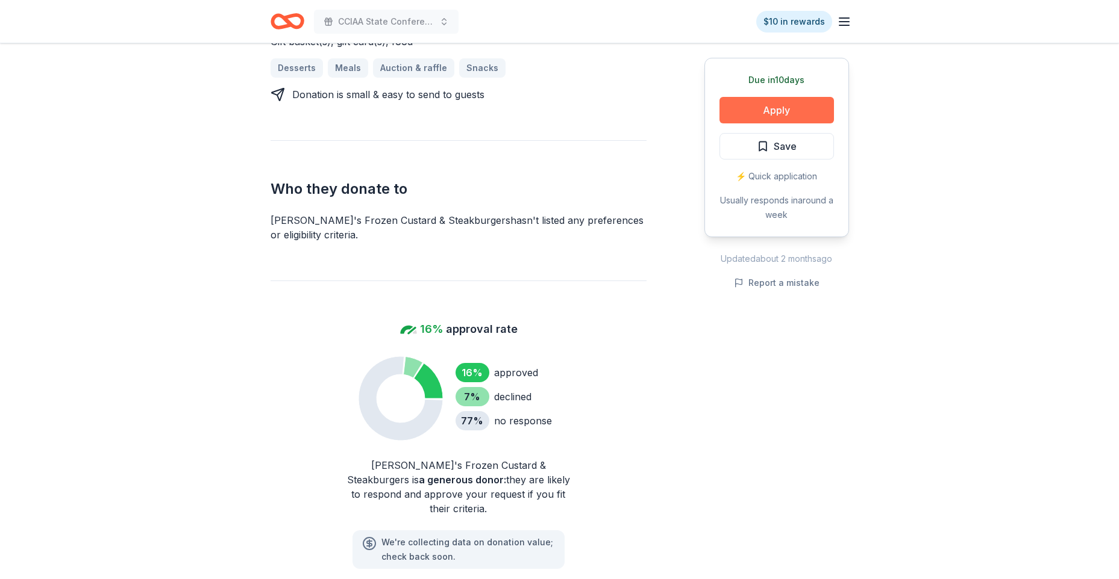
click at [766, 109] on button "Apply" at bounding box center [776, 110] width 114 height 27
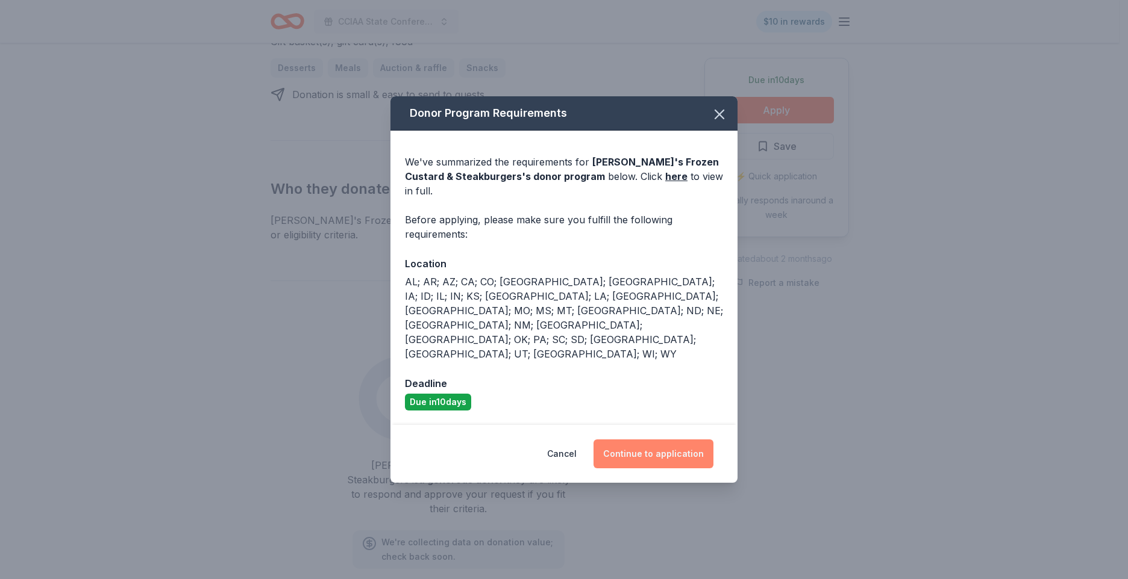
click at [650, 440] on button "Continue to application" at bounding box center [653, 454] width 120 height 29
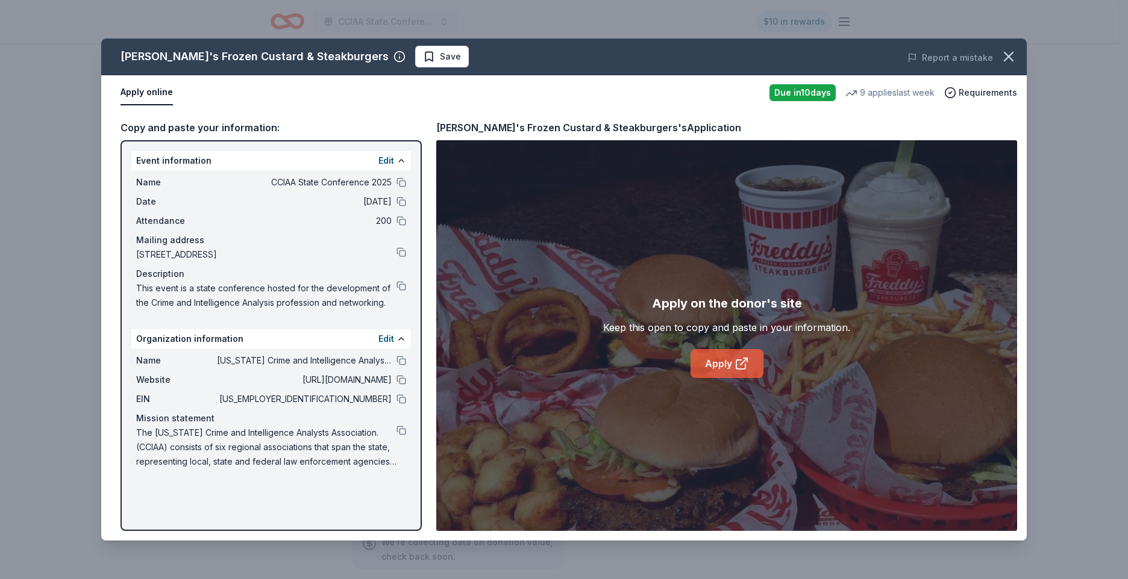
click at [722, 364] on link "Apply" at bounding box center [726, 363] width 73 height 29
click at [403, 286] on button at bounding box center [401, 286] width 10 height 10
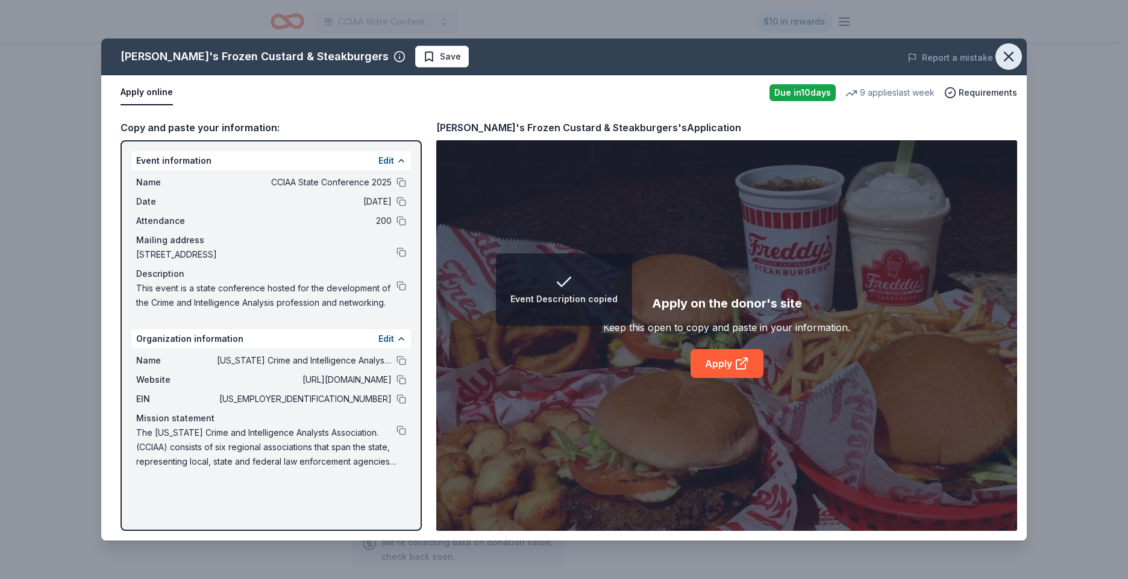
click at [1007, 56] on icon "button" at bounding box center [1008, 56] width 17 height 17
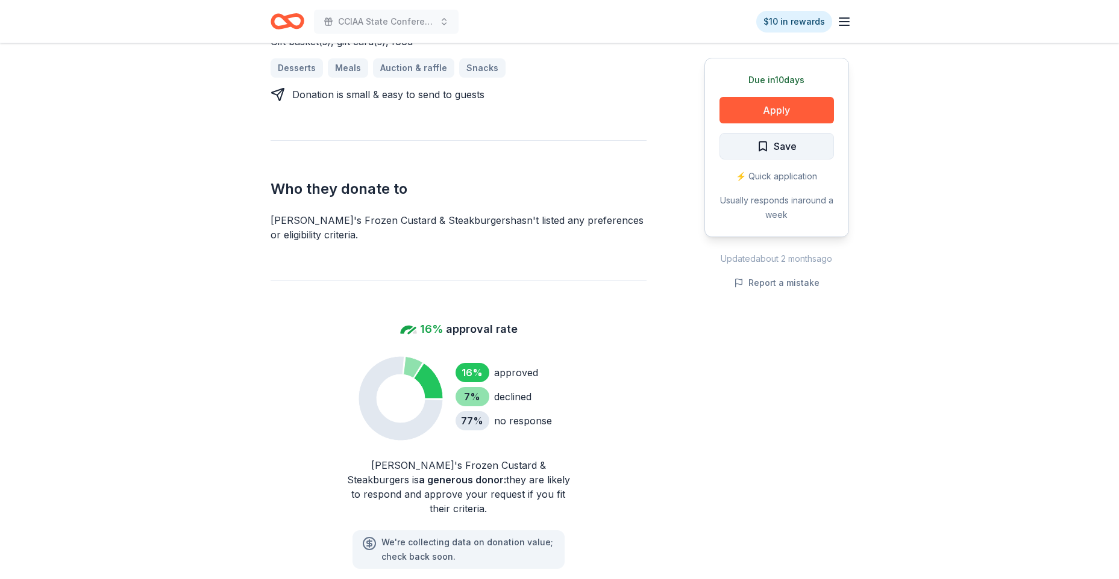
click at [761, 141] on span "Save" at bounding box center [777, 147] width 40 height 16
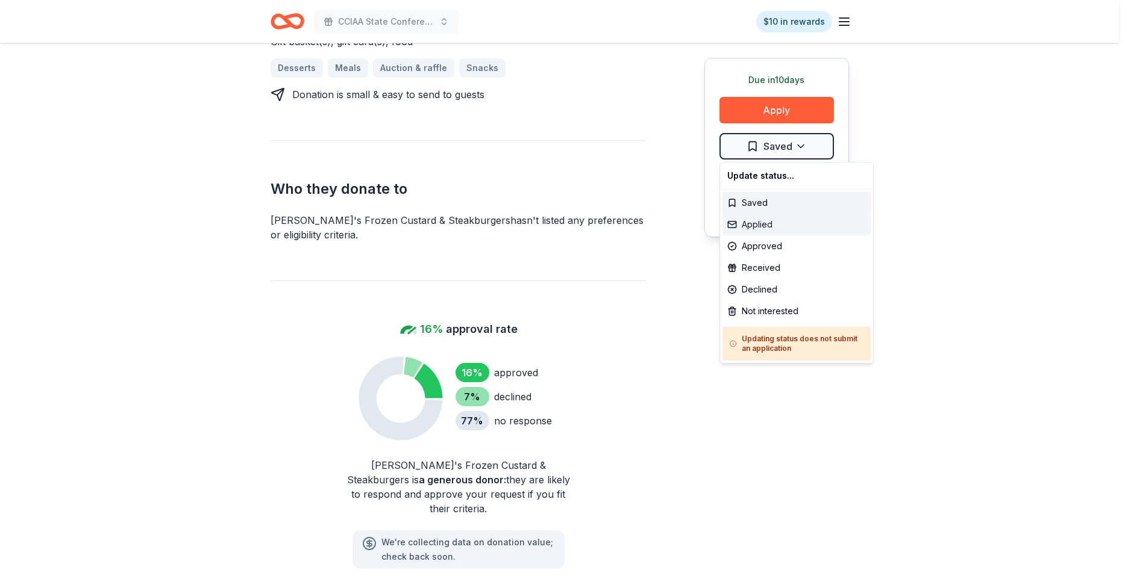
click at [766, 224] on div "Applied" at bounding box center [796, 225] width 148 height 22
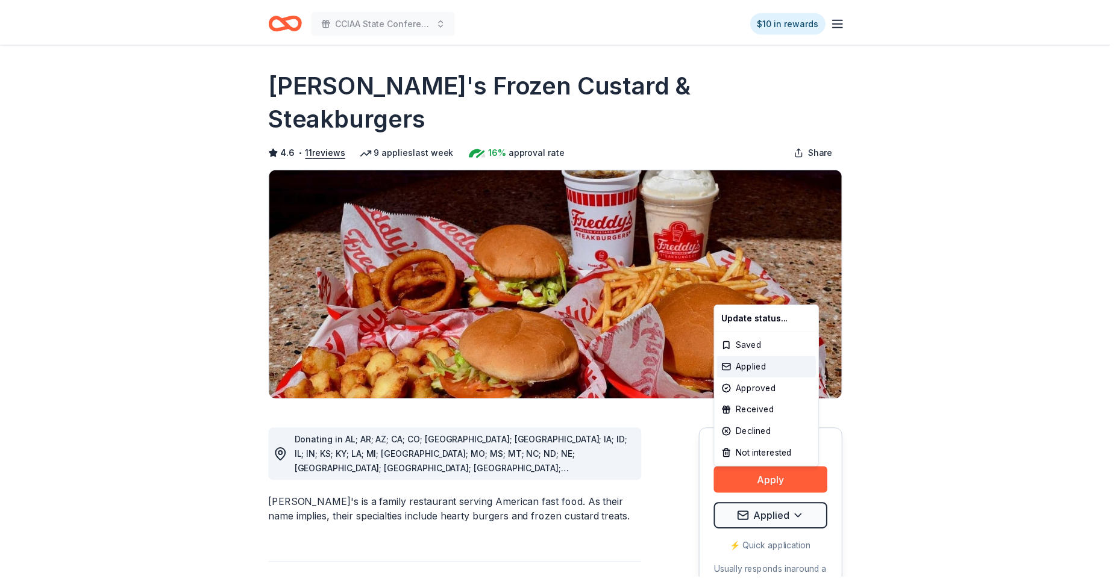
scroll to position [0, 0]
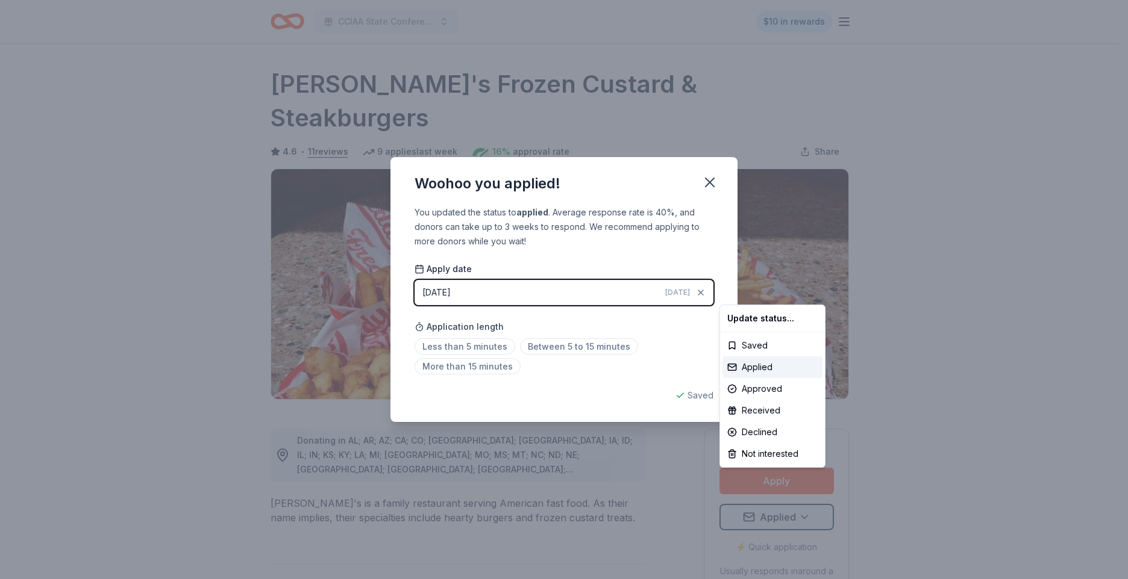
click at [476, 350] on html "CCIAA State Conference 2025 $10 in rewards Due in 10 days Share Freddy's Frozen…" at bounding box center [564, 289] width 1128 height 579
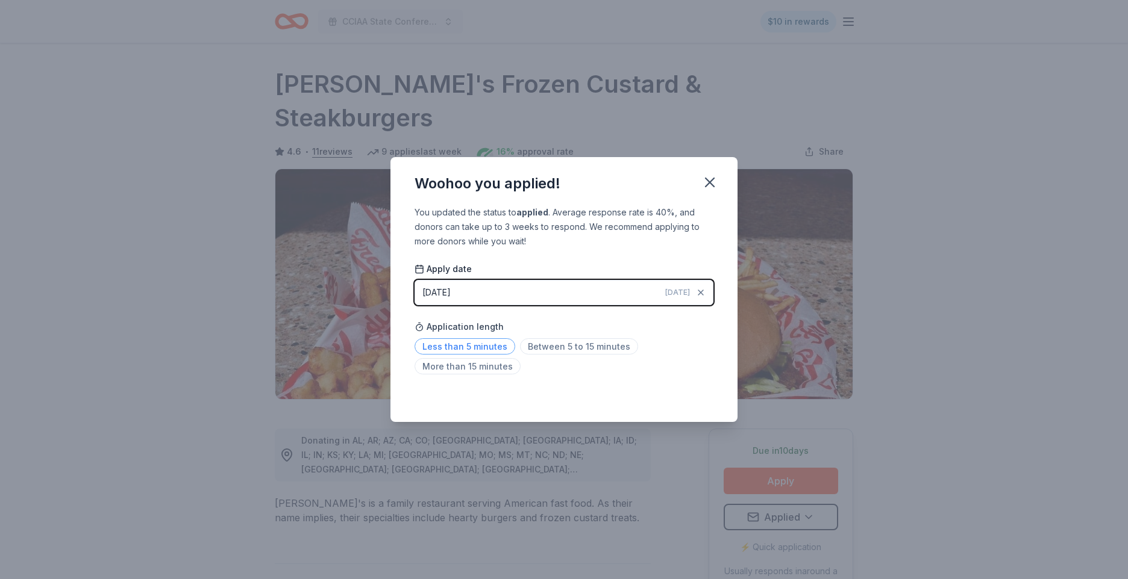
click at [502, 352] on span "Less than 5 minutes" at bounding box center [464, 347] width 101 height 16
click at [707, 179] on icon "button" at bounding box center [709, 182] width 17 height 17
